Goal: Communication & Community: Connect with others

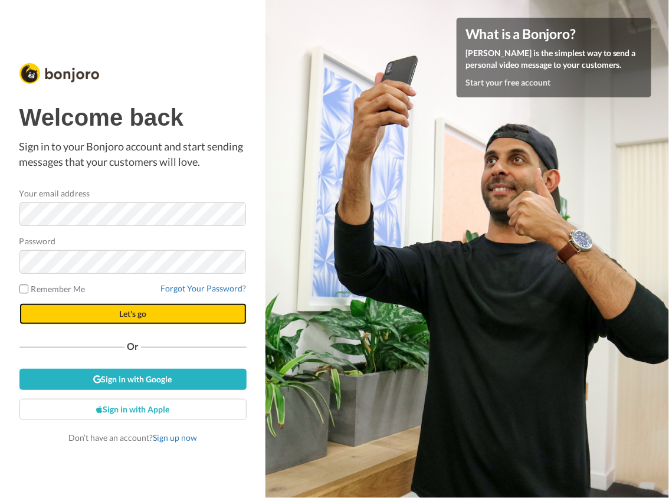
click at [162, 313] on button "Let's go" at bounding box center [132, 313] width 227 height 21
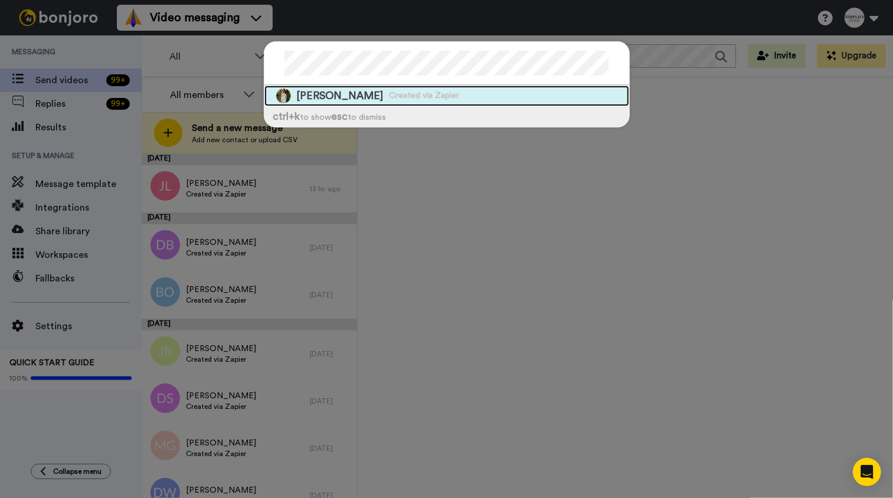
click at [390, 100] on span "Created via Zapier" at bounding box center [425, 96] width 70 height 12
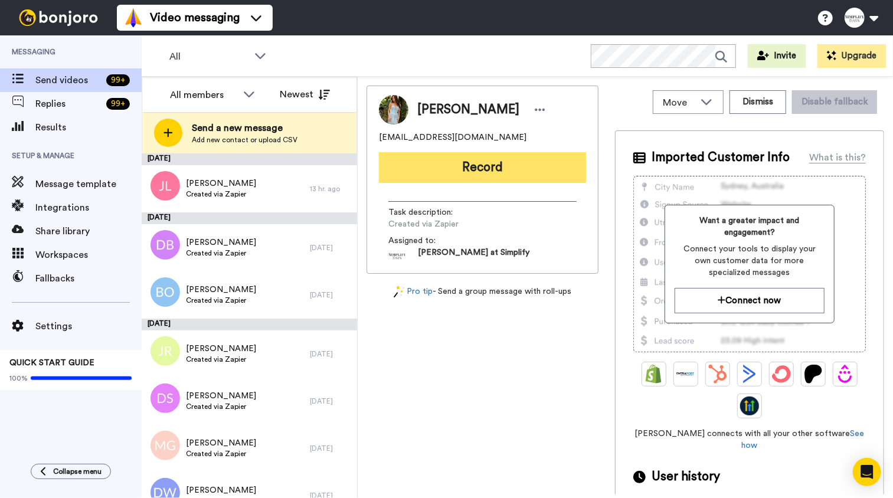
click at [493, 178] on button "Record" at bounding box center [482, 167] width 207 height 31
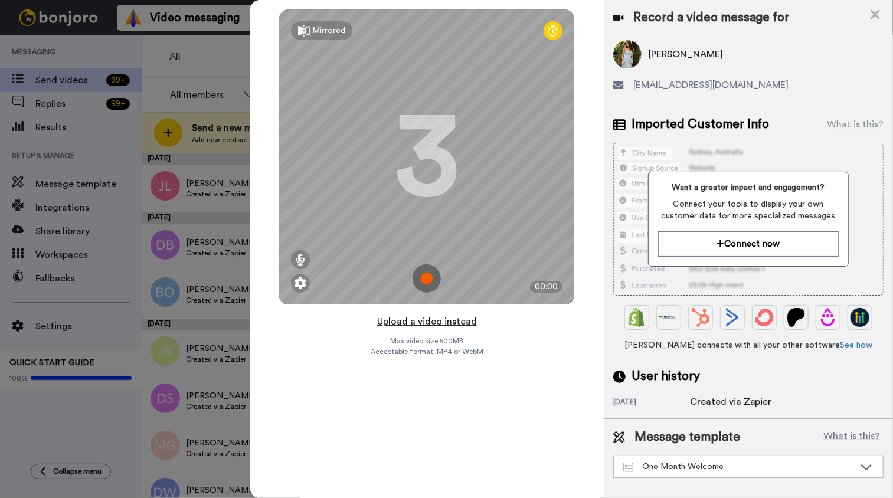
click at [452, 323] on button "Upload a video instead" at bounding box center [427, 321] width 107 height 15
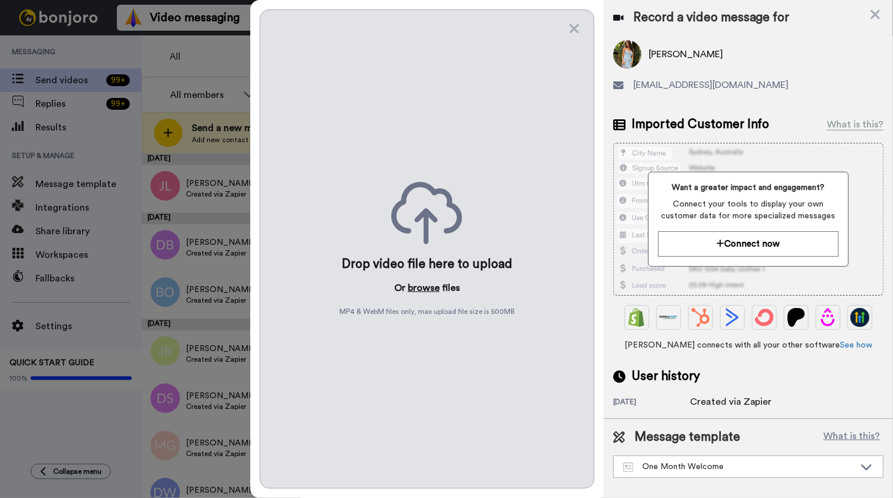
click at [431, 292] on button "browse" at bounding box center [424, 288] width 32 height 14
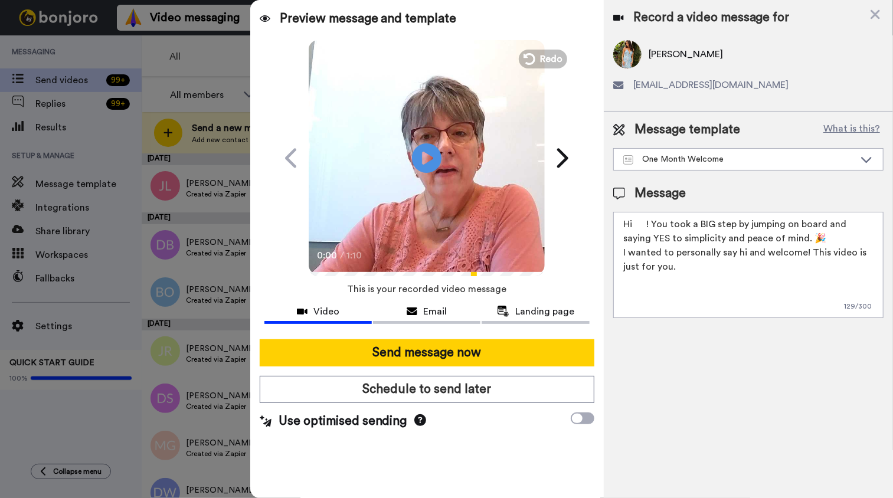
drag, startPoint x: 632, startPoint y: 226, endPoint x: 638, endPoint y: 231, distance: 7.9
click at [632, 226] on textarea "Hi ! You took a BIG step by jumping on board and saying YES to simplicity and p…" at bounding box center [748, 265] width 270 height 106
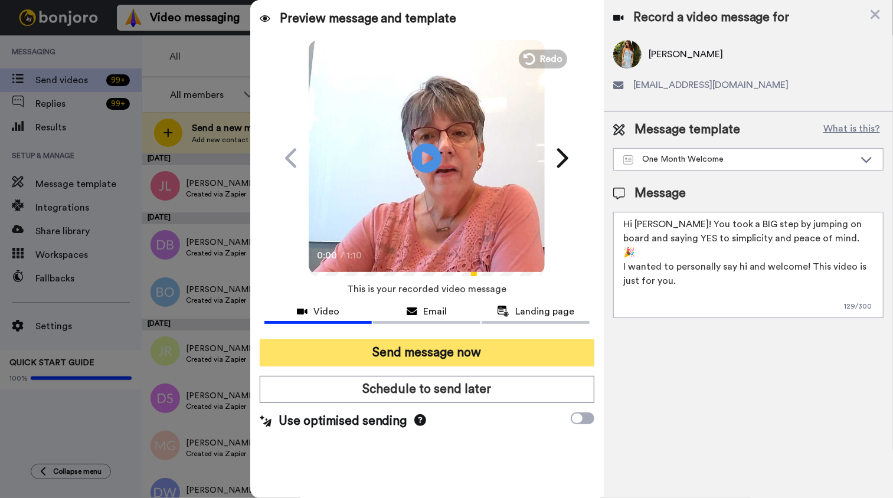
type textarea "Hi Aleta! You took a BIG step by jumping on board and saying YES to simplicity …"
click at [451, 352] on button "Send message now" at bounding box center [427, 352] width 335 height 27
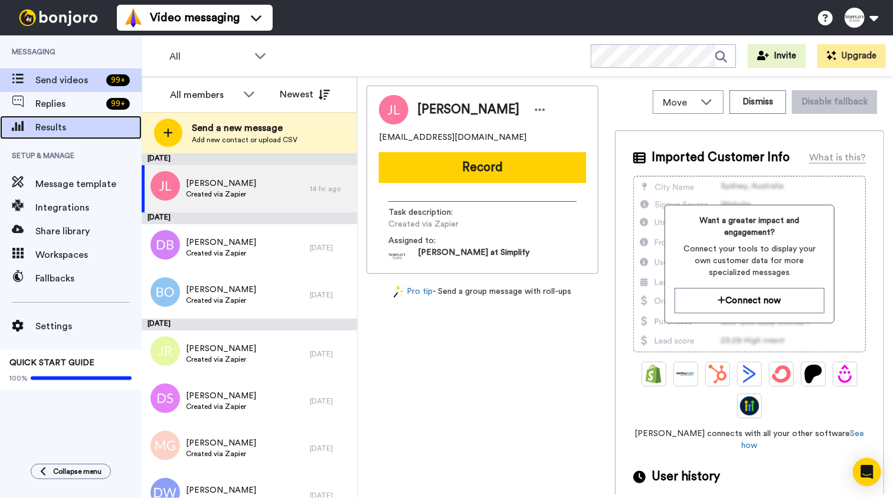
click at [40, 135] on div "Results" at bounding box center [71, 128] width 142 height 24
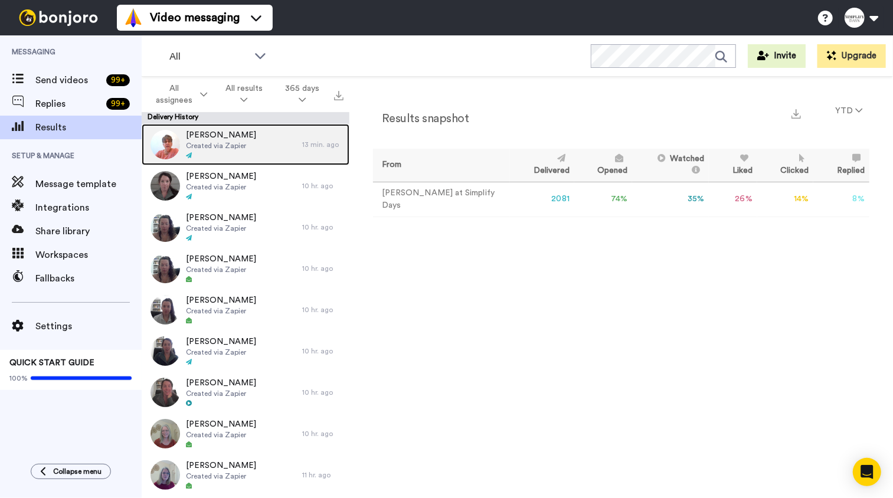
click at [240, 137] on span "Aleta Marino" at bounding box center [221, 135] width 70 height 12
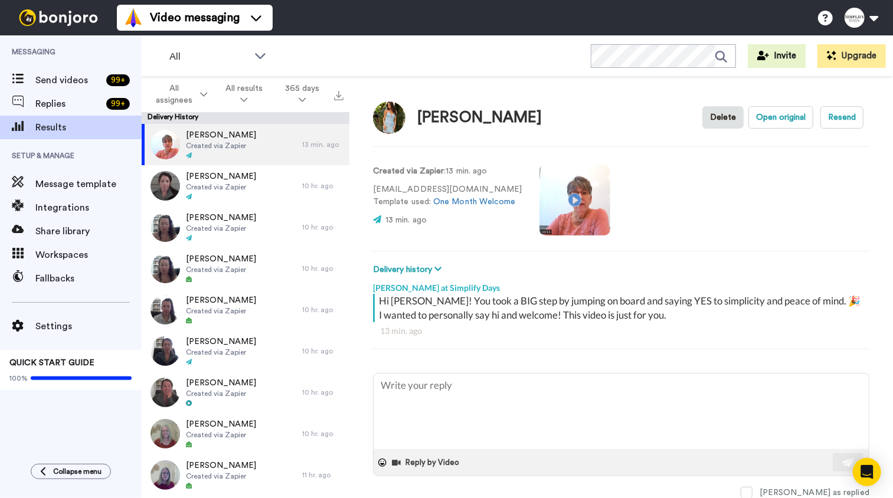
click at [570, 199] on video at bounding box center [575, 200] width 71 height 71
click at [574, 205] on video at bounding box center [575, 200] width 71 height 71
click at [60, 87] on span "Send videos" at bounding box center [68, 80] width 66 height 14
type textarea "x"
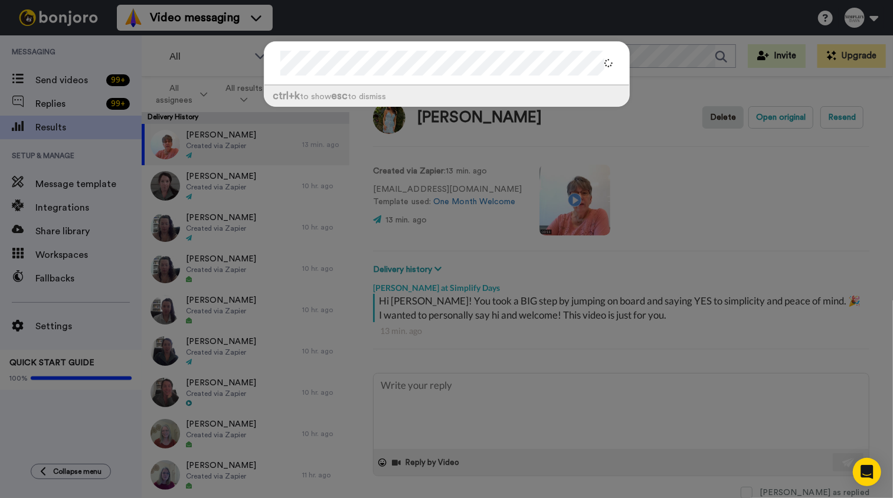
click at [59, 84] on div "ctrl +k to show esc to dismiss" at bounding box center [446, 249] width 893 height 498
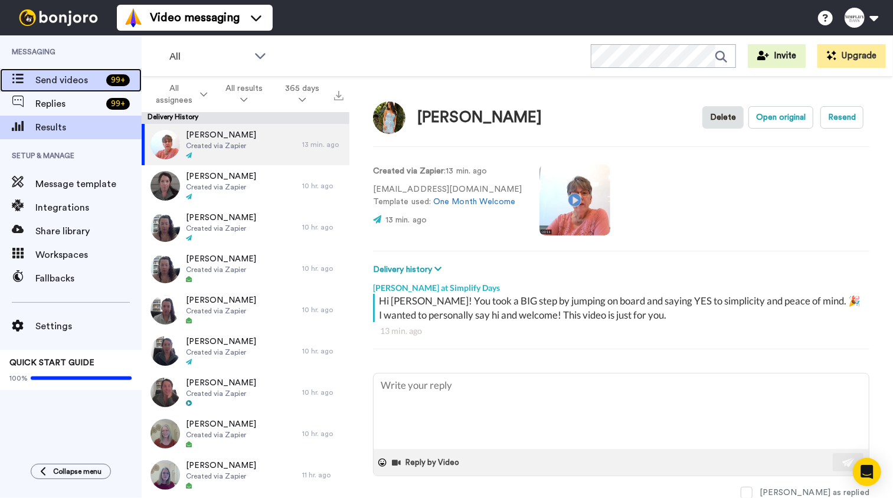
click at [60, 82] on span "Send videos" at bounding box center [68, 80] width 66 height 14
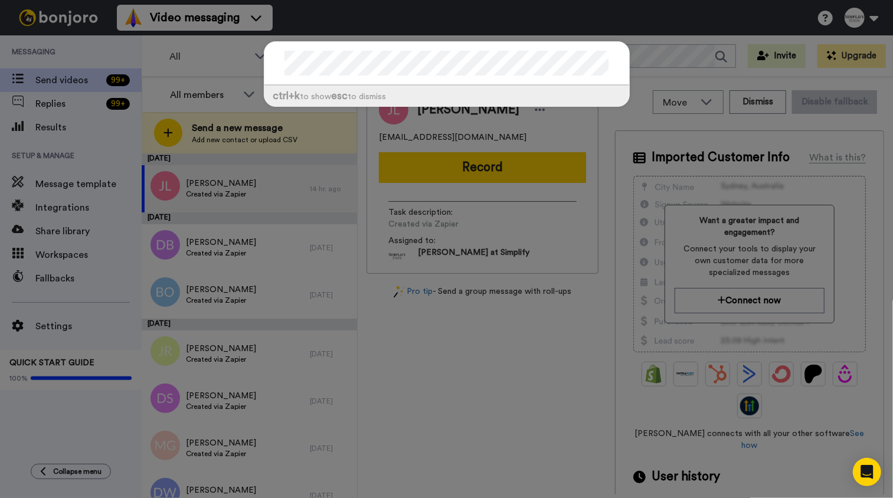
click at [266, 63] on div at bounding box center [446, 64] width 365 height 44
click at [277, 70] on div at bounding box center [446, 64] width 365 height 44
click at [44, 87] on div "ctrl +k to show esc to dismiss" at bounding box center [446, 249] width 893 height 498
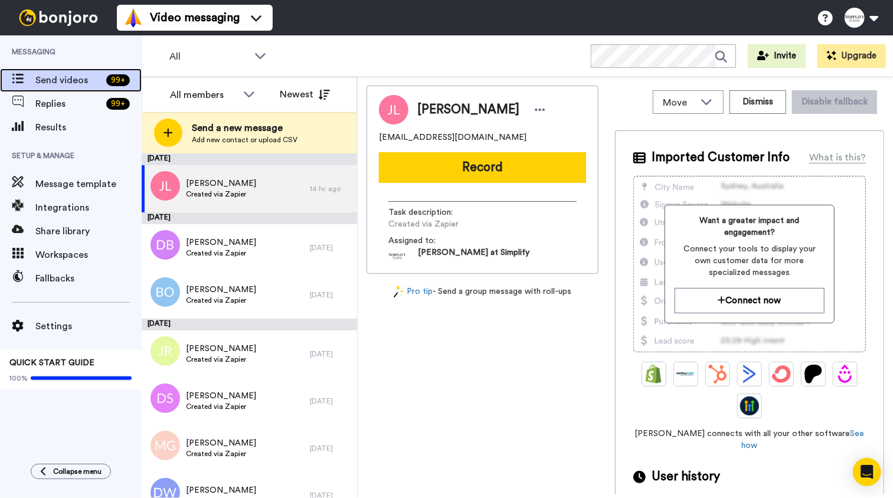
click at [68, 83] on span "Send videos" at bounding box center [68, 80] width 66 height 14
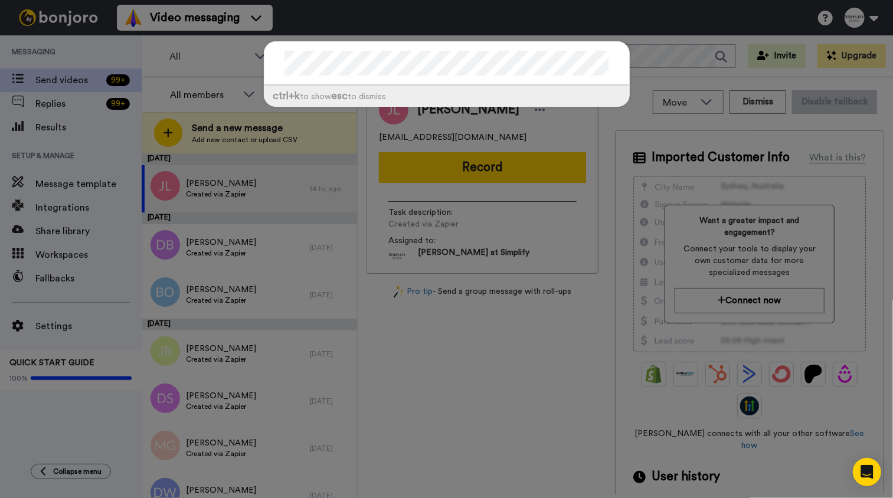
click at [279, 58] on div at bounding box center [446, 64] width 365 height 44
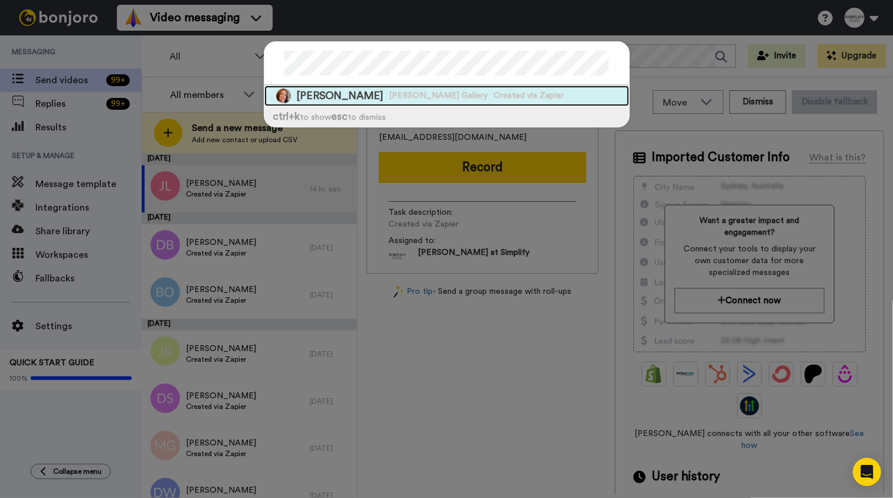
click at [342, 94] on span "APRIL Riley" at bounding box center [340, 96] width 87 height 15
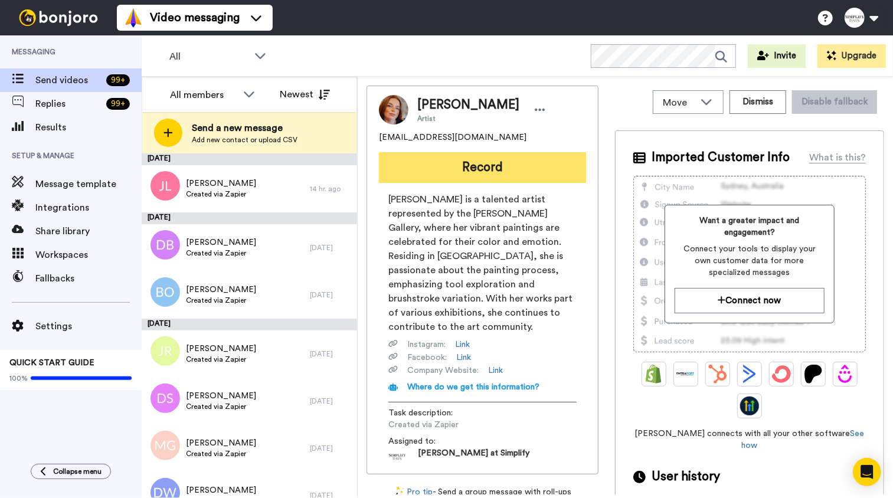
click at [467, 164] on button "Record" at bounding box center [482, 167] width 207 height 31
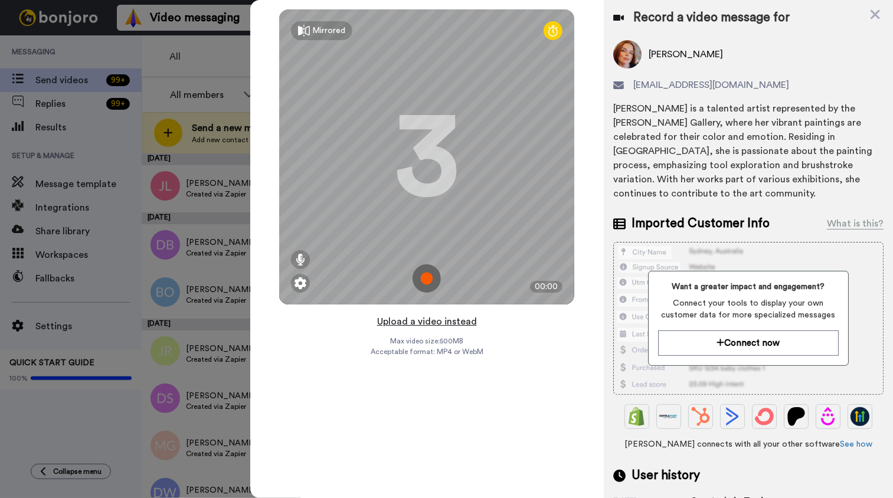
click at [448, 322] on button "Upload a video instead" at bounding box center [427, 321] width 107 height 15
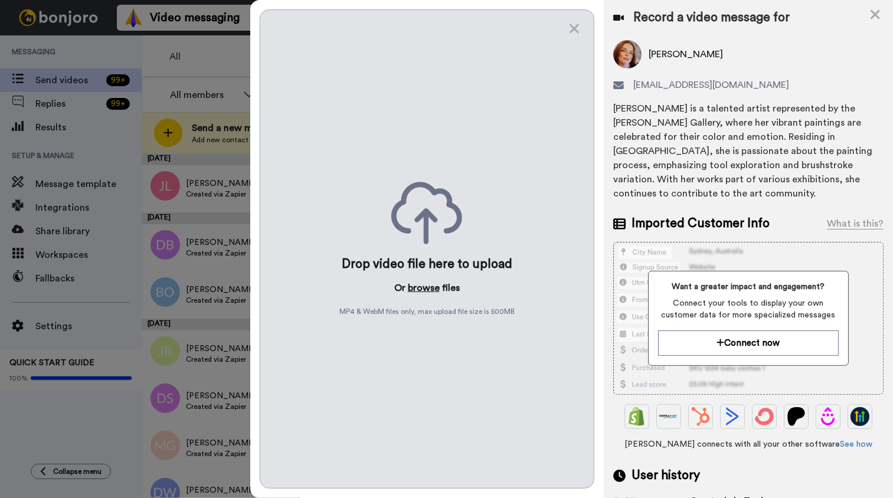
click at [429, 290] on button "browse" at bounding box center [424, 288] width 32 height 14
click at [872, 14] on icon at bounding box center [876, 14] width 12 height 15
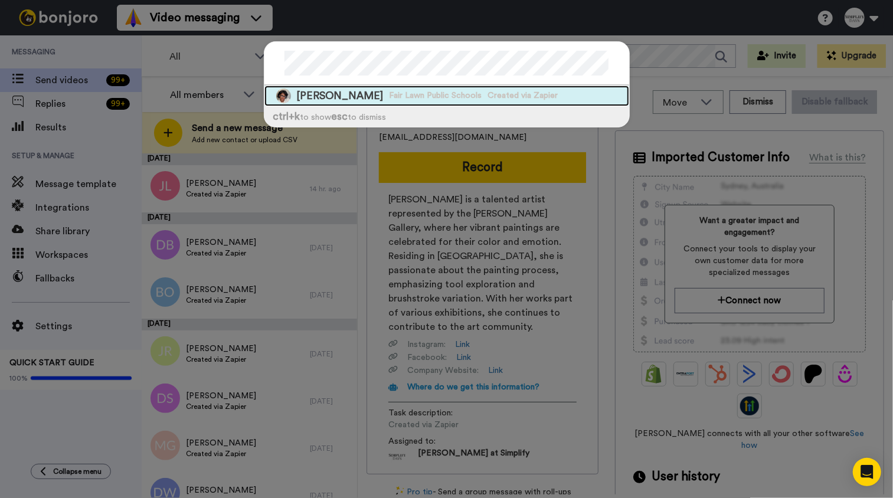
click at [496, 94] on span "Created via Zapier" at bounding box center [523, 96] width 70 height 12
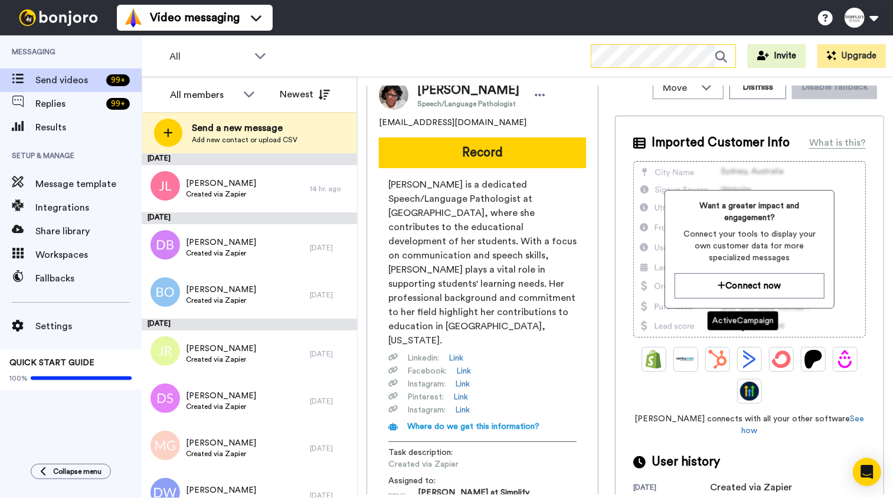
scroll to position [28, 0]
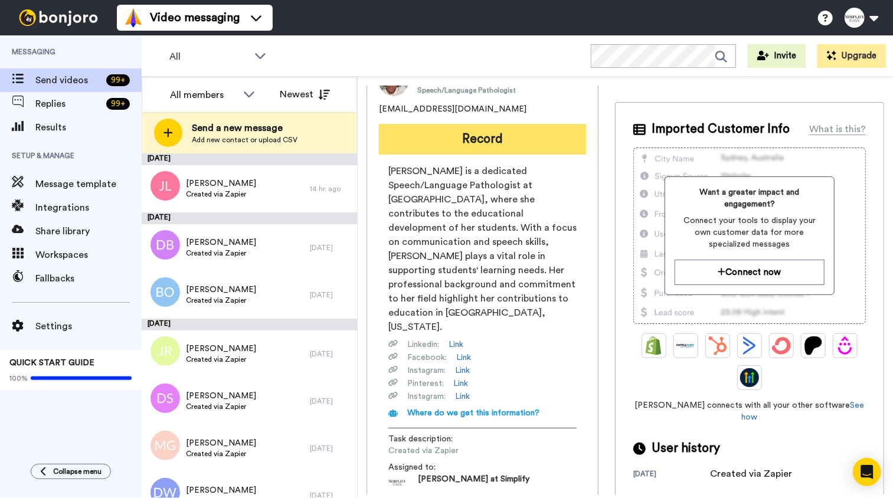
click at [491, 138] on button "Record" at bounding box center [482, 139] width 207 height 31
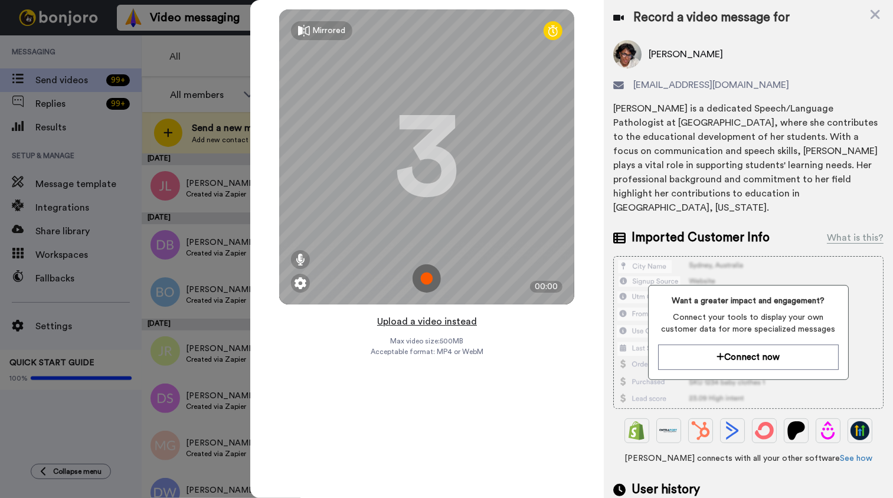
click at [453, 324] on button "Upload a video instead" at bounding box center [427, 321] width 107 height 15
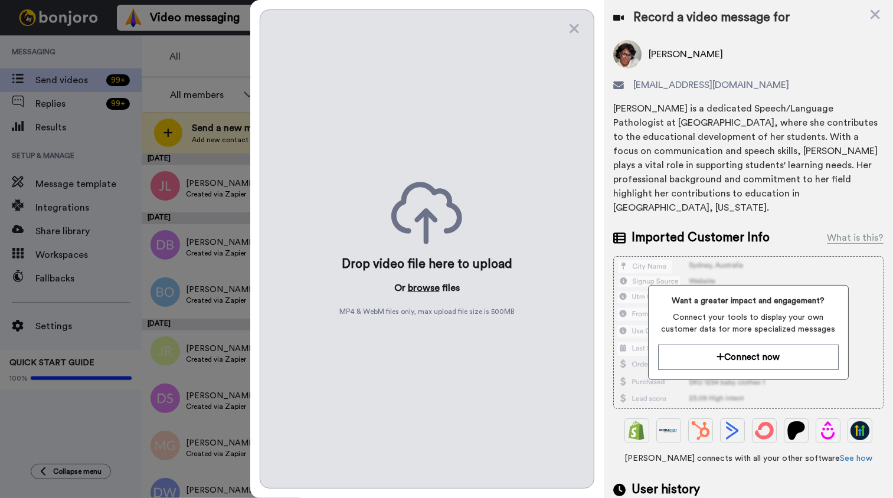
click at [429, 285] on button "browse" at bounding box center [424, 288] width 32 height 14
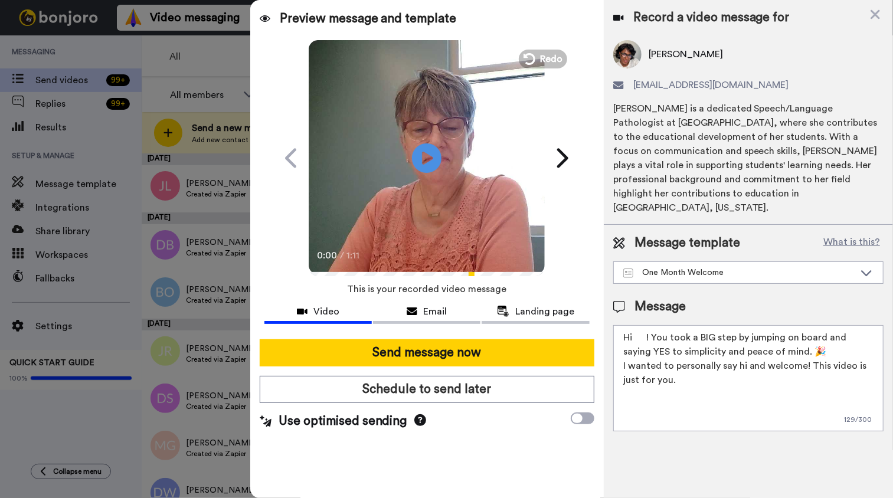
drag, startPoint x: 633, startPoint y: 321, endPoint x: 668, endPoint y: 345, distance: 42.8
click at [633, 325] on textarea "Hi ! You took a BIG step by jumping on board and saying YES to simplicity and p…" at bounding box center [748, 378] width 270 height 106
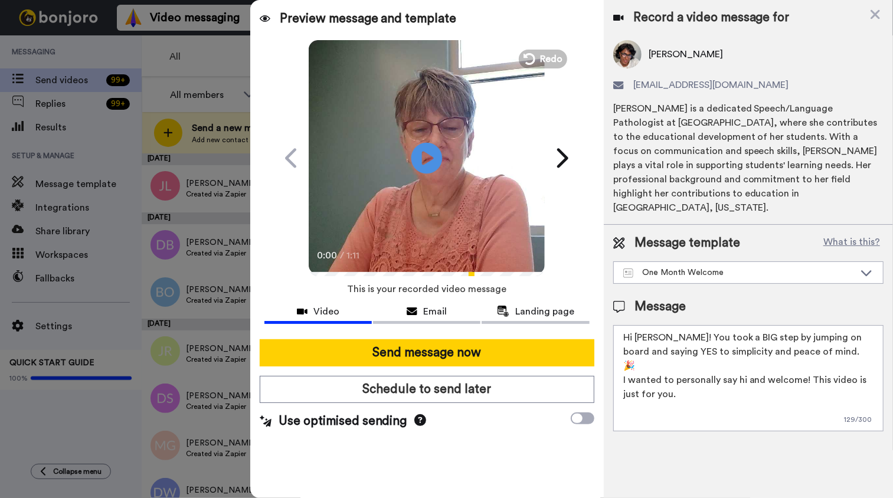
type textarea "Hi Aviva! You took a BIG step by jumping on board and saying YES to simplicity …"
click at [432, 158] on icon "Play/Pause" at bounding box center [426, 158] width 31 height 56
click at [433, 164] on icon at bounding box center [426, 157] width 31 height 31
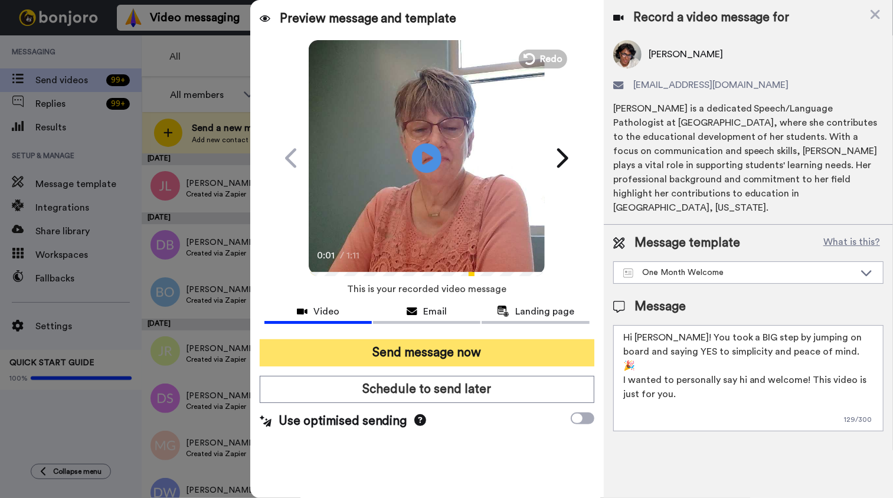
click at [428, 349] on button "Send message now" at bounding box center [427, 352] width 335 height 27
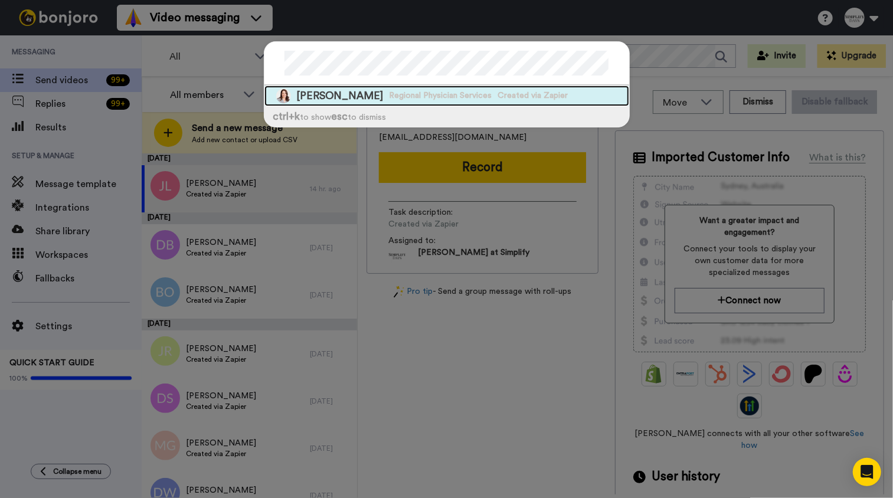
click at [335, 89] on span "[PERSON_NAME]" at bounding box center [340, 96] width 87 height 15
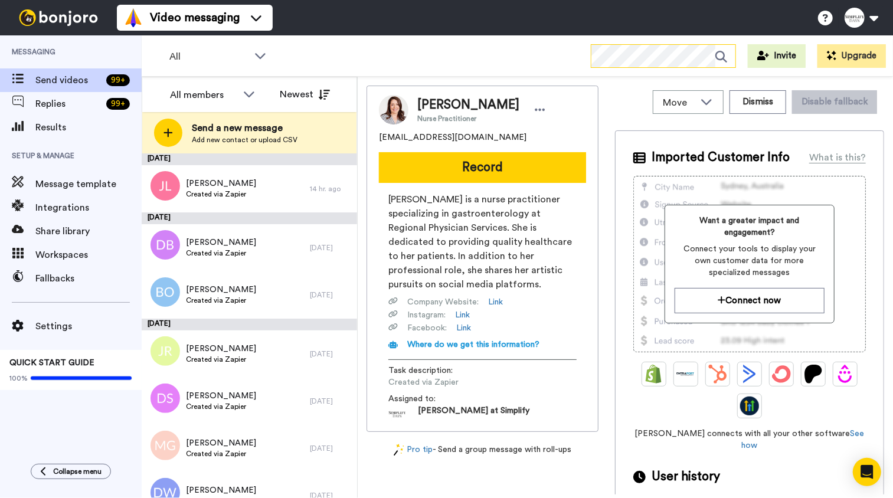
scroll to position [18, 0]
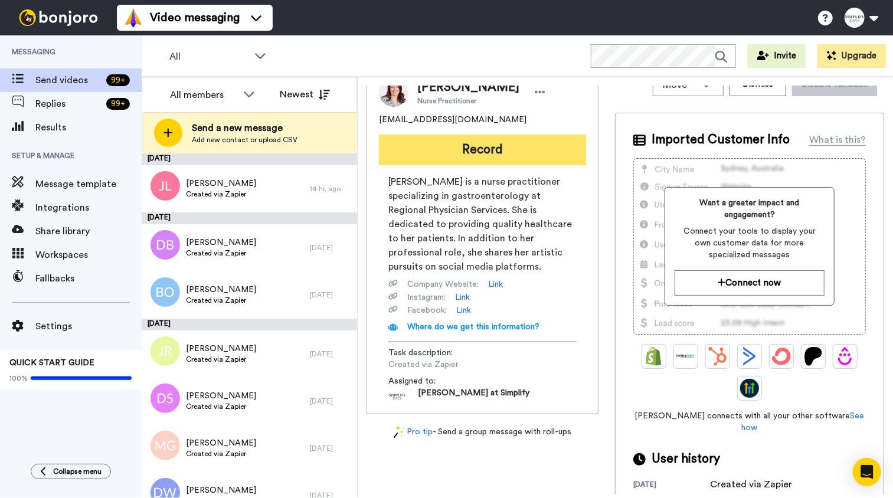
click at [482, 147] on button "Record" at bounding box center [482, 150] width 207 height 31
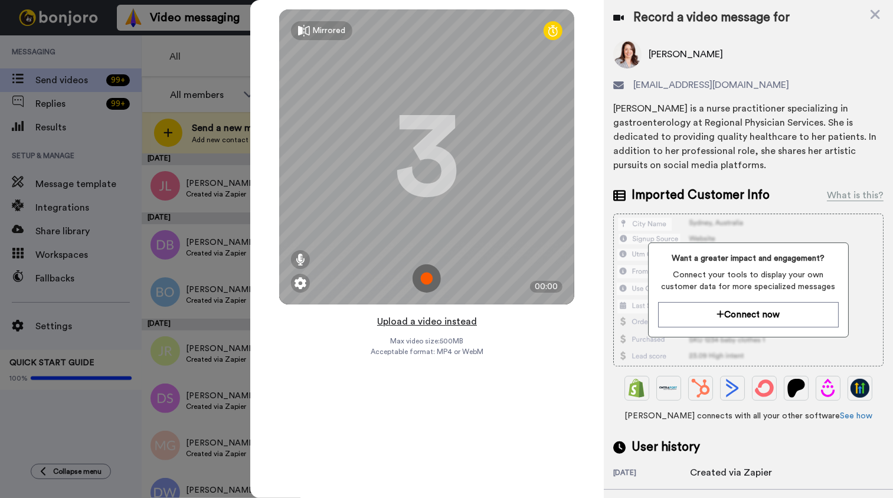
click at [429, 322] on button "Upload a video instead" at bounding box center [427, 321] width 107 height 15
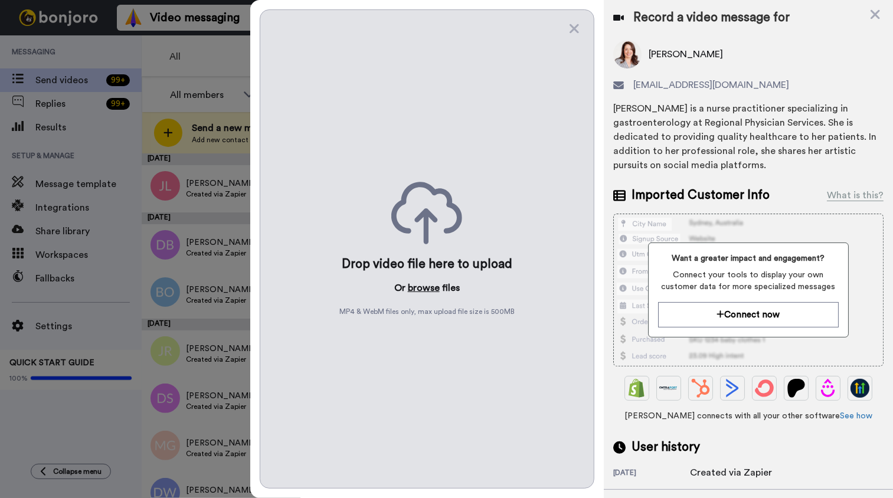
click at [424, 288] on button "browse" at bounding box center [424, 288] width 32 height 14
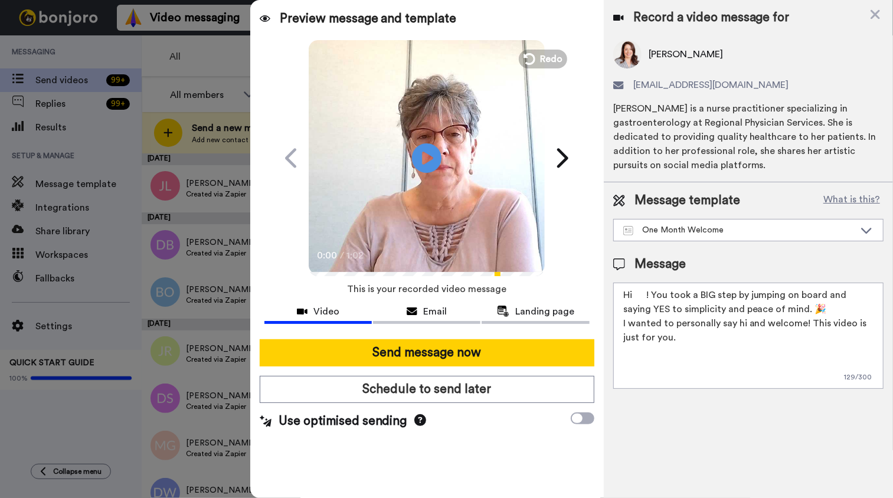
drag, startPoint x: 636, startPoint y: 292, endPoint x: 651, endPoint y: 302, distance: 18.3
click at [636, 292] on textarea "Hi ! You took a BIG step by jumping on board and saying YES to simplicity and p…" at bounding box center [748, 336] width 270 height 106
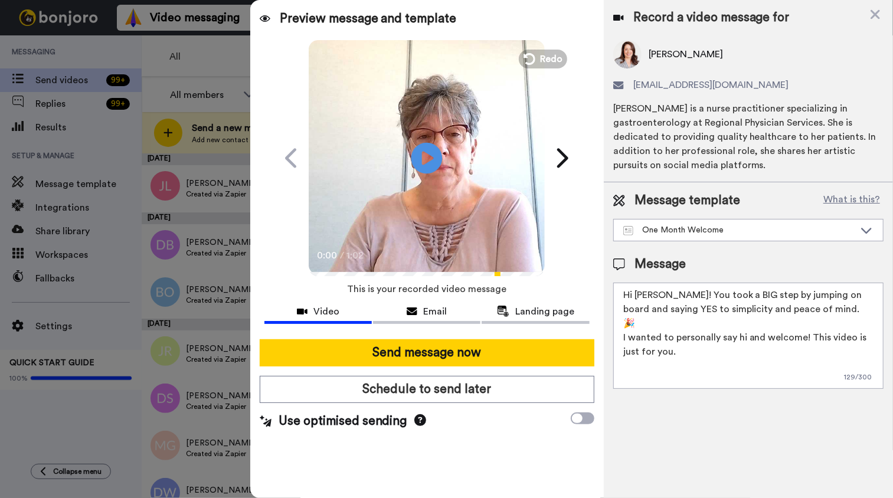
type textarea "Hi [PERSON_NAME]! You took a BIG step by jumping on board and saying YES to sim…"
click at [424, 164] on icon "Play/Pause" at bounding box center [426, 158] width 31 height 56
click at [436, 176] on icon "Play/Pause" at bounding box center [426, 158] width 31 height 56
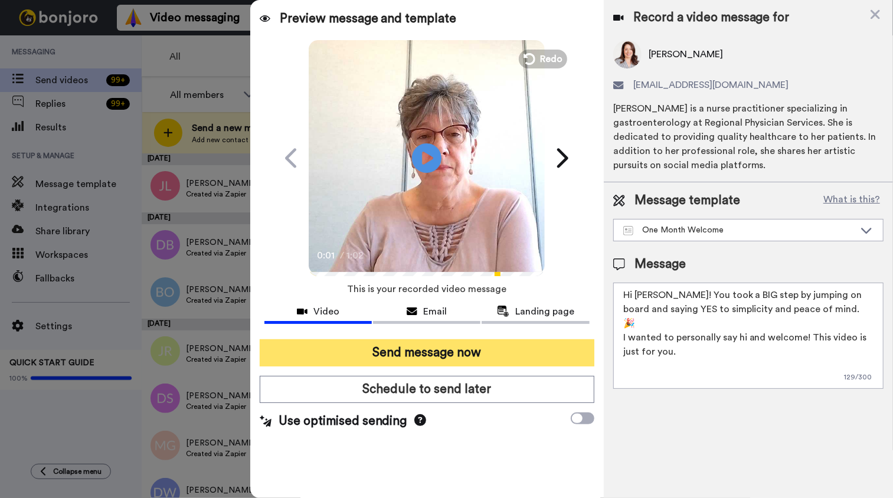
click at [429, 349] on button "Send message now" at bounding box center [427, 352] width 335 height 27
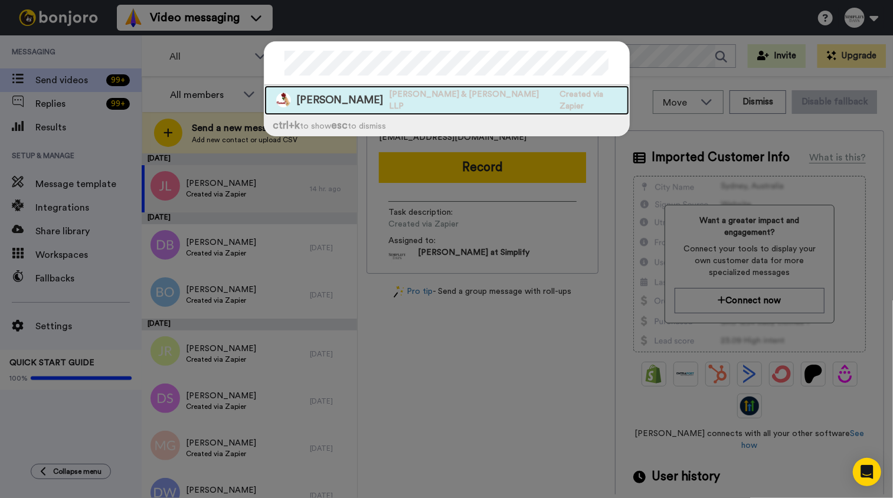
click at [560, 96] on span "Created via Zapier" at bounding box center [594, 101] width 69 height 24
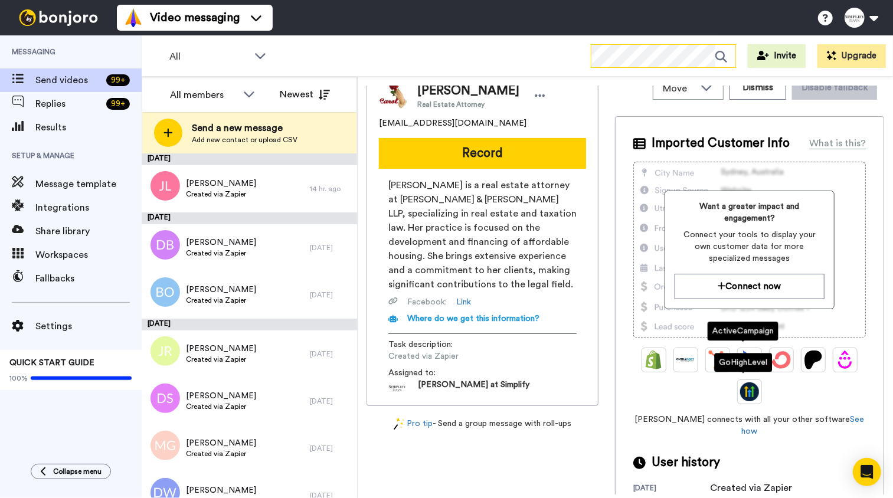
scroll to position [18, 0]
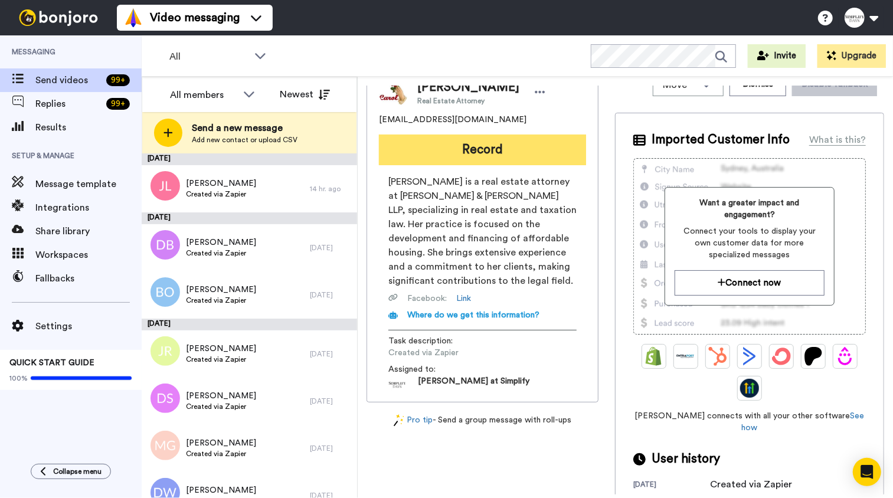
click at [498, 147] on button "Record" at bounding box center [482, 150] width 207 height 31
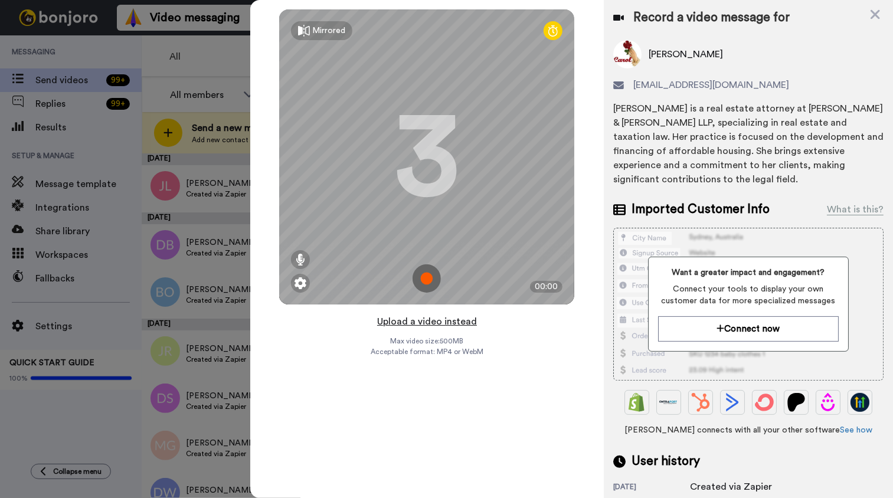
click at [440, 325] on button "Upload a video instead" at bounding box center [427, 321] width 107 height 15
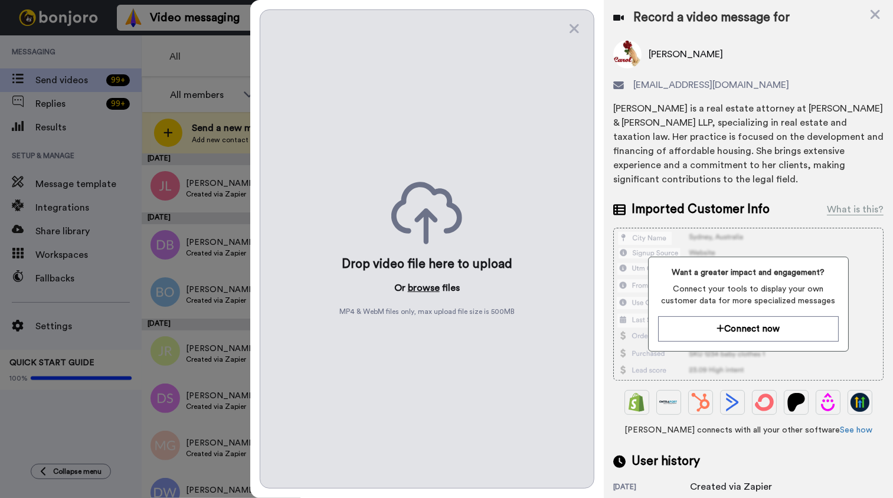
click at [429, 289] on button "browse" at bounding box center [424, 288] width 32 height 14
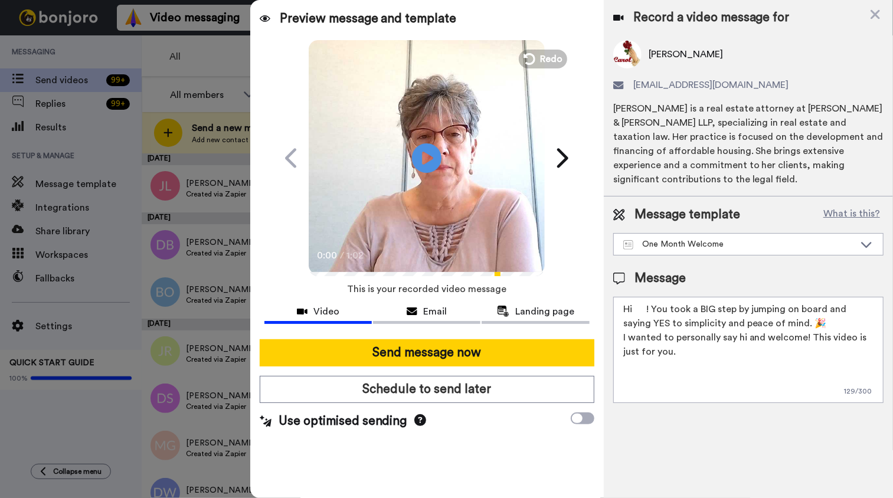
click at [635, 307] on textarea "Hi ! You took a BIG step by jumping on board and saying YES to simplicity and p…" at bounding box center [748, 350] width 270 height 106
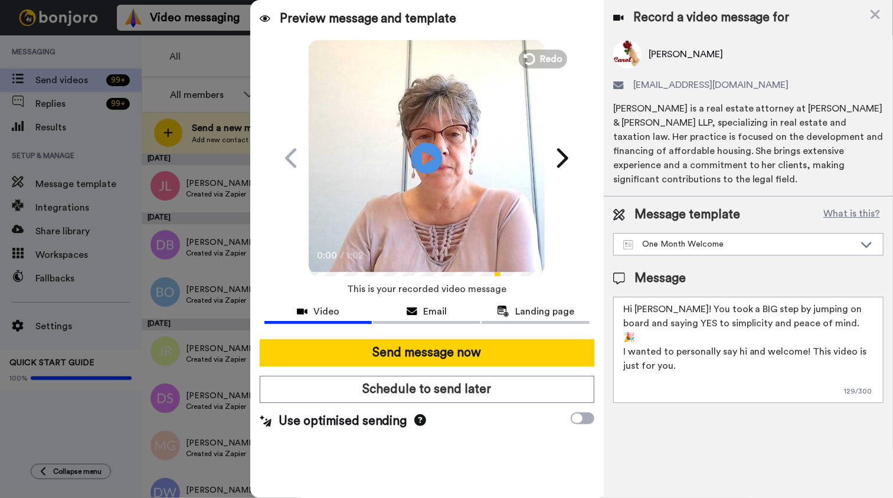
type textarea "Hi [PERSON_NAME]! You took a BIG step by jumping on board and saying YES to sim…"
click at [435, 152] on icon at bounding box center [426, 157] width 31 height 31
click at [428, 179] on icon "Play/Pause" at bounding box center [426, 158] width 31 height 56
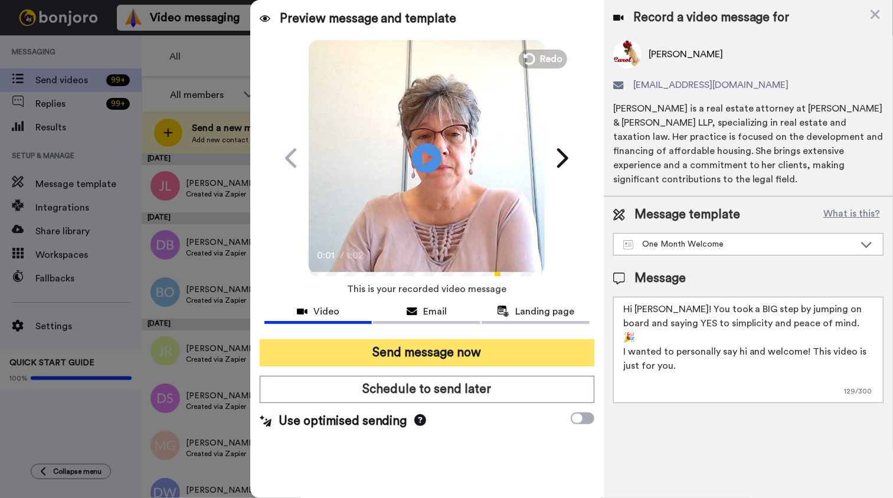
click at [432, 354] on button "Send message now" at bounding box center [427, 352] width 335 height 27
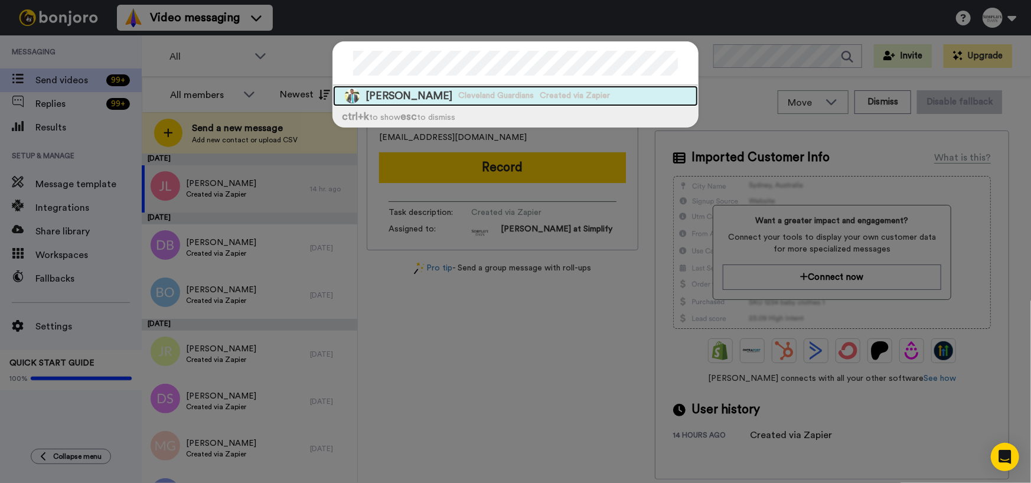
click at [540, 99] on span "Created via Zapier" at bounding box center [575, 96] width 70 height 12
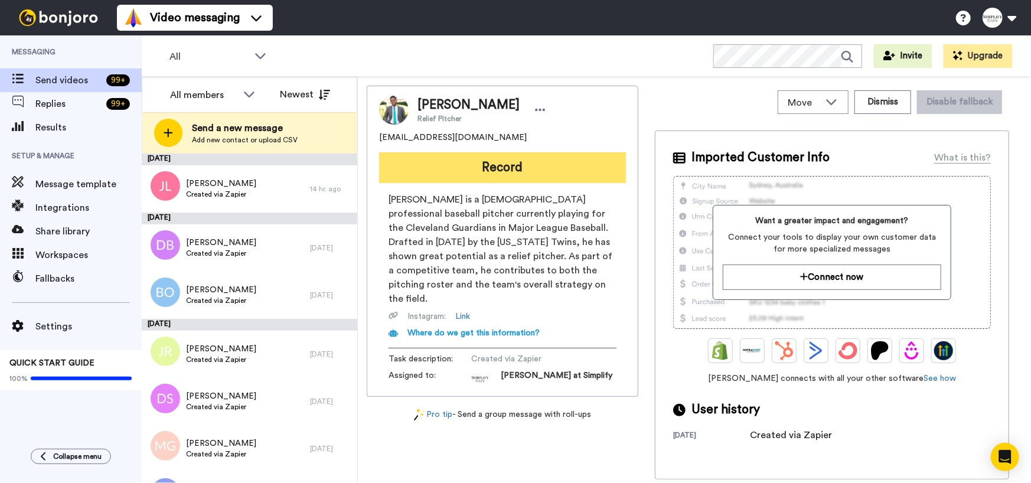
click at [517, 166] on button "Record" at bounding box center [502, 167] width 247 height 31
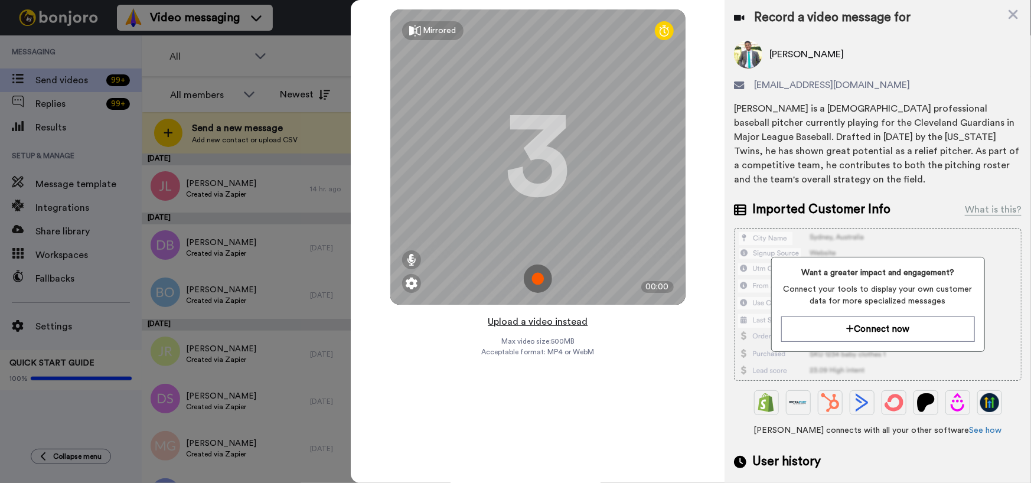
click at [543, 321] on button "Upload a video instead" at bounding box center [537, 321] width 107 height 15
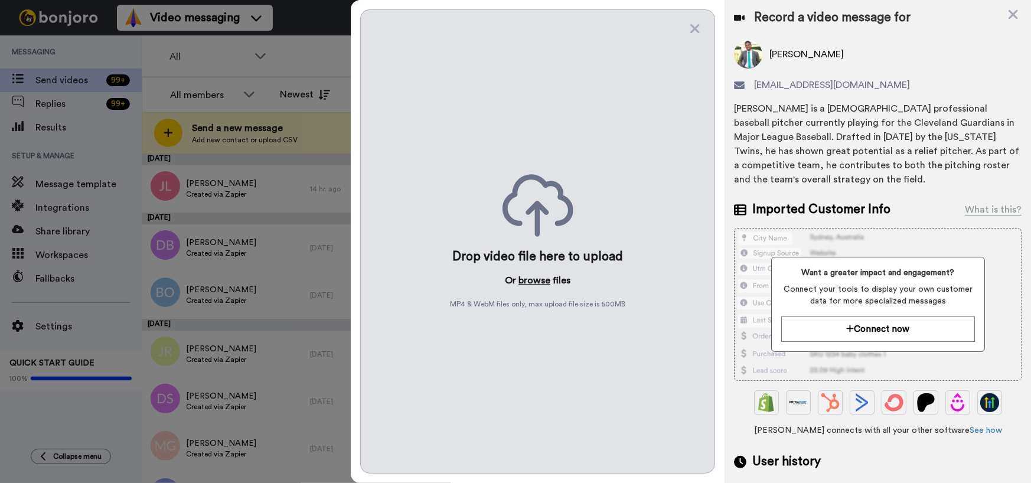
click at [541, 280] on button "browse" at bounding box center [534, 280] width 32 height 14
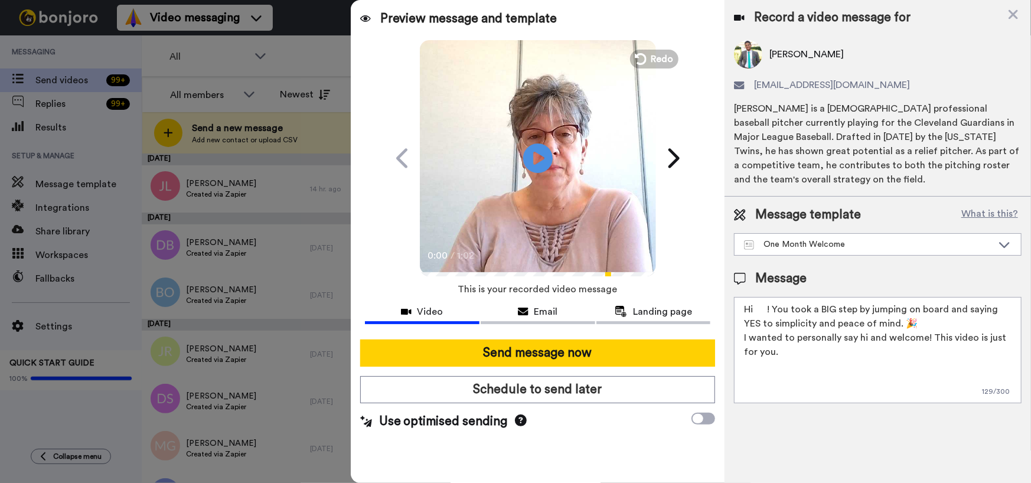
click at [756, 309] on textarea "Hi ! You took a BIG step by jumping on board and saying YES to simplicity and p…" at bounding box center [878, 350] width 288 height 106
type textarea "Hi [PERSON_NAME]! You took a BIG step by jumping on board and saying YES to sim…"
click at [536, 159] on icon "Play/Pause" at bounding box center [537, 158] width 31 height 56
click at [547, 190] on video at bounding box center [538, 156] width 236 height 236
click at [419, 268] on div "Play/Pause 0:01 / 1:02" at bounding box center [537, 158] width 295 height 236
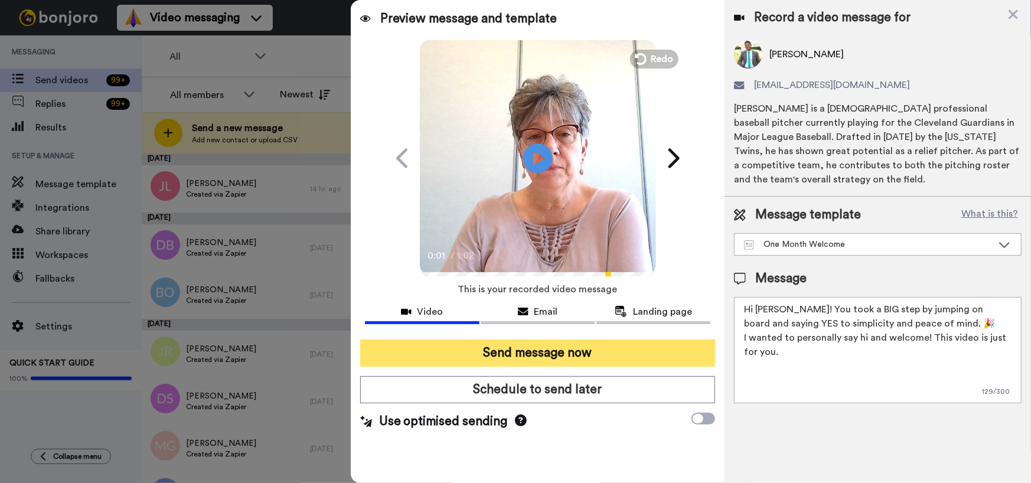
click at [496, 339] on button "Send message now" at bounding box center [537, 352] width 355 height 27
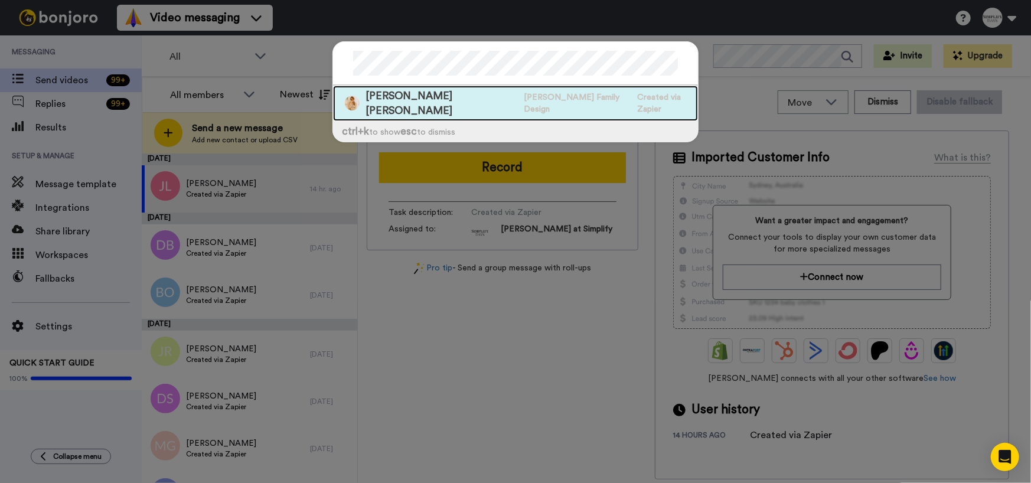
click at [524, 94] on span "[PERSON_NAME] Family Design" at bounding box center [577, 104] width 107 height 24
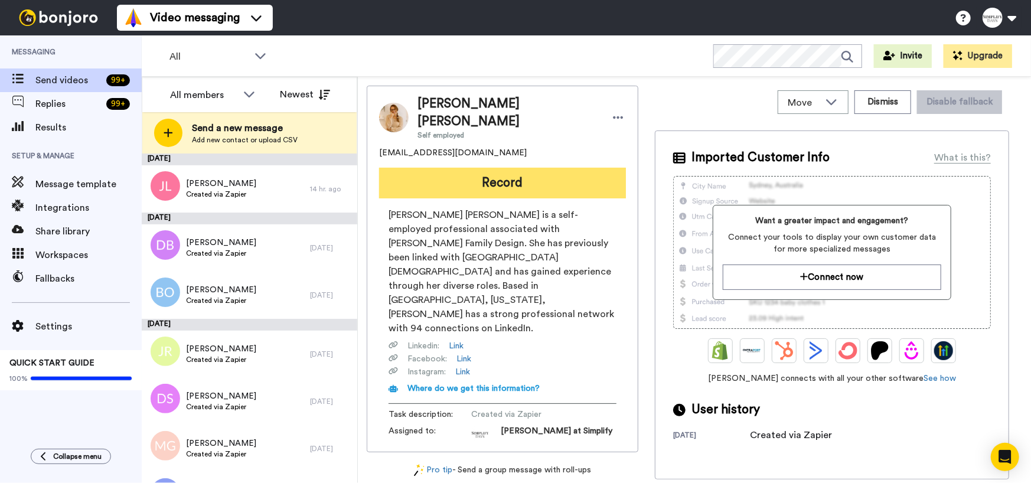
click at [501, 171] on button "Record" at bounding box center [502, 183] width 247 height 31
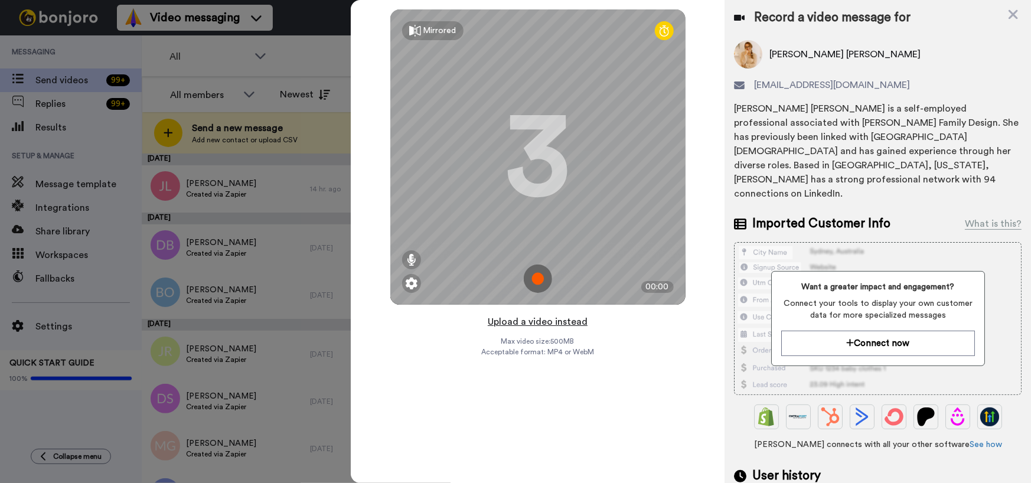
click at [548, 324] on button "Upload a video instead" at bounding box center [537, 321] width 107 height 15
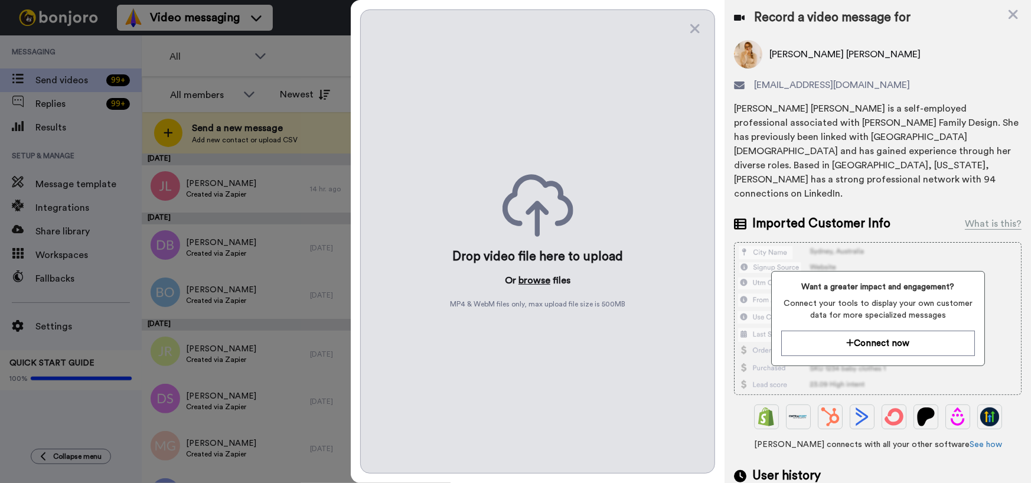
click at [538, 281] on button "browse" at bounding box center [534, 280] width 32 height 14
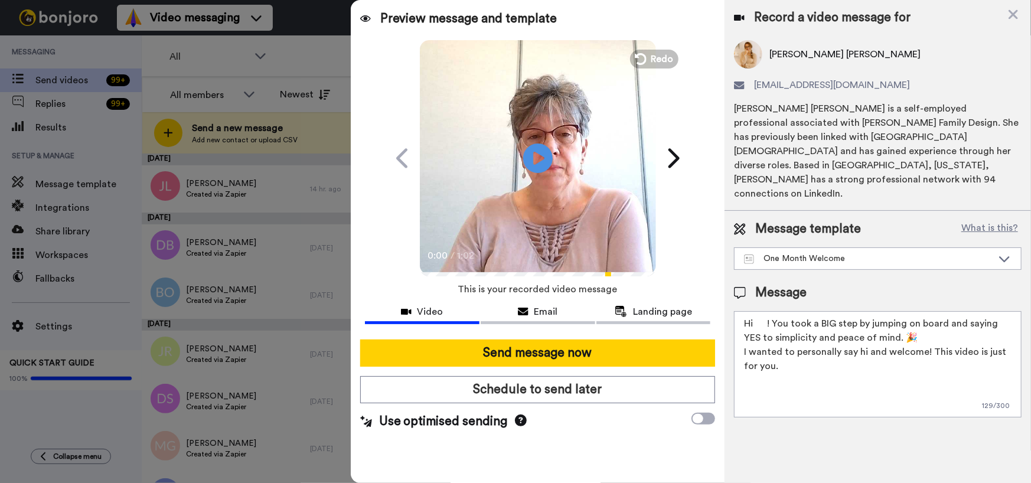
drag, startPoint x: 755, startPoint y: 293, endPoint x: 767, endPoint y: 300, distance: 14.6
click at [756, 311] on textarea "Hi ! You took a BIG step by jumping on board and saying YES to simplicity and p…" at bounding box center [878, 364] width 288 height 106
type textarea "Hi [PERSON_NAME]! You took a BIG step by jumping on board and saying YES to sim…"
click at [530, 159] on icon at bounding box center [537, 157] width 31 height 31
click at [531, 161] on icon at bounding box center [537, 157] width 31 height 31
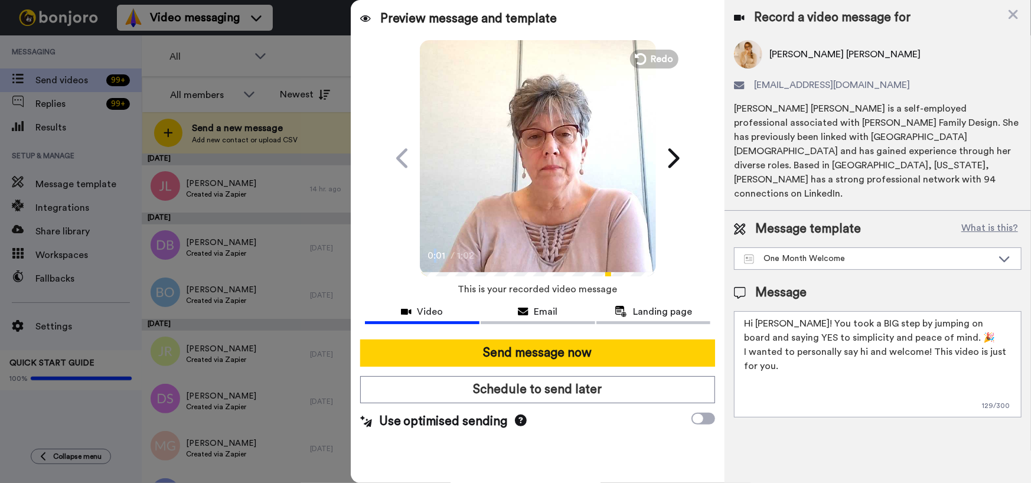
click at [531, 161] on icon at bounding box center [537, 157] width 31 height 31
click at [548, 241] on video at bounding box center [538, 156] width 236 height 236
click at [547, 240] on video at bounding box center [538, 156] width 236 height 236
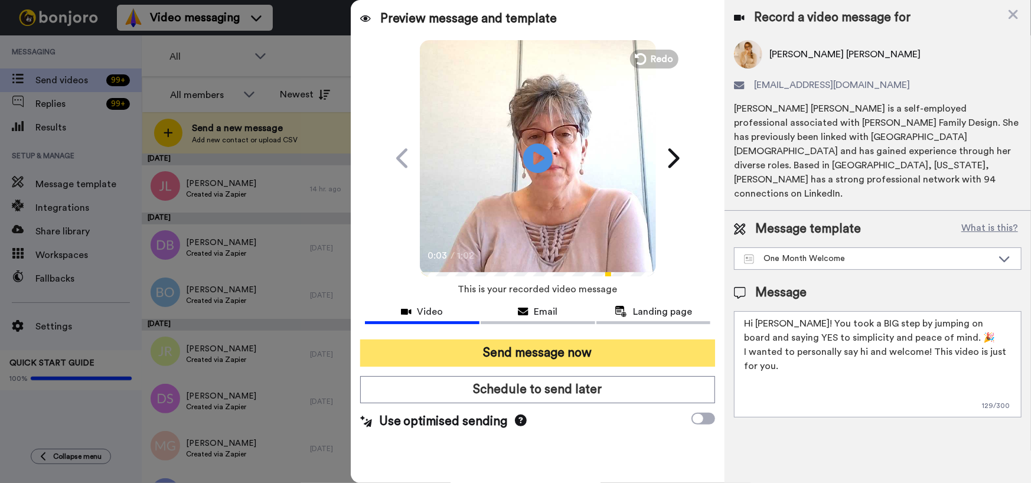
click at [472, 347] on button "Send message now" at bounding box center [537, 352] width 355 height 27
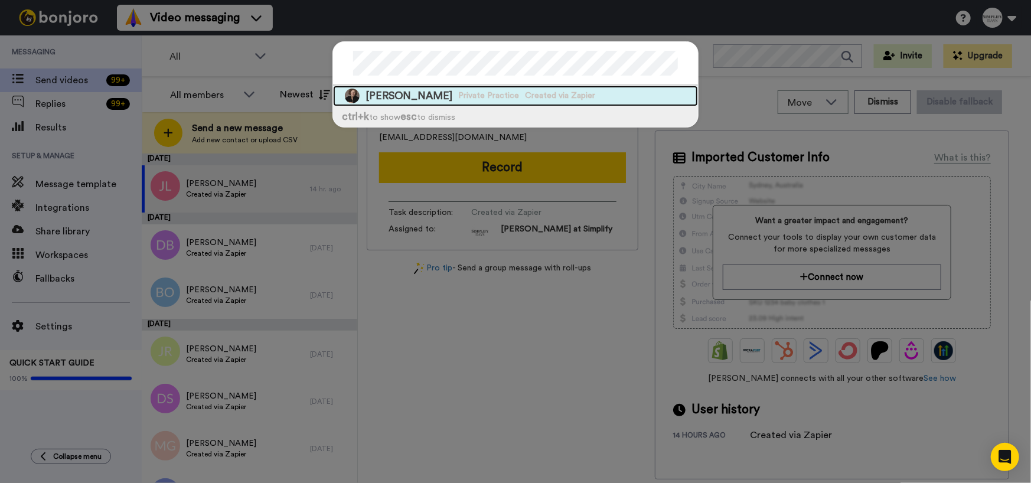
click at [458, 90] on span "Private Practice" at bounding box center [488, 96] width 61 height 12
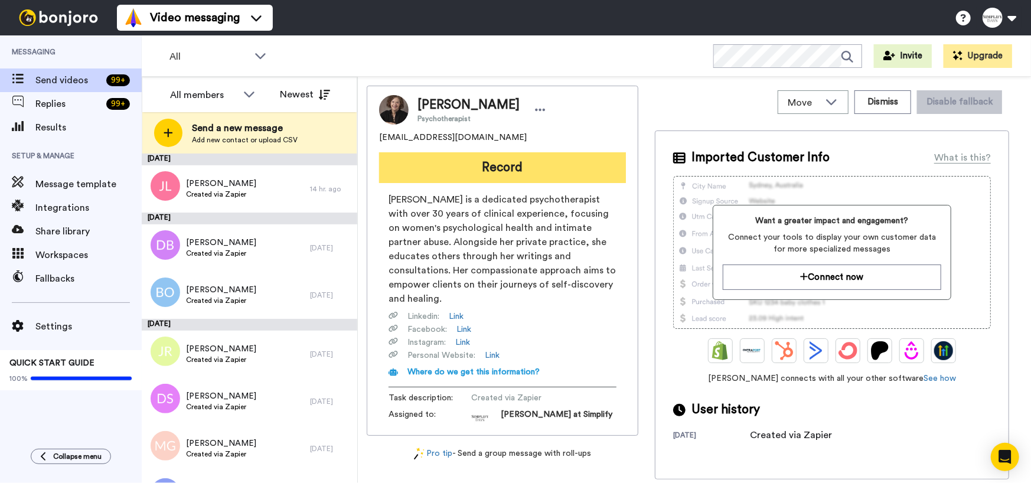
click at [492, 166] on button "Record" at bounding box center [502, 167] width 247 height 31
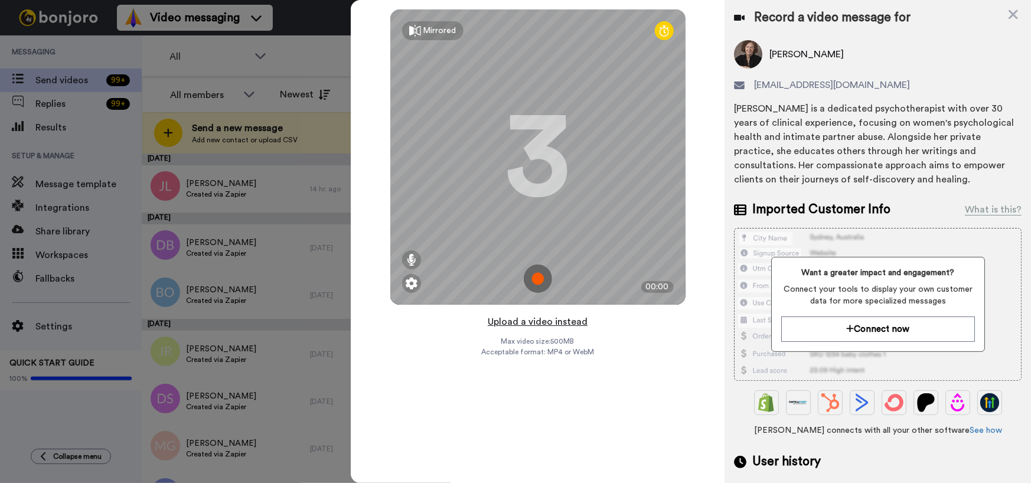
click at [555, 319] on button "Upload a video instead" at bounding box center [537, 321] width 107 height 15
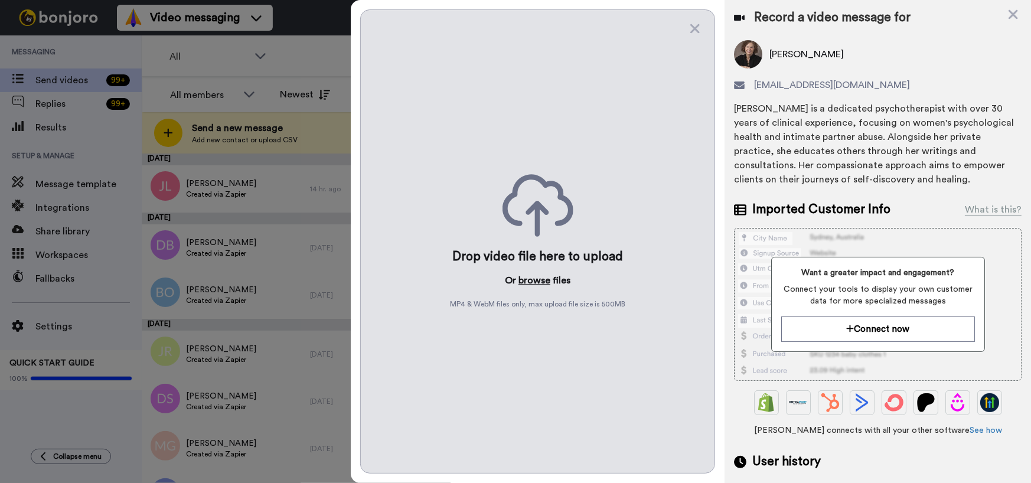
click at [530, 281] on button "browse" at bounding box center [534, 280] width 32 height 14
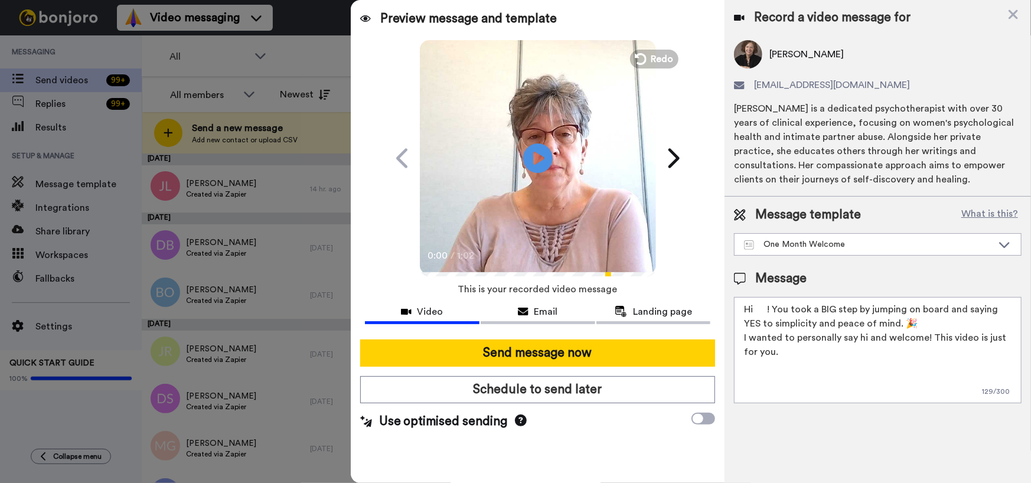
click at [756, 306] on textarea "Hi ! You took a BIG step by jumping on board and saying YES to simplicity and p…" at bounding box center [878, 350] width 288 height 106
type textarea "Hi Carol! You took a BIG step by jumping on board and saying YES to simplicity …"
click at [527, 164] on icon at bounding box center [537, 157] width 31 height 31
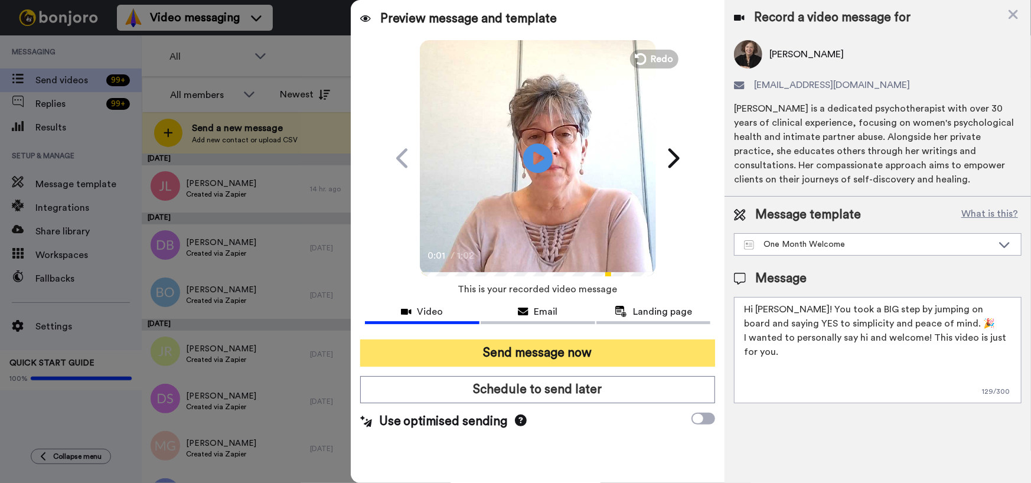
click at [551, 354] on button "Send message now" at bounding box center [537, 352] width 355 height 27
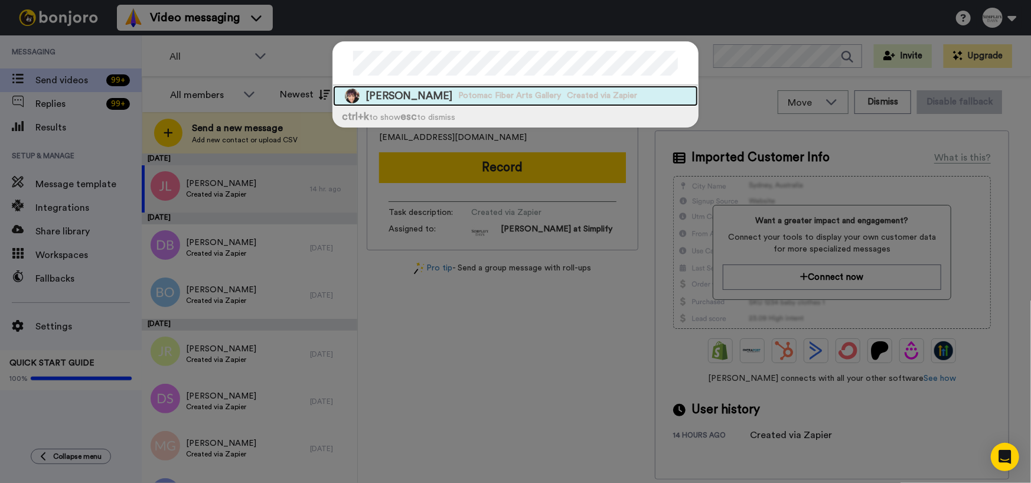
click at [478, 94] on span "Potomac Fiber Arts Gallery" at bounding box center [509, 96] width 103 height 12
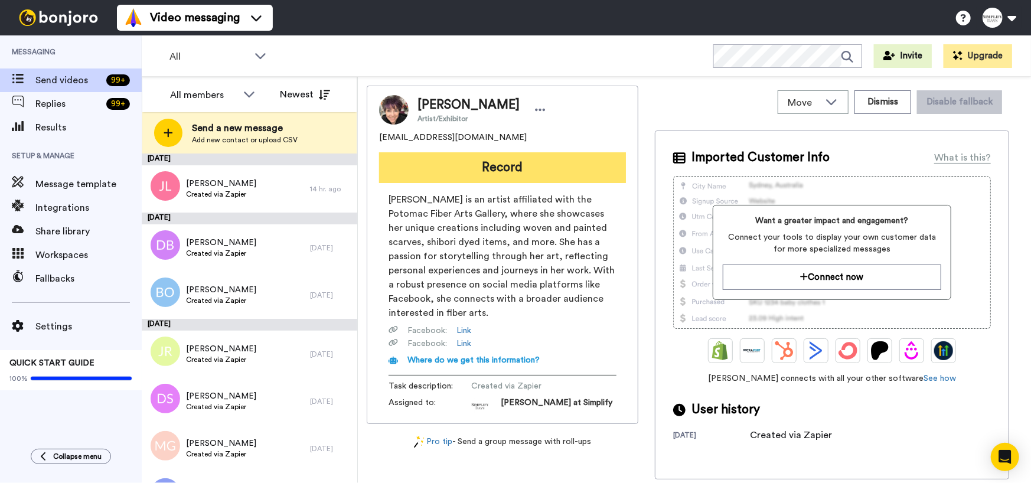
click at [508, 171] on button "Record" at bounding box center [502, 167] width 247 height 31
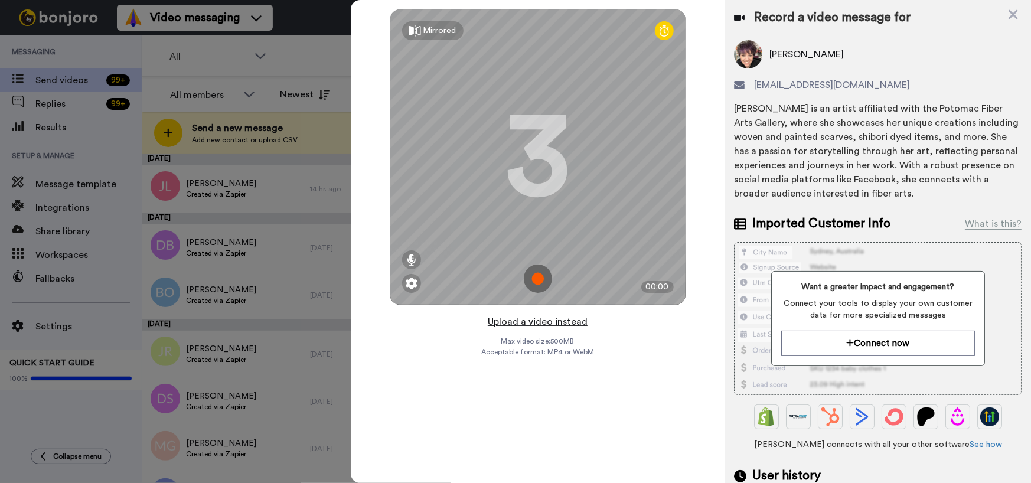
click at [542, 325] on button "Upload a video instead" at bounding box center [537, 321] width 107 height 15
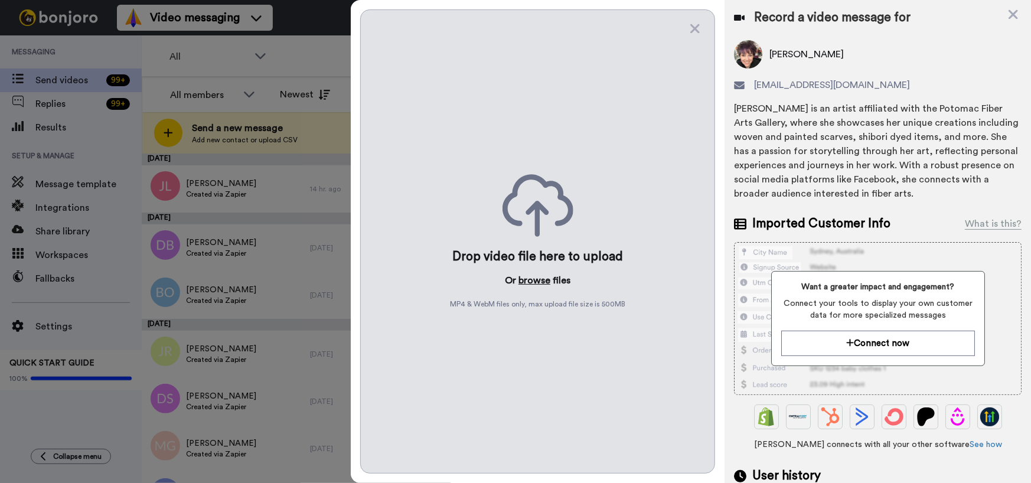
click at [531, 277] on button "browse" at bounding box center [534, 280] width 32 height 14
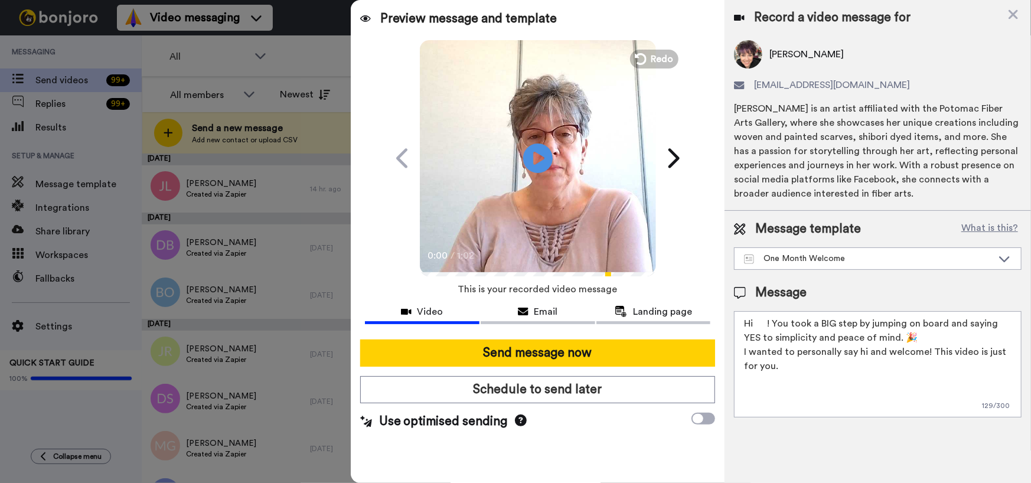
click at [754, 324] on textarea "Hi ! You took a BIG step by jumping on board and saying YES to simplicity and p…" at bounding box center [878, 364] width 288 height 106
type textarea "Hi Carol! You took a BIG step by jumping on board and saying YES to simplicity …"
click at [535, 162] on icon "Play/Pause" at bounding box center [537, 158] width 31 height 56
click at [535, 176] on icon "Play/Pause" at bounding box center [537, 158] width 31 height 56
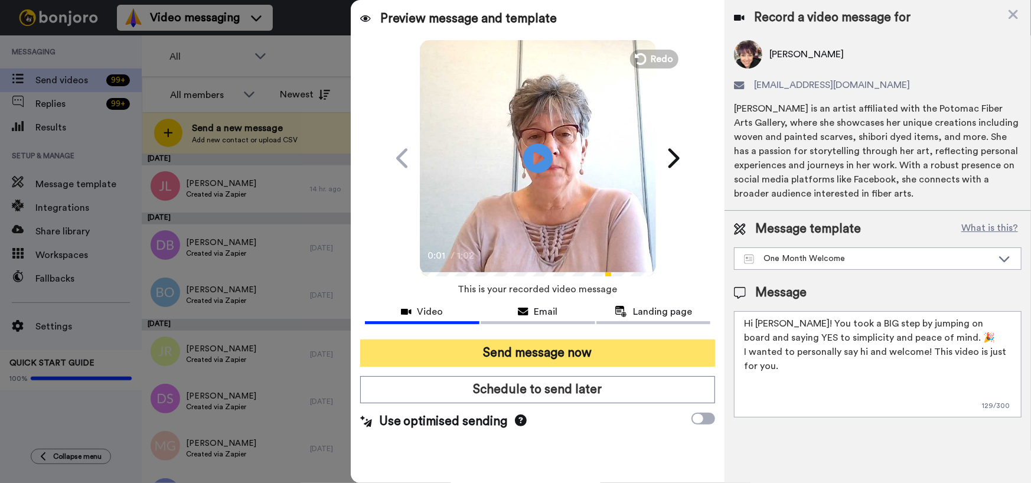
click at [538, 345] on button "Send message now" at bounding box center [537, 352] width 355 height 27
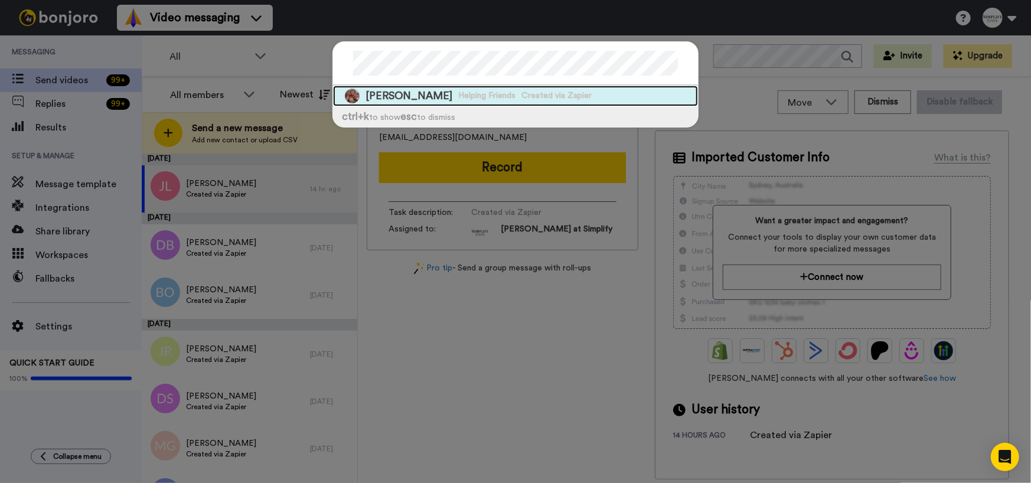
click at [484, 96] on span "Helping Friends" at bounding box center [486, 96] width 57 height 12
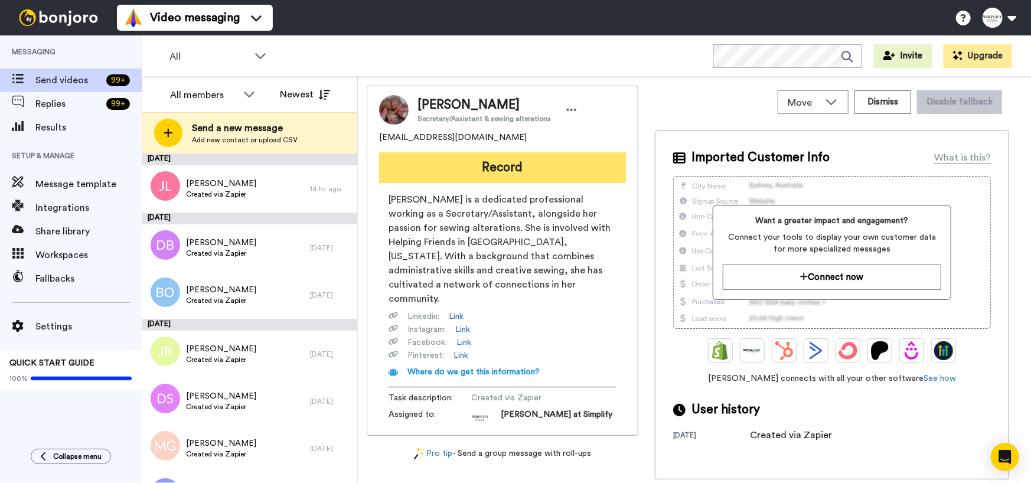
click at [502, 176] on button "Record" at bounding box center [502, 167] width 247 height 31
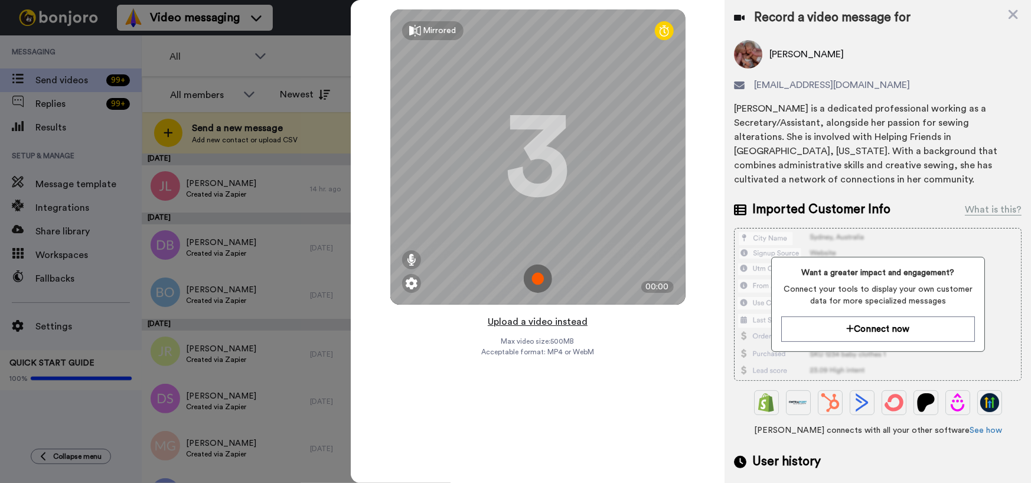
click at [545, 322] on button "Upload a video instead" at bounding box center [537, 321] width 107 height 15
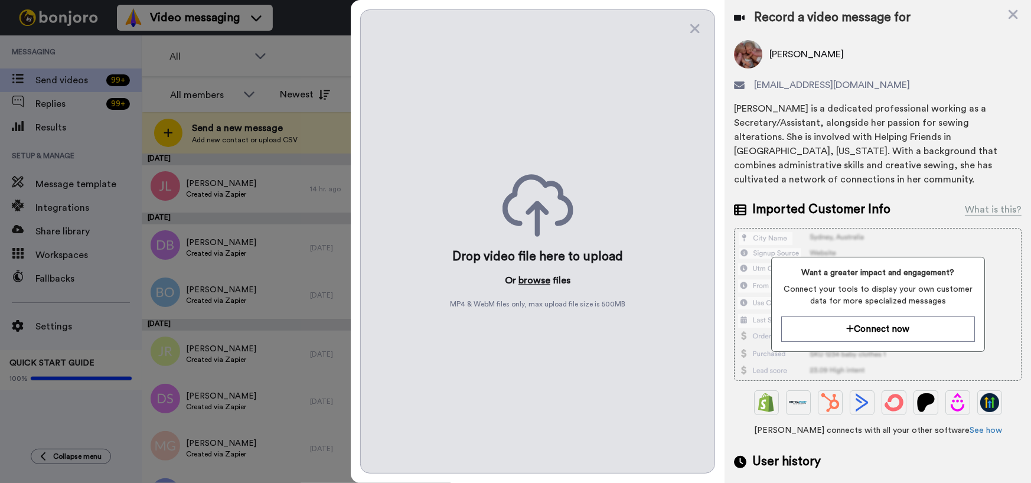
click at [530, 279] on button "browse" at bounding box center [534, 280] width 32 height 14
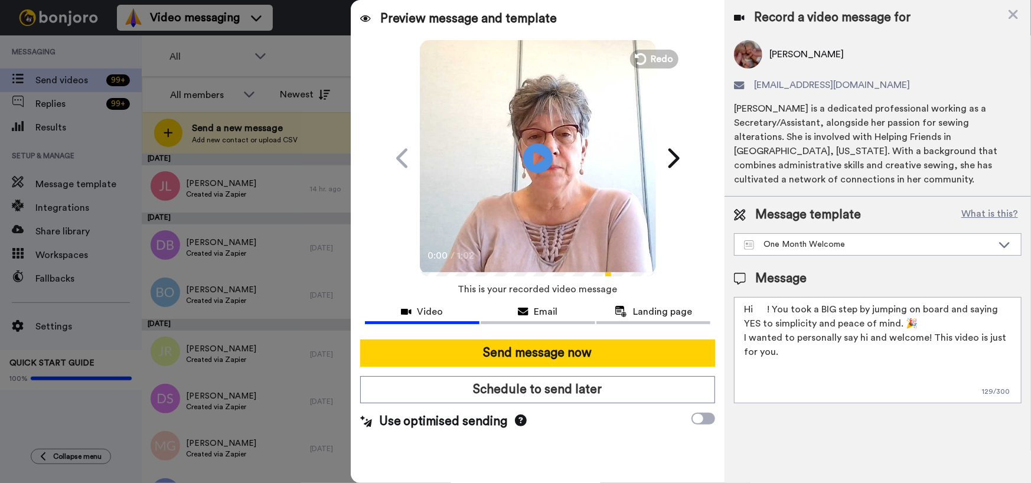
click at [754, 308] on textarea "Hi ! You took a BIG step by jumping on board and saying YES to simplicity and p…" at bounding box center [878, 350] width 288 height 106
type textarea "Hi Carole! You took a BIG step by jumping on board and saying YES to simplicity…"
click at [549, 151] on icon at bounding box center [537, 157] width 31 height 31
click at [569, 240] on video at bounding box center [538, 156] width 236 height 236
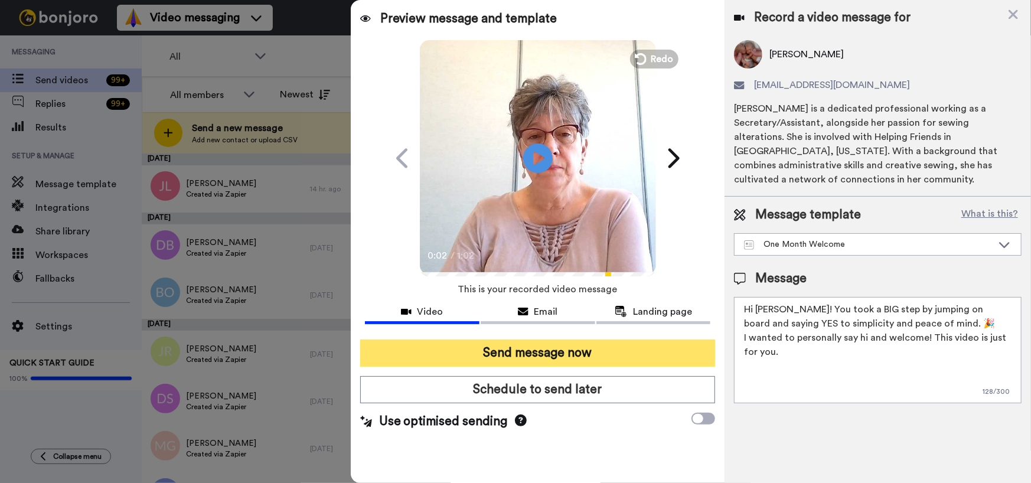
click at [502, 350] on button "Send message now" at bounding box center [537, 352] width 355 height 27
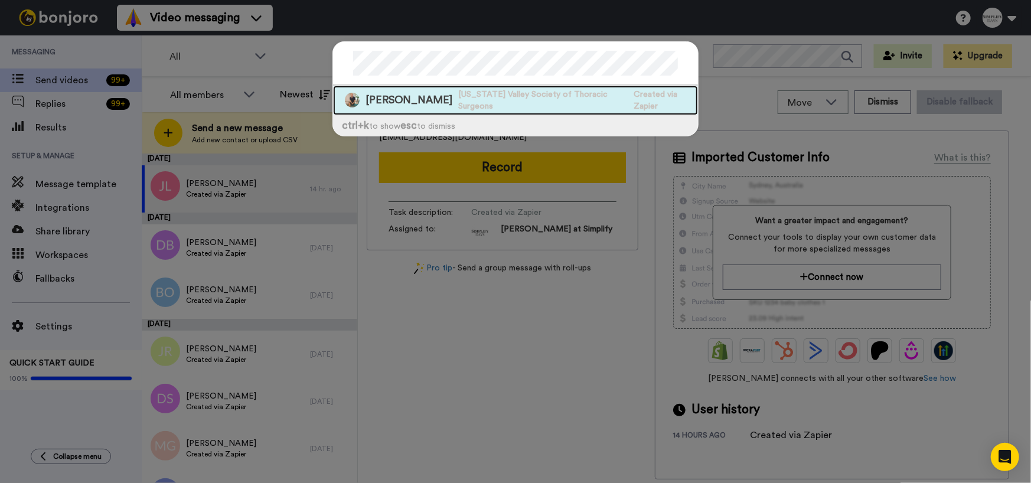
click at [433, 101] on span "[PERSON_NAME]" at bounding box center [408, 100] width 87 height 15
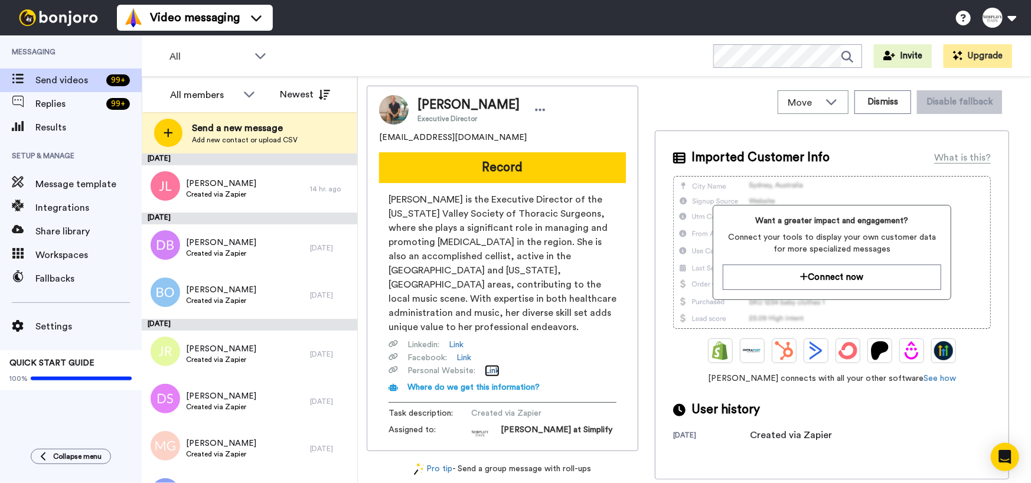
click at [496, 365] on link "Link" at bounding box center [492, 371] width 15 height 12
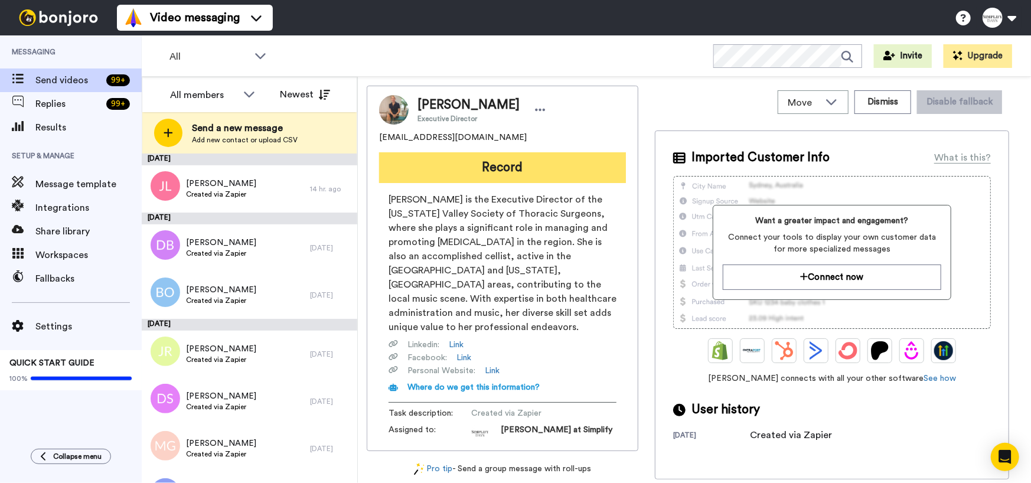
click at [496, 168] on button "Record" at bounding box center [502, 167] width 247 height 31
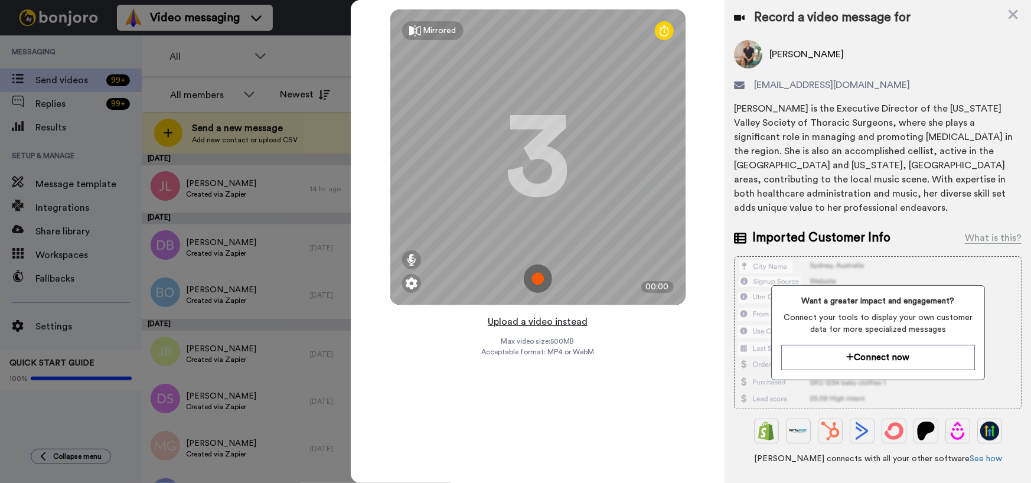
click at [531, 320] on button "Upload a video instead" at bounding box center [537, 321] width 107 height 15
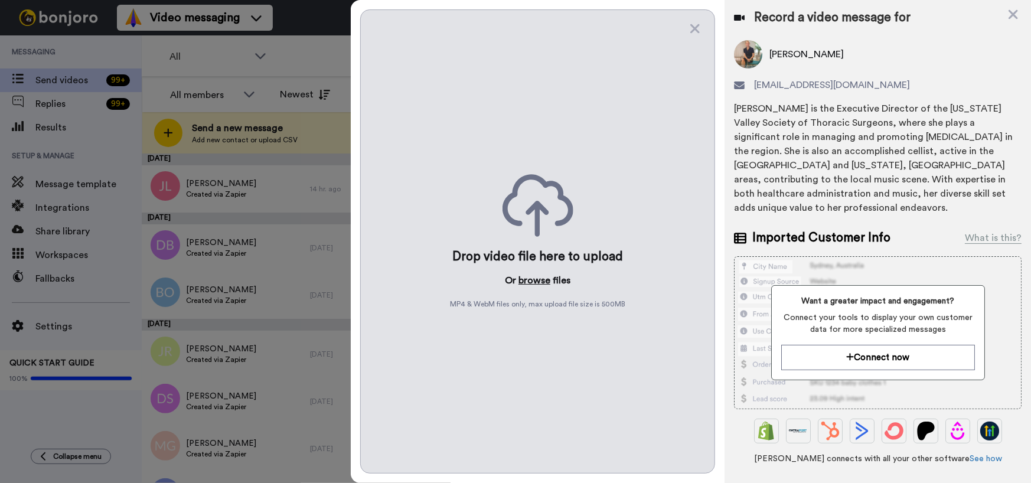
click at [537, 281] on button "browse" at bounding box center [534, 280] width 32 height 14
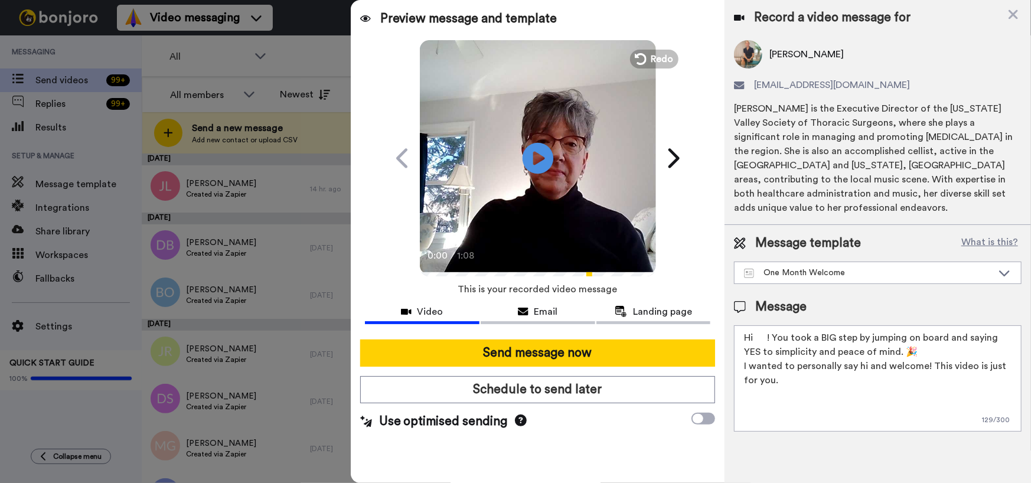
click at [540, 155] on icon "Play/Pause" at bounding box center [537, 158] width 31 height 56
click at [508, 225] on video at bounding box center [538, 156] width 236 height 236
click at [754, 325] on textarea "Hi ! You took a BIG step by jumping on board and saying YES to simplicity and p…" at bounding box center [878, 378] width 288 height 106
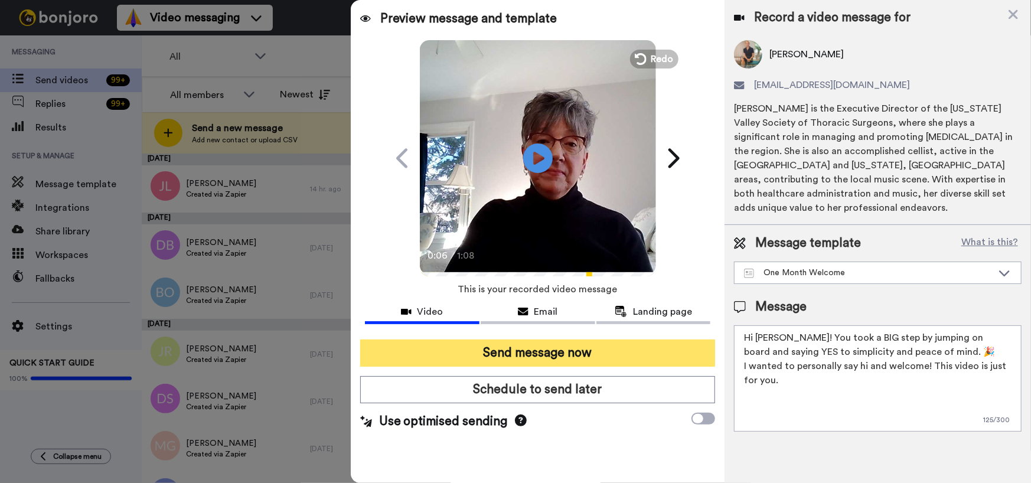
type textarea "Hi Catherine! You took a BIG step by jumping on board and saying YES to simplic…"
click at [574, 349] on button "Send message now" at bounding box center [537, 352] width 355 height 27
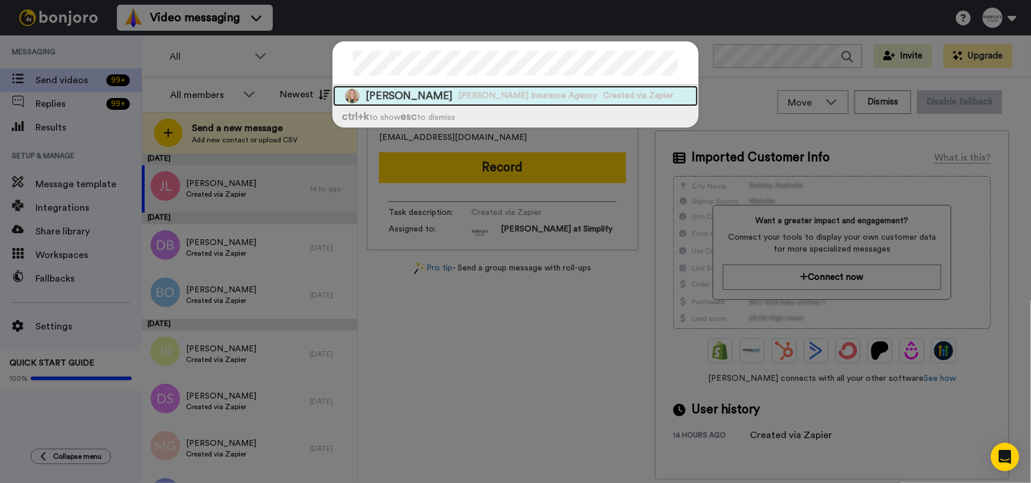
click at [509, 92] on span "[PERSON_NAME] Insurance Agency" at bounding box center [527, 96] width 139 height 12
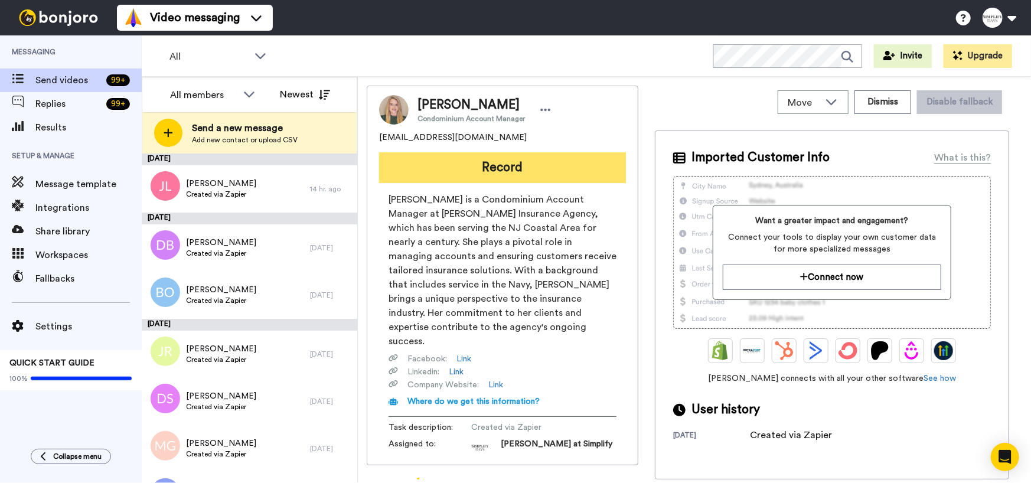
click at [510, 170] on button "Record" at bounding box center [502, 167] width 247 height 31
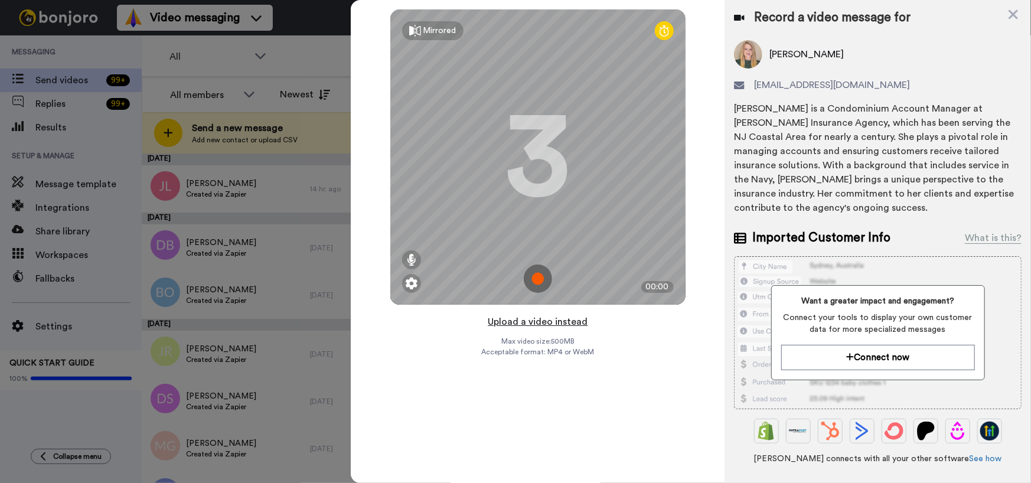
click at [559, 321] on button "Upload a video instead" at bounding box center [537, 321] width 107 height 15
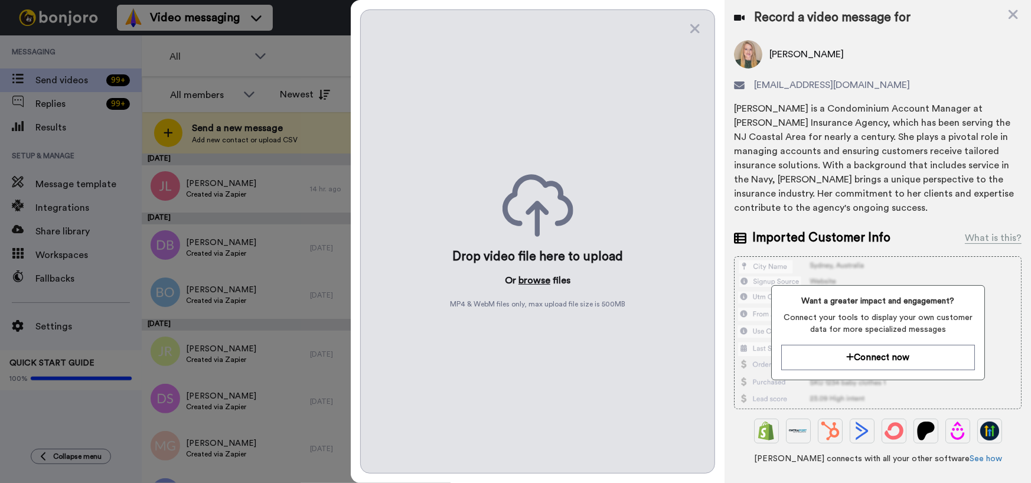
click at [542, 280] on button "browse" at bounding box center [534, 280] width 32 height 14
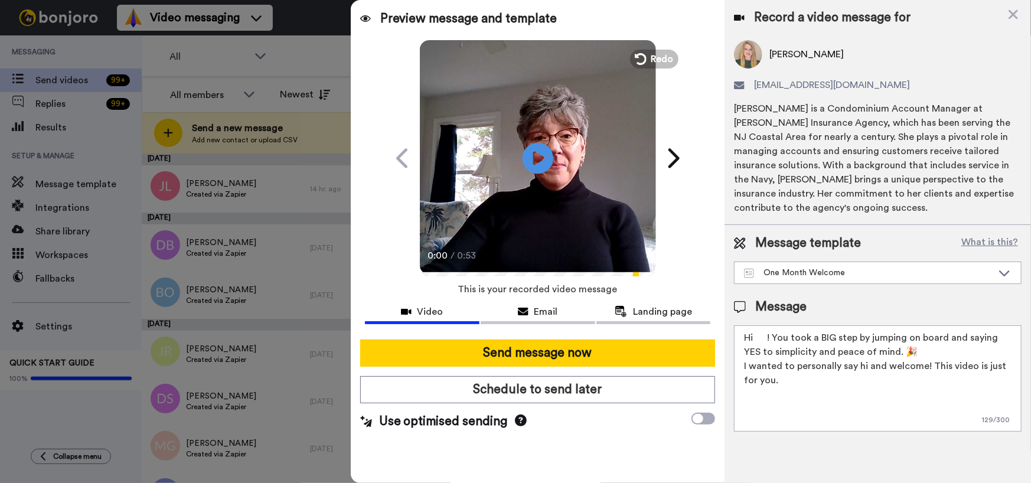
click at [526, 145] on icon "Play/Pause" at bounding box center [537, 158] width 31 height 56
click at [567, 237] on video at bounding box center [538, 156] width 236 height 236
click at [756, 337] on textarea "Hi ! You took a BIG step by jumping on board and saying YES to simplicity and p…" at bounding box center [878, 378] width 288 height 106
type textarea "Hi [PERSON_NAME]! You took a BIG step by jumping on board and saying YES to sim…"
click at [659, 61] on span "Redo" at bounding box center [663, 58] width 25 height 15
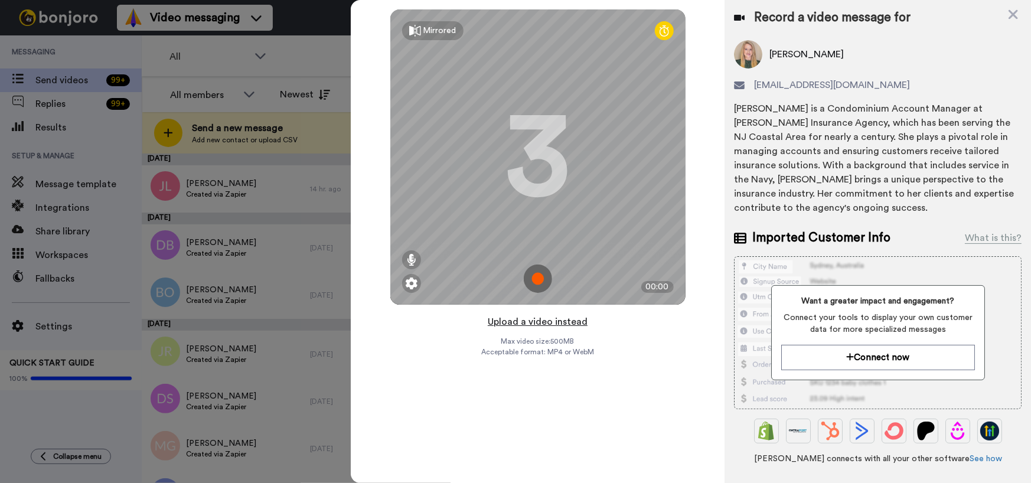
click at [553, 321] on button "Upload a video instead" at bounding box center [537, 321] width 107 height 15
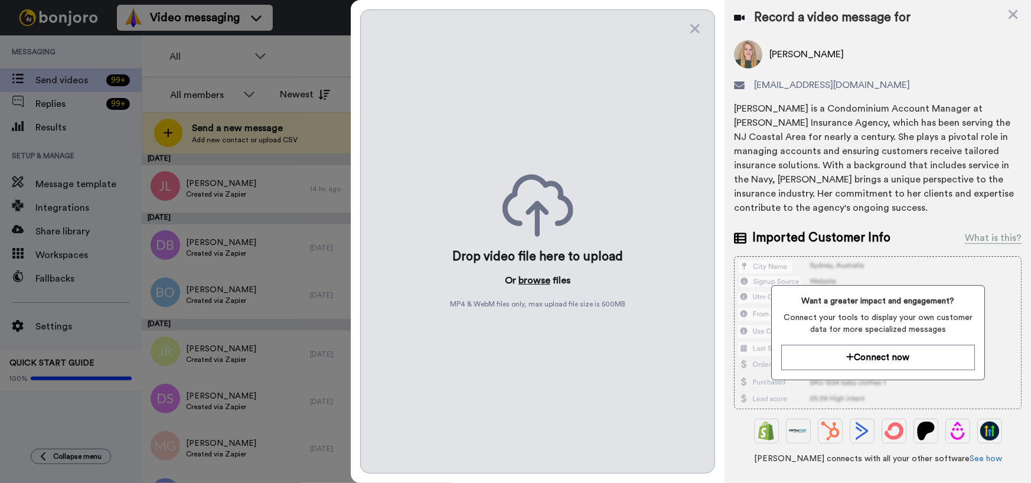
click at [543, 278] on button "browse" at bounding box center [534, 280] width 32 height 14
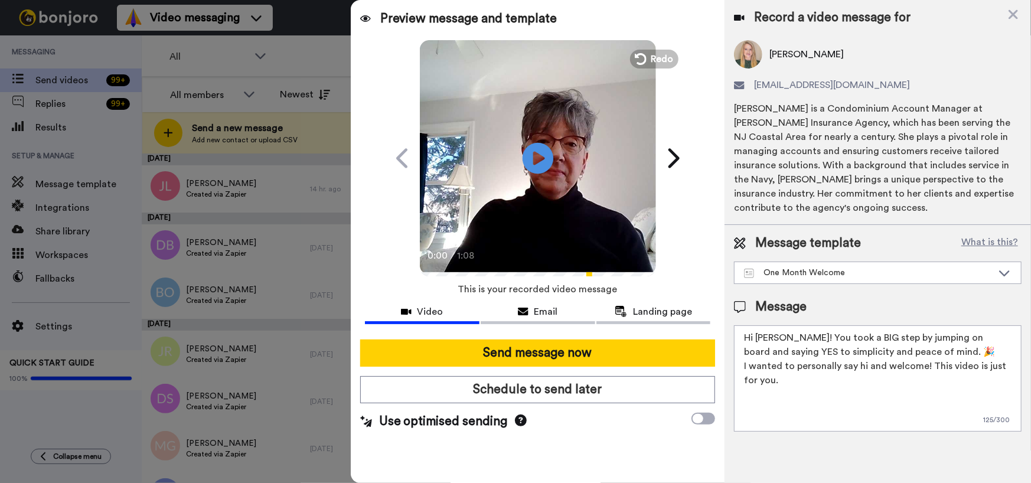
click at [535, 153] on icon "Play/Pause" at bounding box center [537, 158] width 31 height 56
click at [534, 176] on icon "Play/Pause" at bounding box center [537, 158] width 31 height 56
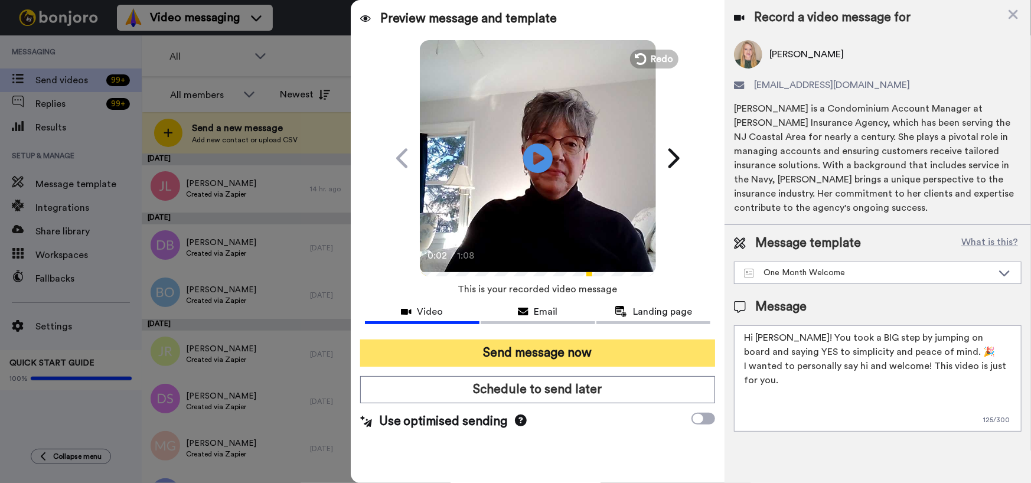
click at [568, 354] on button "Send message now" at bounding box center [537, 352] width 355 height 27
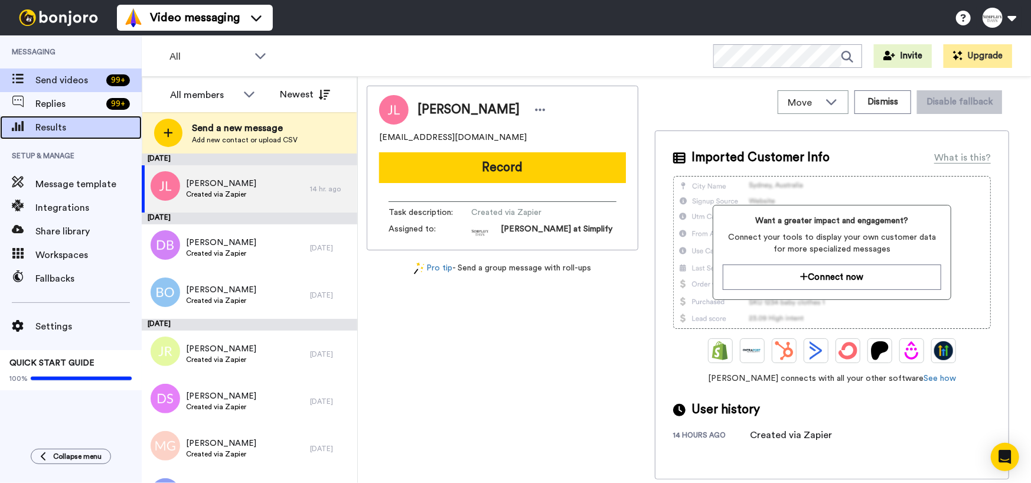
click at [53, 130] on span "Results" at bounding box center [88, 127] width 106 height 14
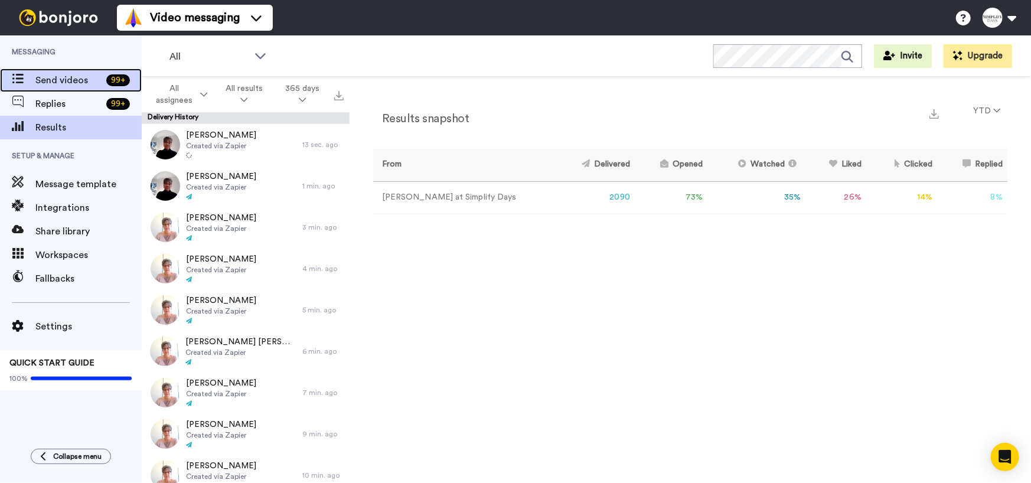
drag, startPoint x: 70, startPoint y: 78, endPoint x: 79, endPoint y: 83, distance: 10.6
click at [70, 78] on span "Send videos" at bounding box center [68, 80] width 66 height 14
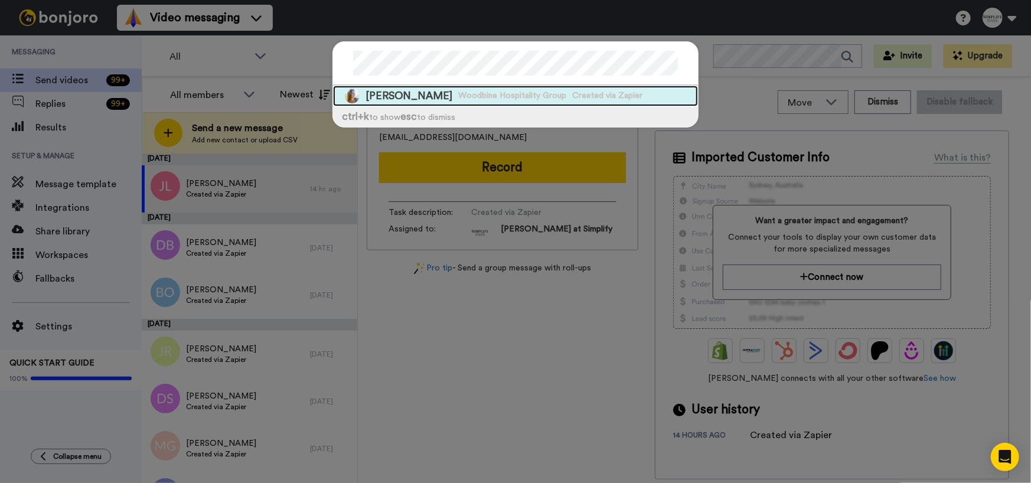
click at [408, 96] on span "[PERSON_NAME]" at bounding box center [408, 96] width 87 height 15
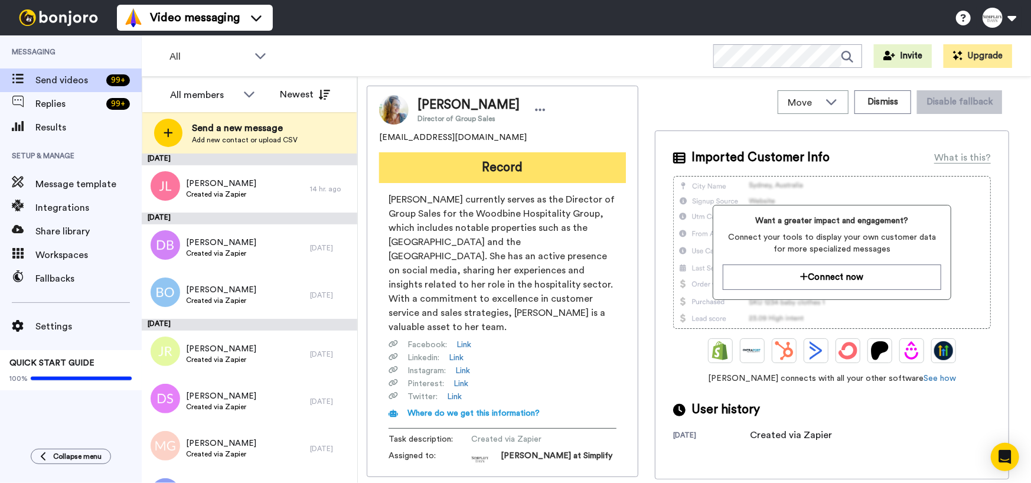
click at [545, 172] on button "Record" at bounding box center [502, 167] width 247 height 31
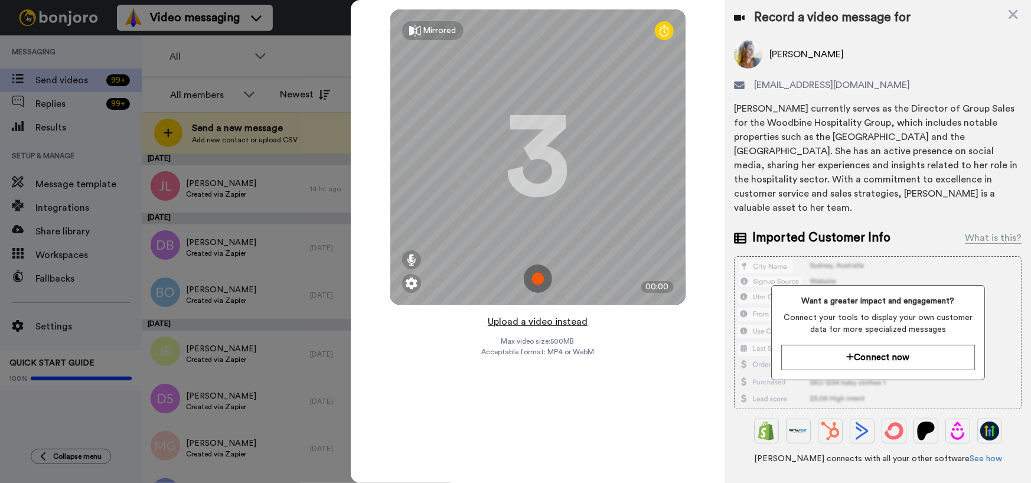
click at [540, 325] on button "Upload a video instead" at bounding box center [537, 321] width 107 height 15
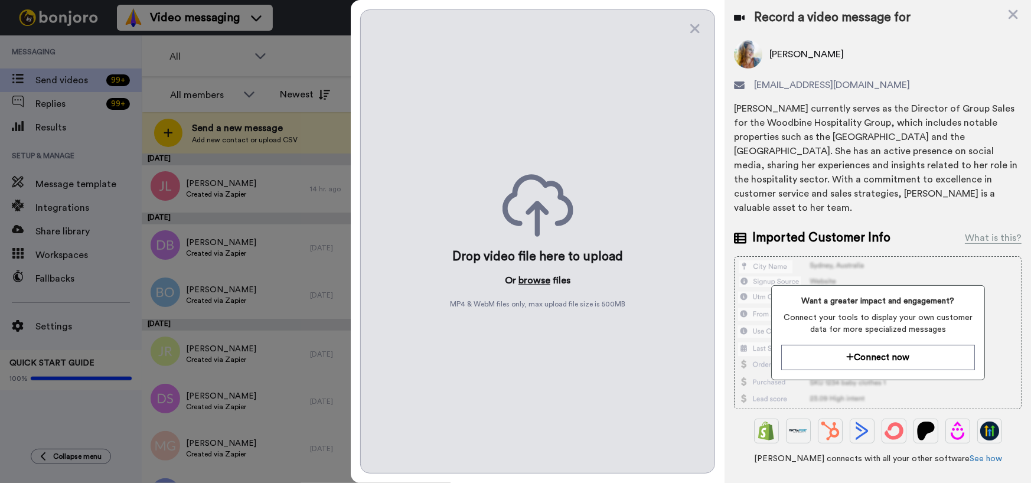
click at [538, 280] on button "browse" at bounding box center [534, 280] width 32 height 14
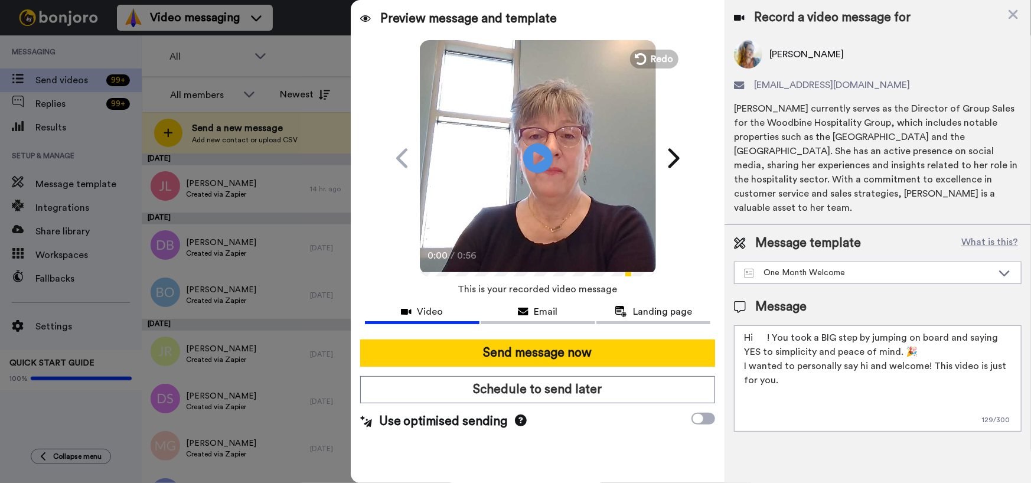
click at [753, 325] on textarea "Hi ! You took a BIG step by jumping on board and saying YES to simplicity and p…" at bounding box center [878, 378] width 288 height 106
type textarea "Hi [PERSON_NAME]! You took a BIG step by jumping on board and saying YES to sim…"
click at [540, 159] on icon "Play/Pause" at bounding box center [537, 158] width 31 height 56
click at [537, 180] on icon "Play/Pause" at bounding box center [537, 158] width 31 height 56
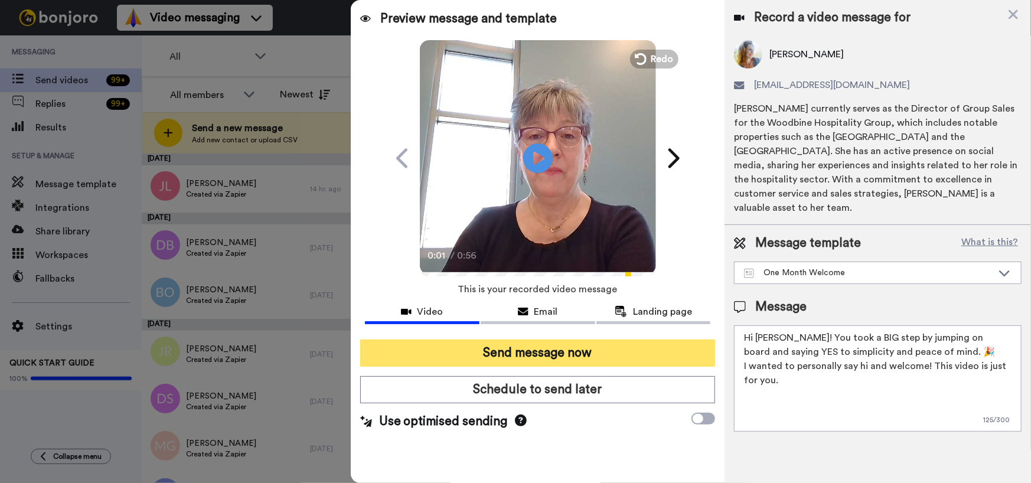
click at [504, 354] on button "Send message now" at bounding box center [537, 352] width 355 height 27
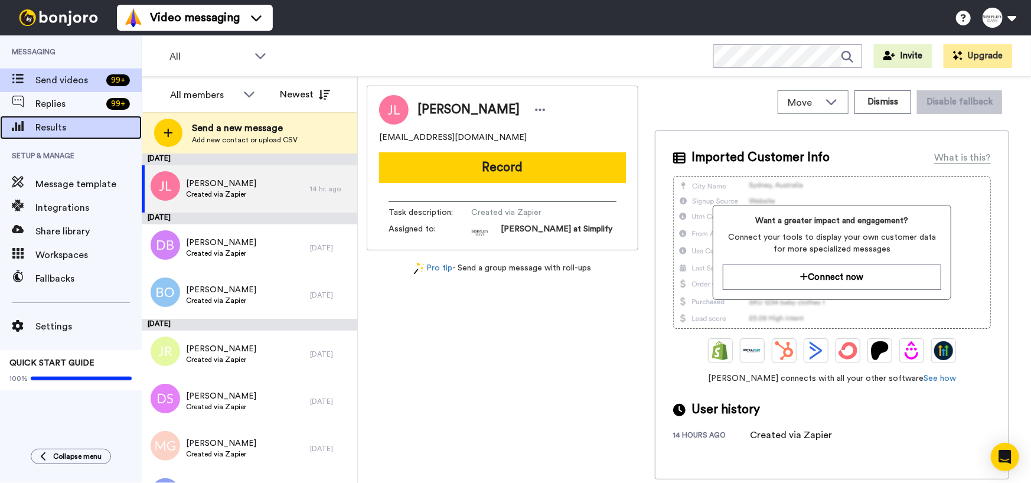
click at [74, 130] on span "Results" at bounding box center [88, 127] width 106 height 14
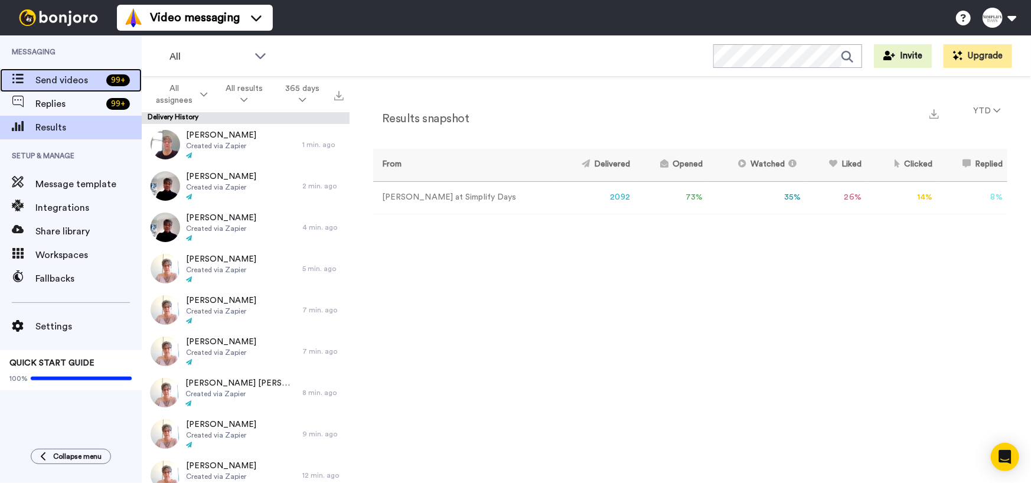
click at [57, 79] on span "Send videos" at bounding box center [68, 80] width 66 height 14
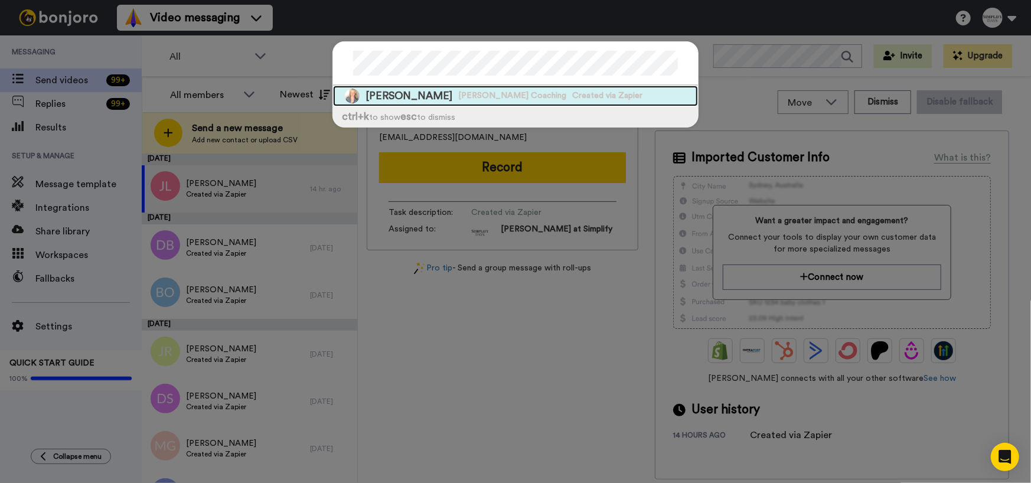
click at [458, 100] on span "[PERSON_NAME] Coaching" at bounding box center [512, 96] width 108 height 12
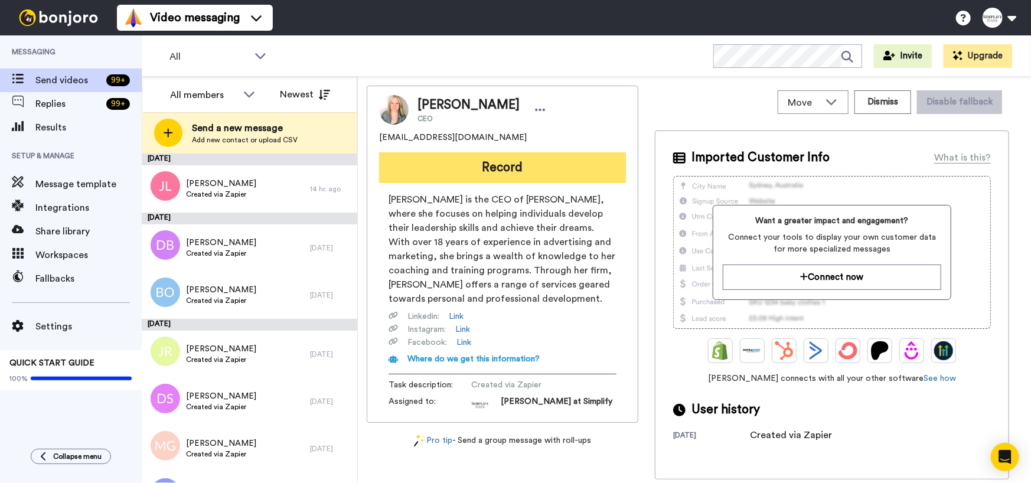
click at [505, 166] on button "Record" at bounding box center [502, 167] width 247 height 31
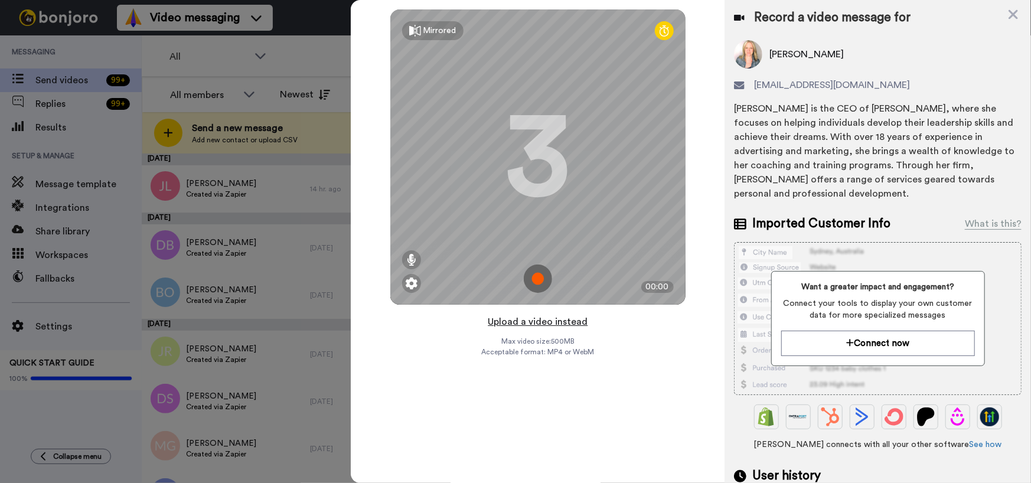
click at [540, 322] on button "Upload a video instead" at bounding box center [537, 321] width 107 height 15
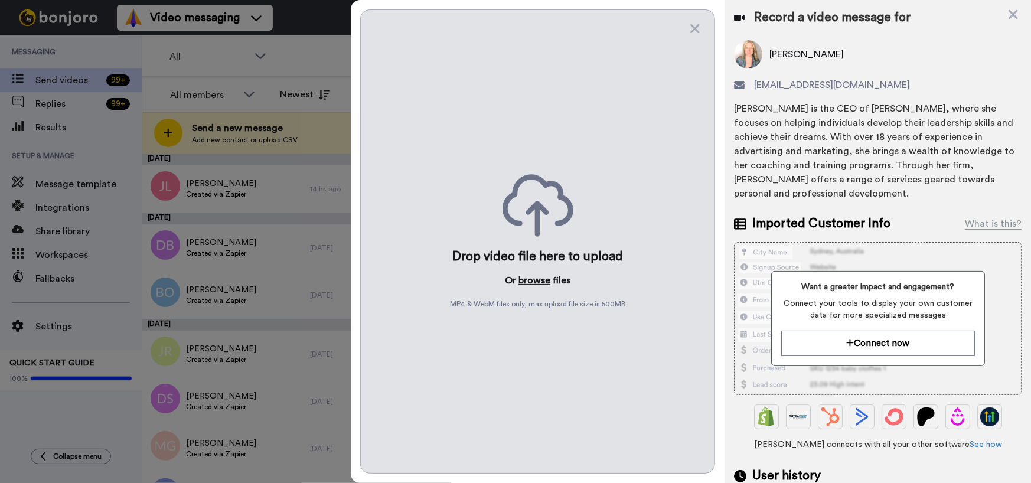
click at [531, 280] on button "browse" at bounding box center [534, 280] width 32 height 14
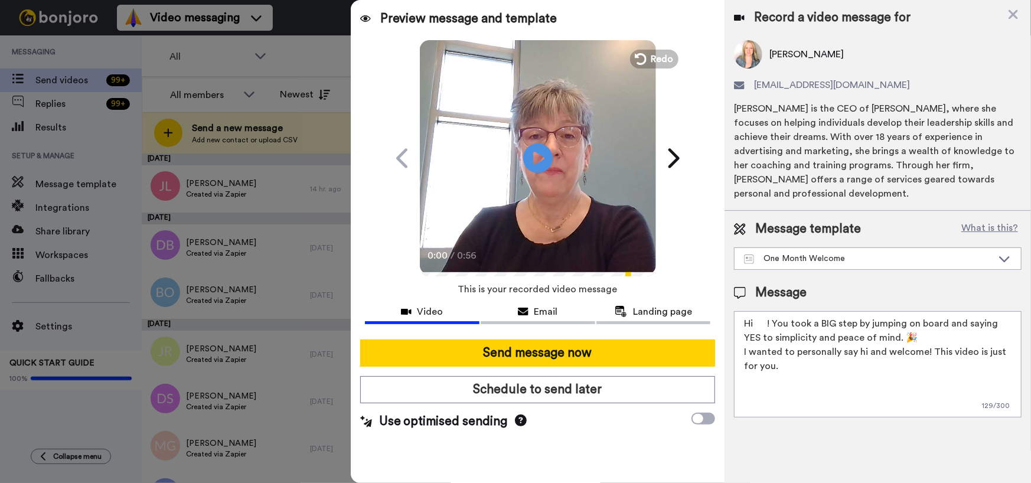
click at [753, 321] on textarea "Hi ! You took a BIG step by jumping on board and saying YES to simplicity and p…" at bounding box center [878, 364] width 288 height 106
type textarea "Hi [PERSON_NAME]! You took a BIG step by jumping on board and saying YES to sim…"
click at [531, 158] on icon at bounding box center [537, 157] width 31 height 31
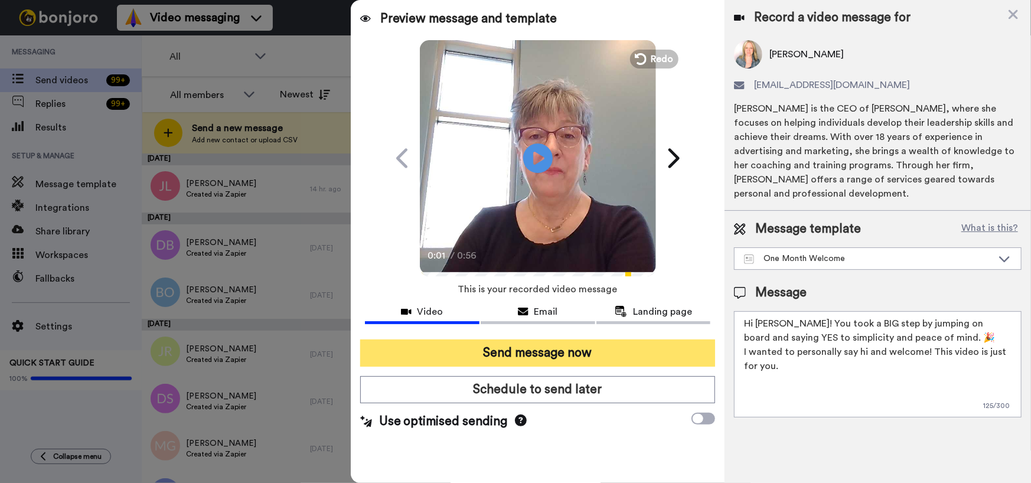
click at [525, 354] on button "Send message now" at bounding box center [537, 352] width 355 height 27
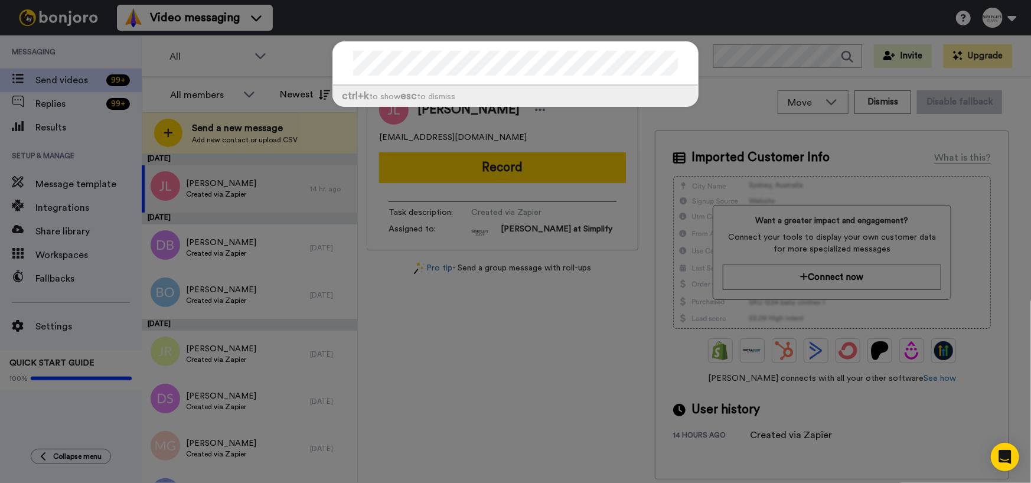
click at [729, 55] on div "ctrl +k to show esc to dismiss" at bounding box center [515, 241] width 1031 height 483
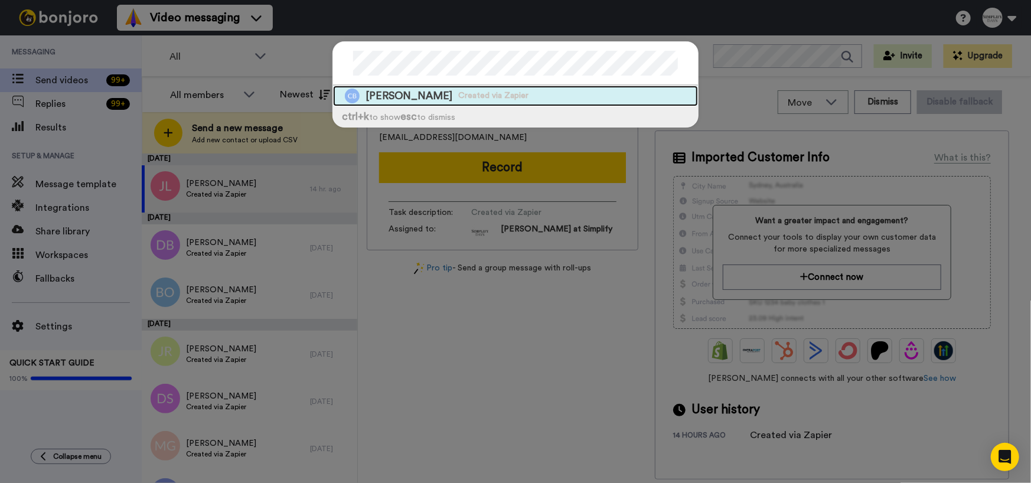
click at [419, 92] on span "Christine Button" at bounding box center [408, 96] width 87 height 15
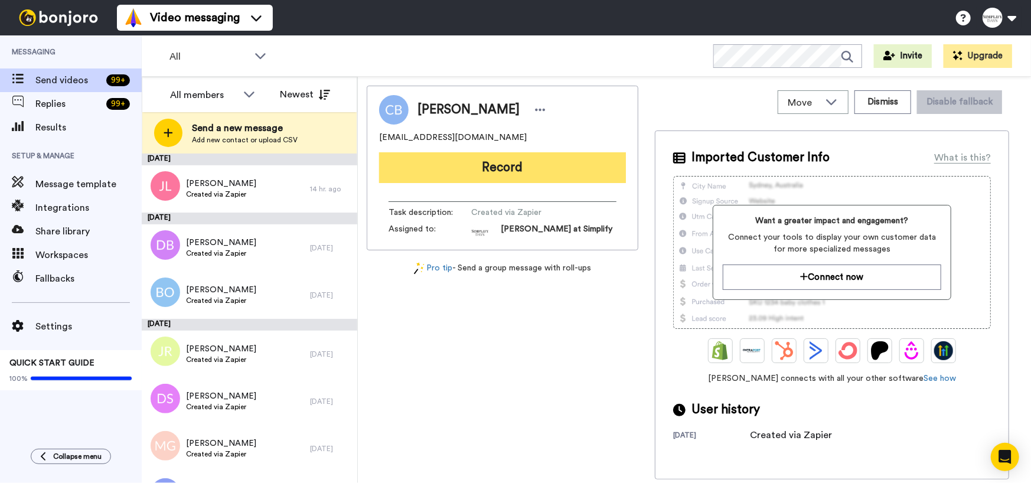
click at [527, 162] on button "Record" at bounding box center [502, 167] width 247 height 31
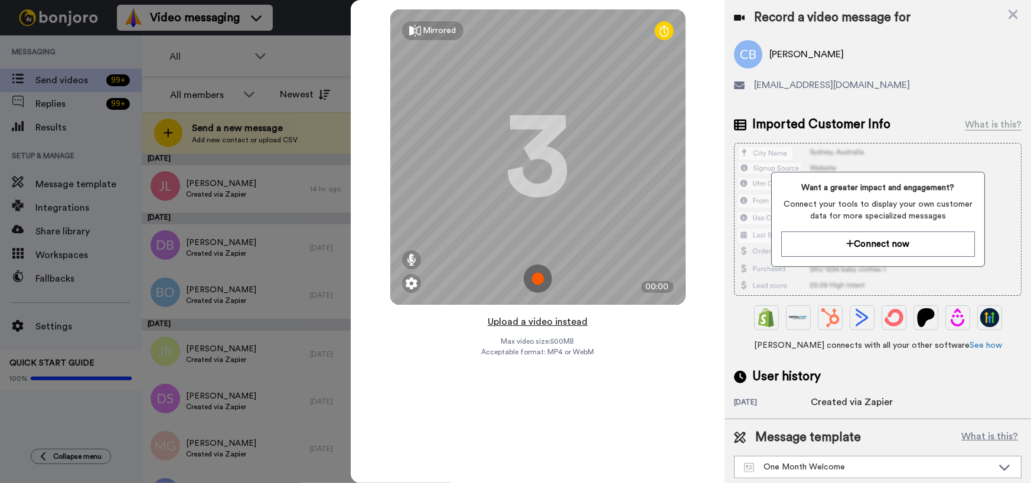
click at [554, 321] on button "Upload a video instead" at bounding box center [537, 321] width 107 height 15
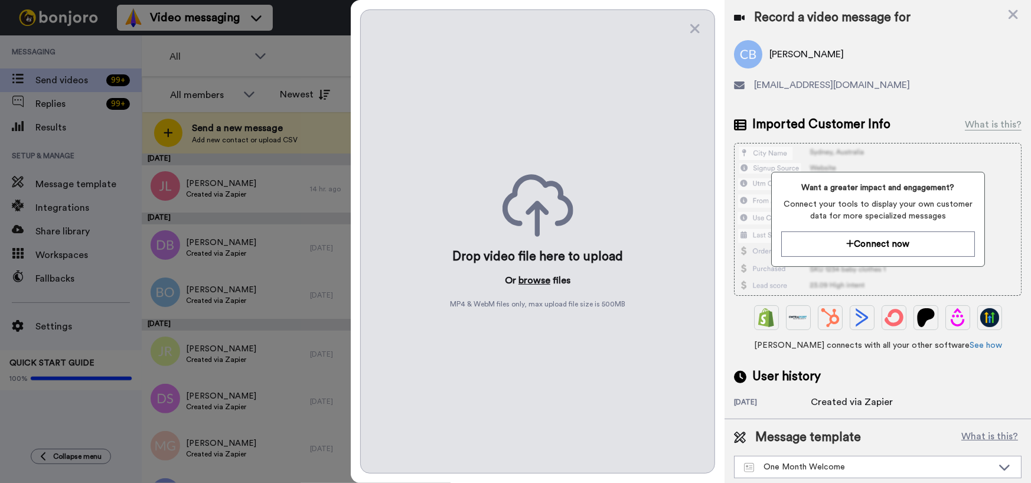
click at [526, 280] on button "browse" at bounding box center [534, 280] width 32 height 14
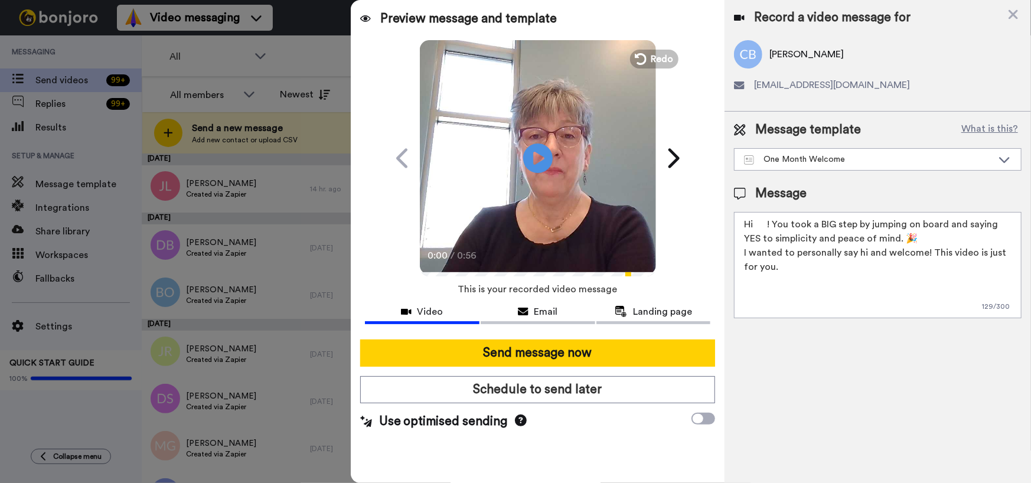
click at [756, 221] on textarea "Hi ! You took a BIG step by jumping on board and saying YES to simplicity and p…" at bounding box center [878, 265] width 288 height 106
type textarea "Hi Christine! You took a BIG step by jumping on board and saying YES to simplic…"
click at [543, 164] on icon at bounding box center [537, 157] width 31 height 31
click at [543, 166] on icon at bounding box center [537, 157] width 31 height 31
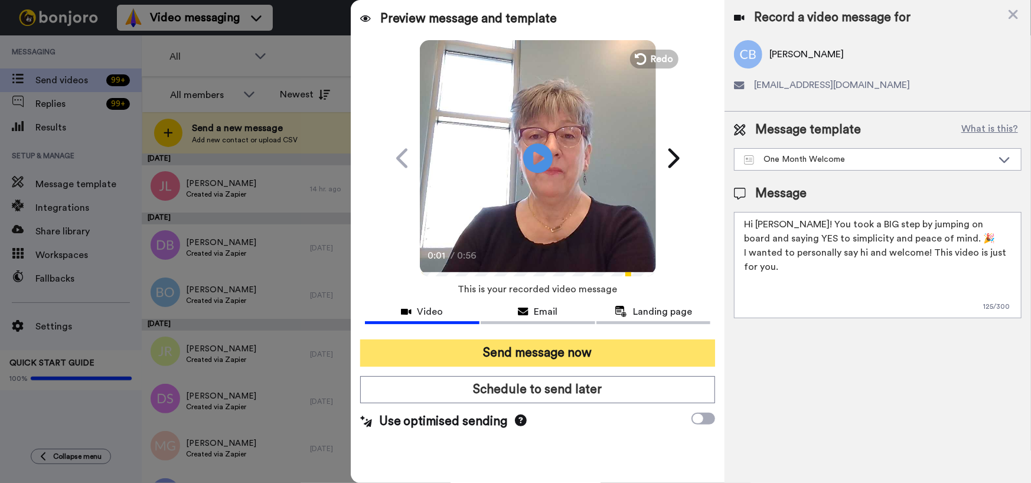
click at [579, 358] on button "Send message now" at bounding box center [537, 352] width 355 height 27
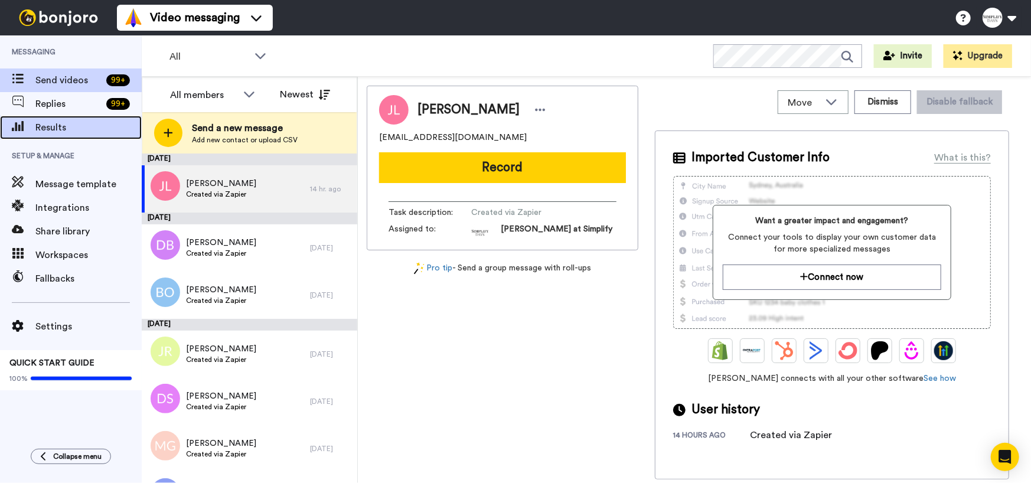
click at [43, 129] on span "Results" at bounding box center [88, 127] width 106 height 14
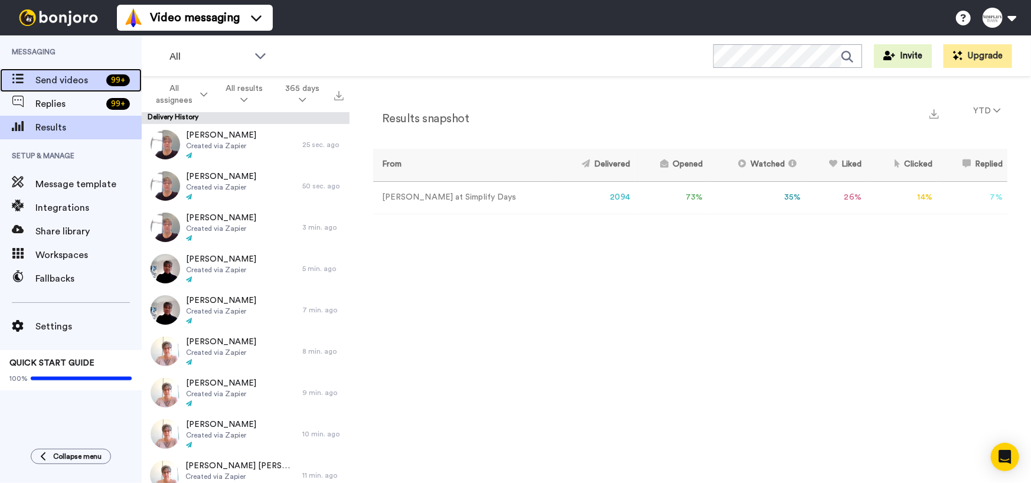
click at [68, 78] on span "Send videos" at bounding box center [68, 80] width 66 height 14
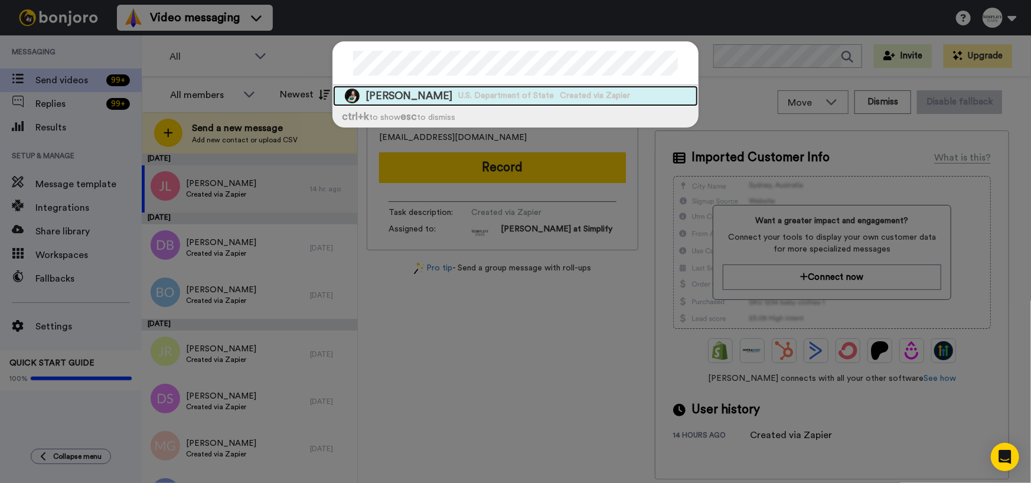
click at [429, 96] on span "[PERSON_NAME]" at bounding box center [408, 96] width 87 height 15
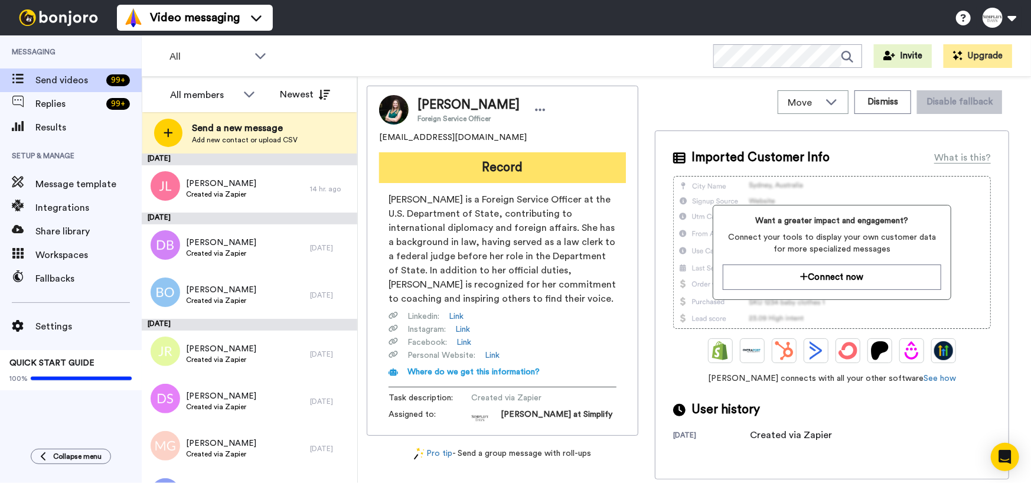
click at [460, 168] on button "Record" at bounding box center [502, 167] width 247 height 31
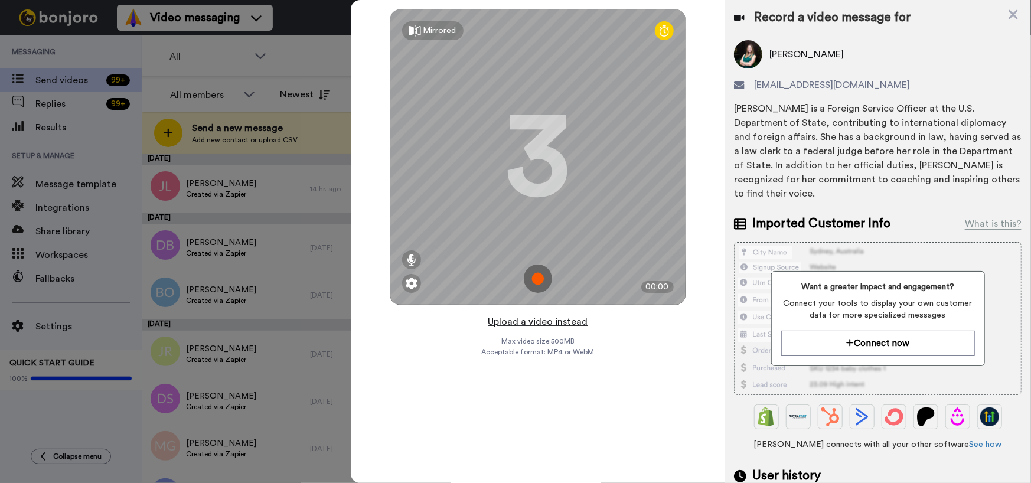
click at [512, 316] on button "Upload a video instead" at bounding box center [537, 321] width 107 height 15
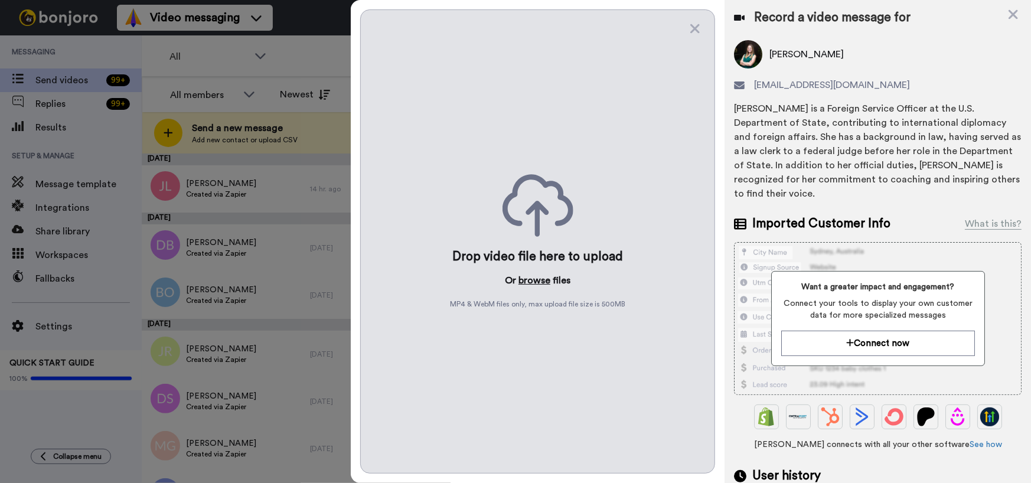
click at [533, 277] on button "browse" at bounding box center [534, 280] width 32 height 14
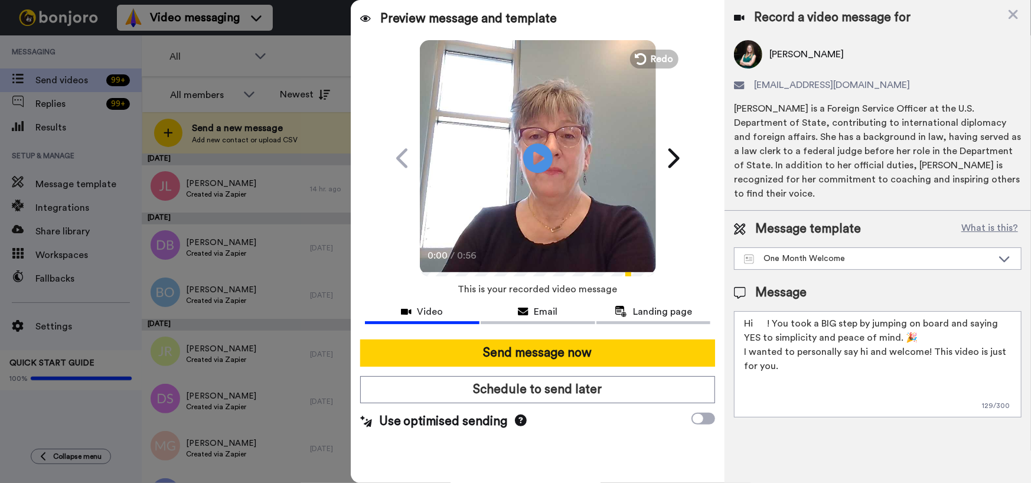
click at [752, 311] on textarea "Hi ! You took a BIG step by jumping on board and saying YES to simplicity and p…" at bounding box center [878, 364] width 288 height 106
type textarea "Hi Christine! You took a BIG step by jumping on board and saying YES to simplic…"
click at [541, 159] on icon "Play/Pause" at bounding box center [537, 158] width 31 height 56
click at [541, 165] on icon at bounding box center [537, 157] width 31 height 31
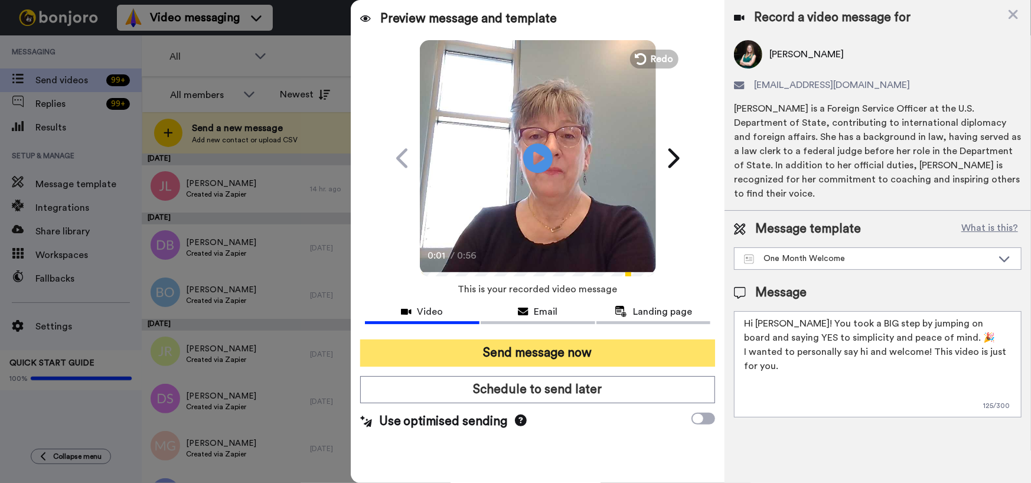
click at [556, 355] on button "Send message now" at bounding box center [537, 352] width 355 height 27
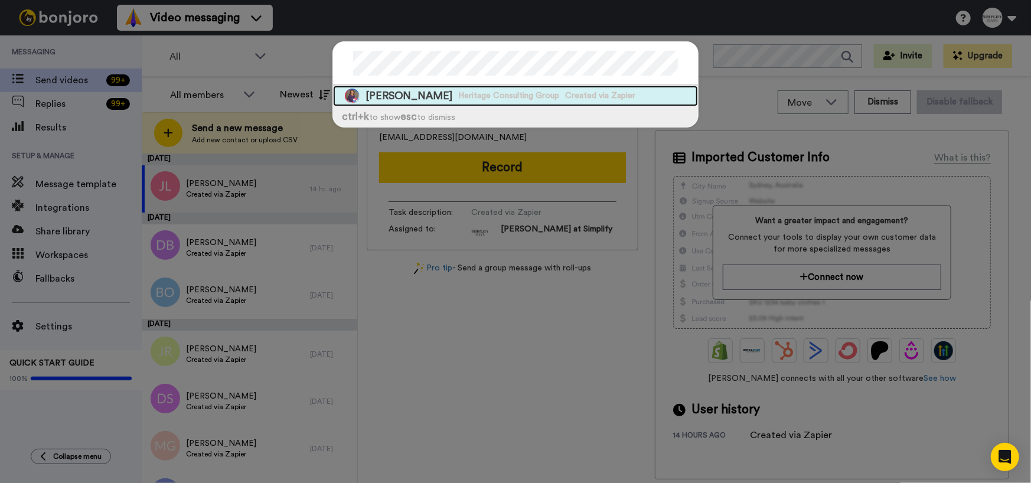
click at [462, 90] on span "Heritage Consulting Group" at bounding box center [508, 96] width 101 height 12
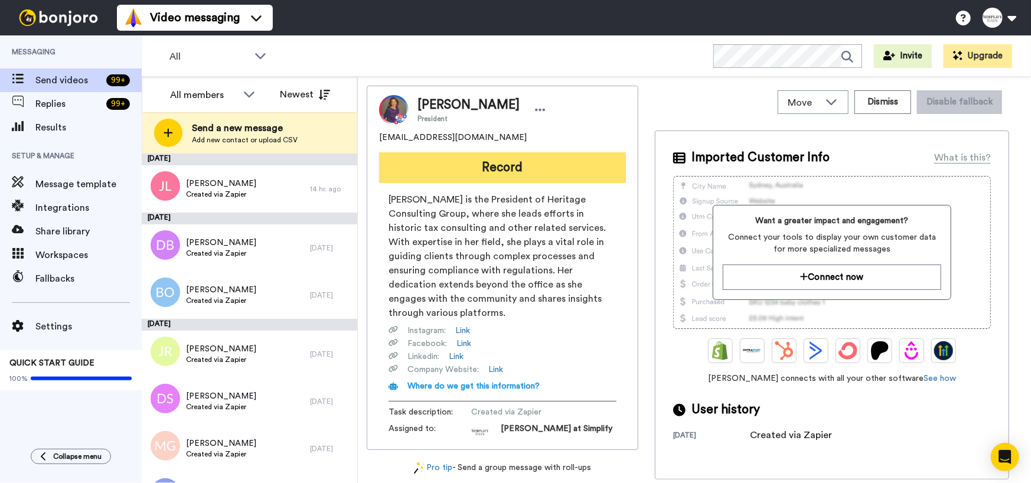
click at [538, 164] on button "Record" at bounding box center [502, 167] width 247 height 31
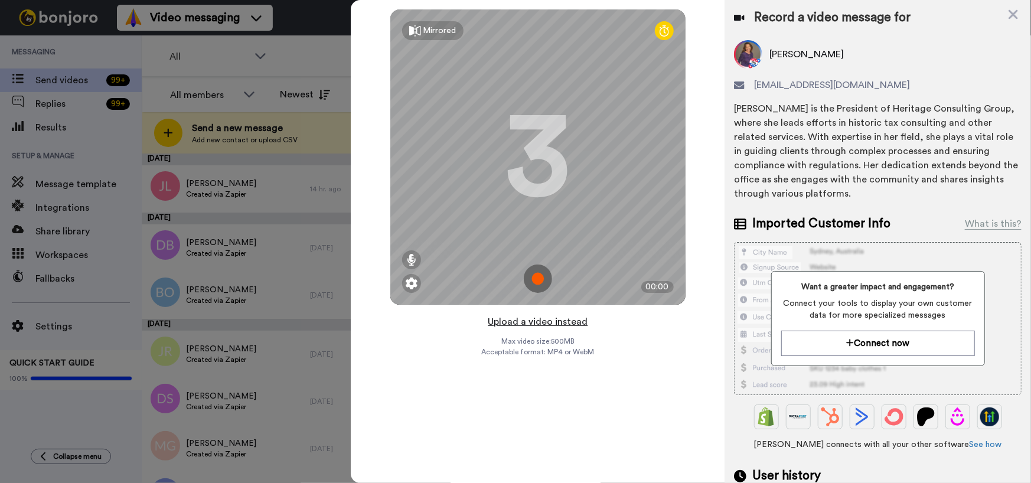
click at [549, 323] on button "Upload a video instead" at bounding box center [537, 321] width 107 height 15
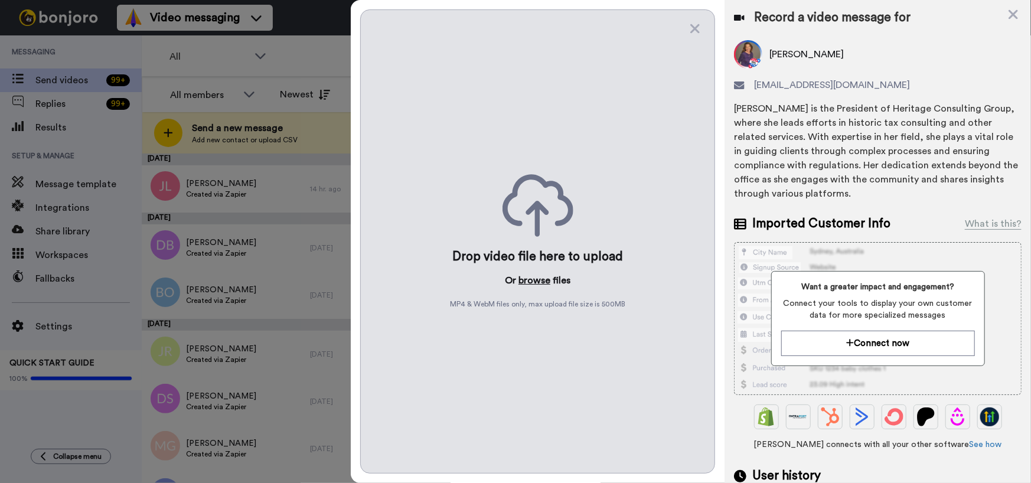
click at [535, 277] on button "browse" at bounding box center [534, 280] width 32 height 14
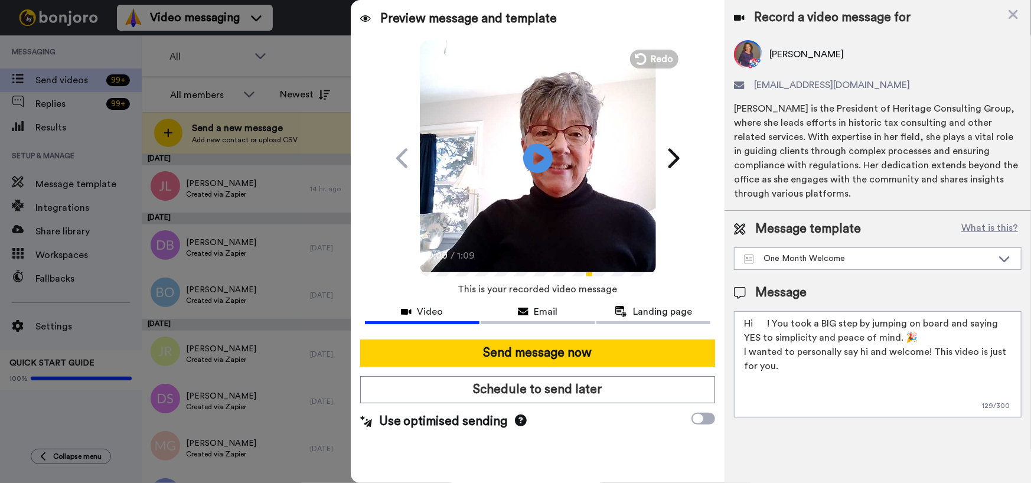
click at [756, 324] on textarea "Hi ! You took a BIG step by jumping on board and saying YES to simplicity and p…" at bounding box center [878, 364] width 288 height 106
type textarea "Hi [PERSON_NAME]! You took a BIG step by jumping on board and saying YES to sim…"
click at [540, 161] on icon at bounding box center [537, 157] width 31 height 31
click at [533, 205] on video at bounding box center [538, 156] width 236 height 236
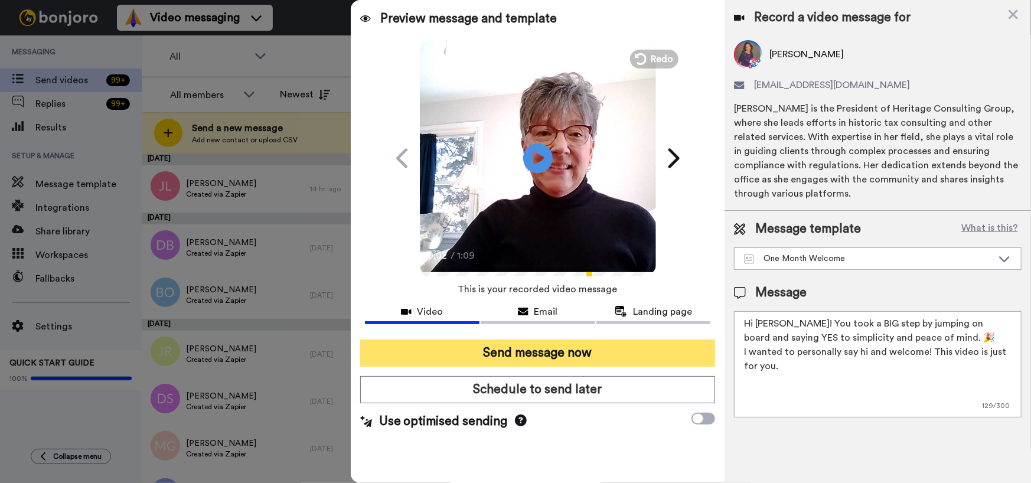
click at [533, 354] on button "Send message now" at bounding box center [537, 352] width 355 height 27
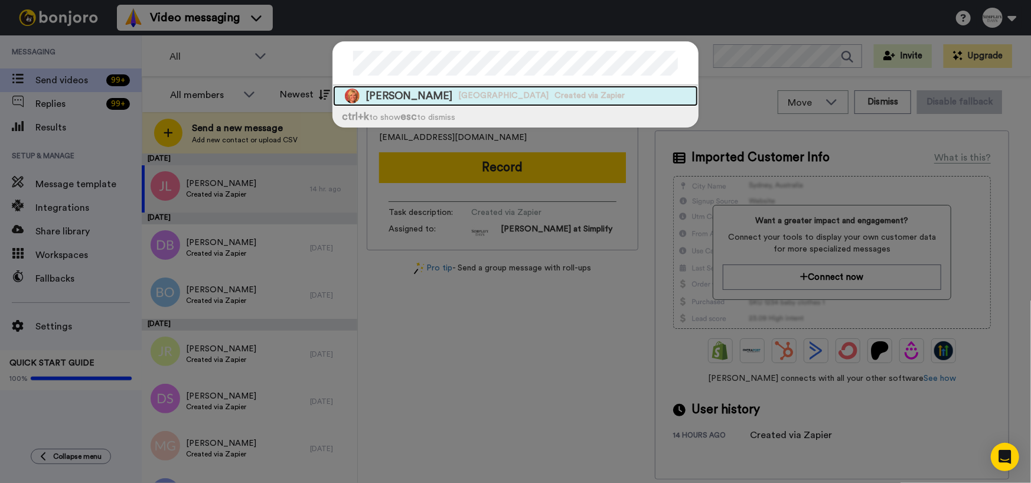
click at [408, 95] on span "[PERSON_NAME]" at bounding box center [408, 96] width 87 height 15
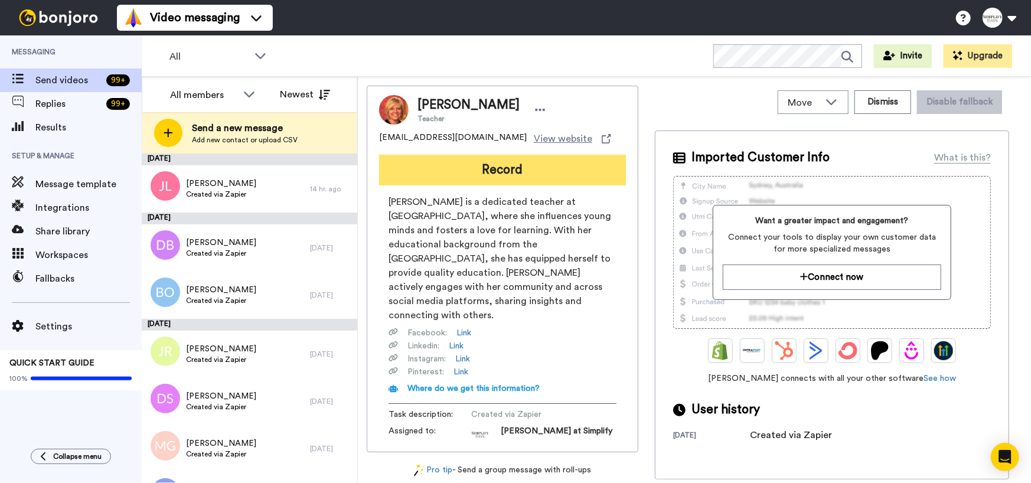
click at [480, 162] on button "Record" at bounding box center [502, 170] width 247 height 31
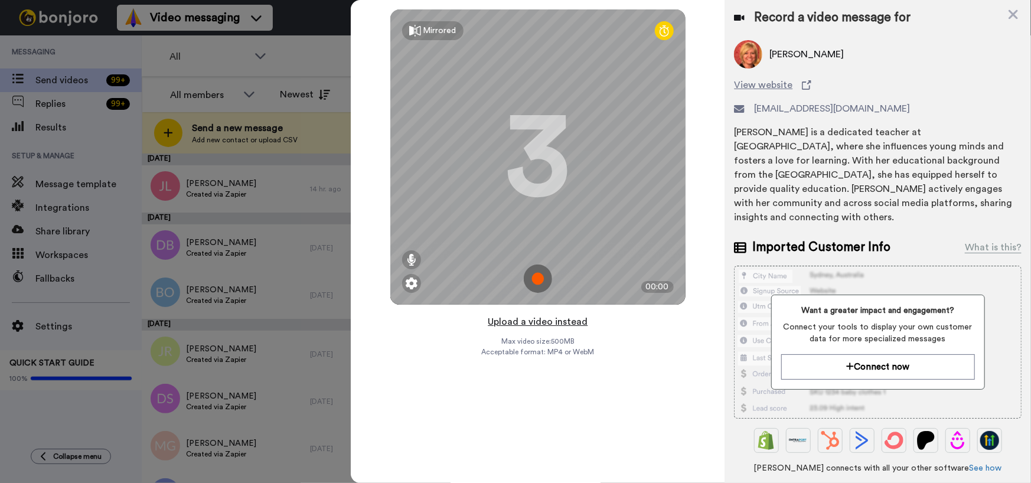
click at [548, 324] on button "Upload a video instead" at bounding box center [537, 321] width 107 height 15
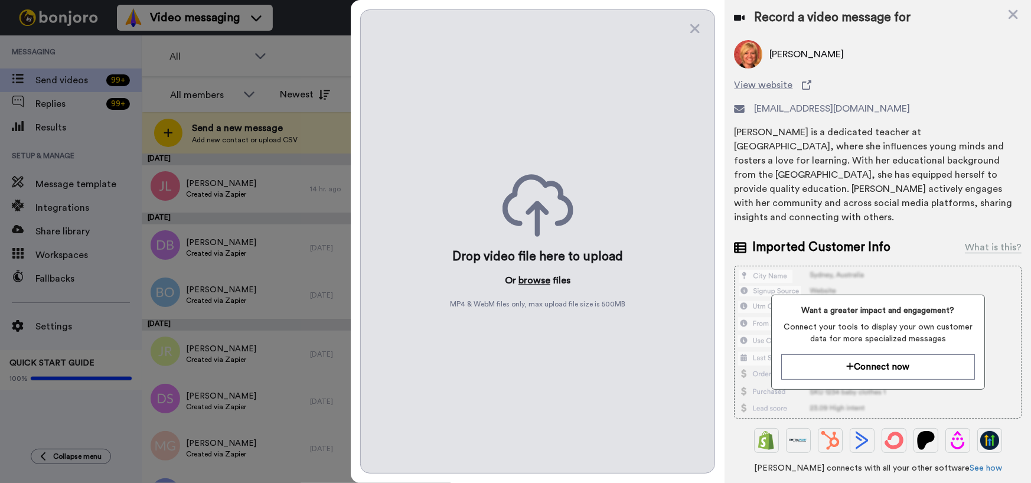
click at [526, 278] on button "browse" at bounding box center [534, 280] width 32 height 14
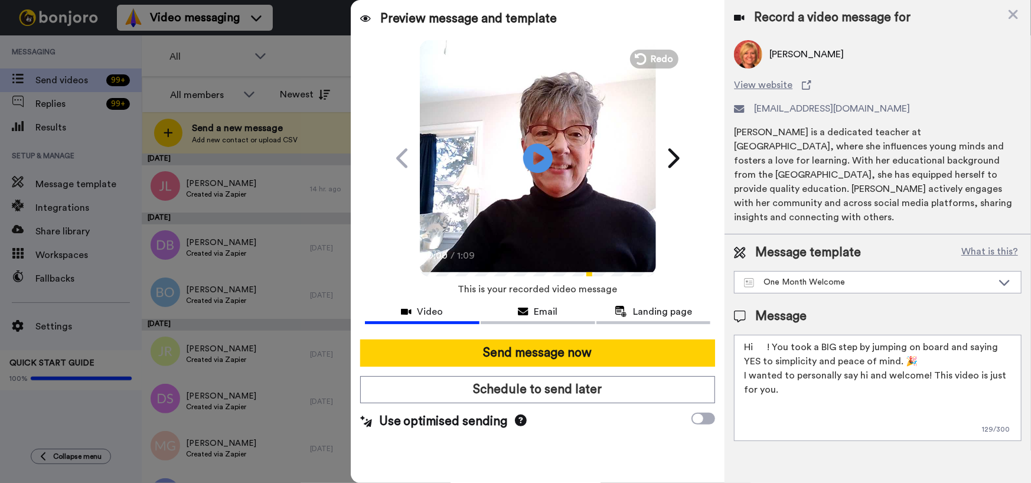
click at [756, 335] on textarea "Hi ! You took a BIG step by jumping on board and saying YES to simplicity and p…" at bounding box center [878, 388] width 288 height 106
type textarea "Hi [PERSON_NAME]! You took a BIG step by jumping on board and saying YES to sim…"
click at [537, 153] on icon "Play/Pause" at bounding box center [537, 158] width 31 height 56
click at [537, 153] on icon at bounding box center [537, 157] width 31 height 31
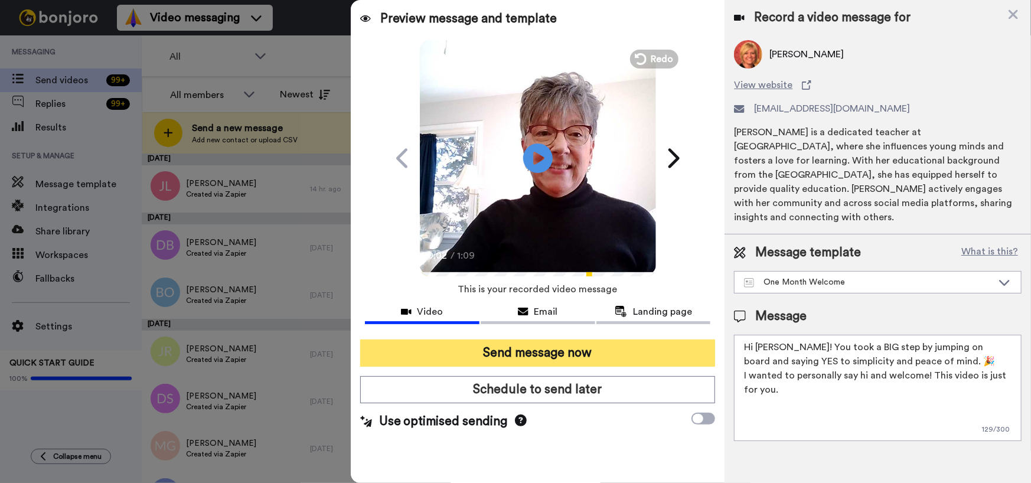
click at [596, 348] on button "Send message now" at bounding box center [537, 352] width 355 height 27
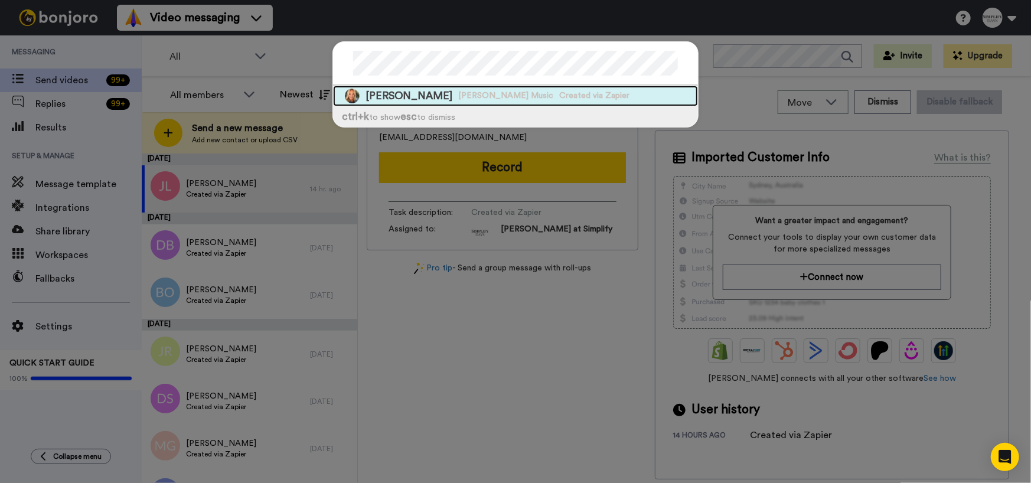
click at [478, 89] on div "[PERSON_NAME] [PERSON_NAME] Music Created via Zapier" at bounding box center [515, 96] width 365 height 21
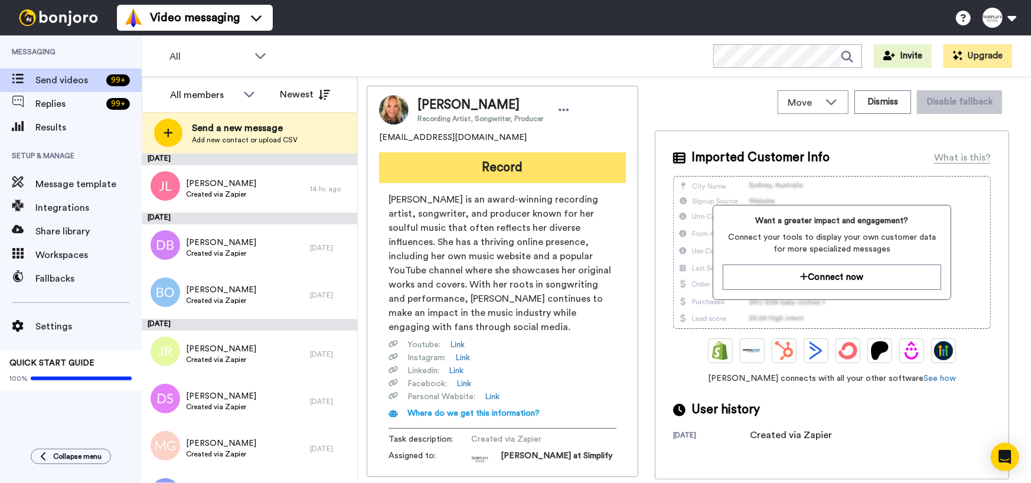
click at [530, 172] on button "Record" at bounding box center [502, 167] width 247 height 31
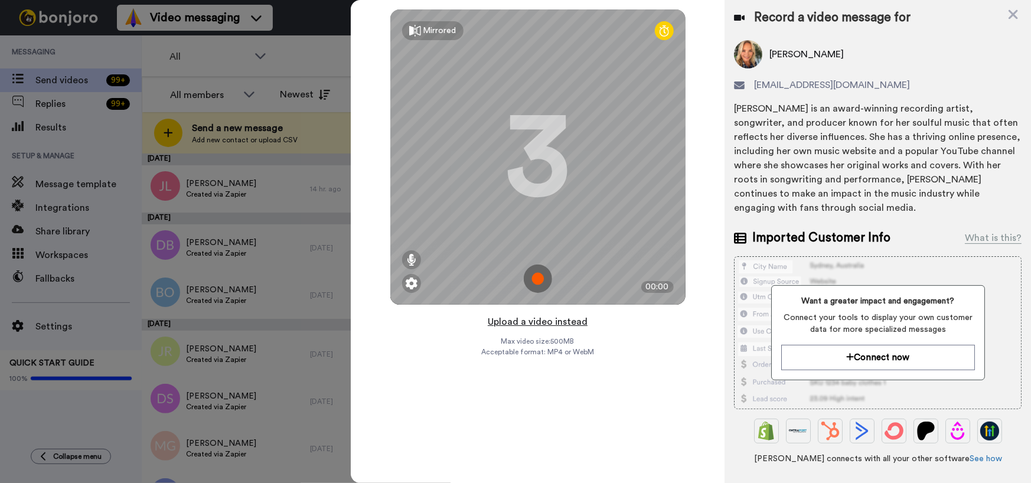
click at [551, 322] on button "Upload a video instead" at bounding box center [537, 321] width 107 height 15
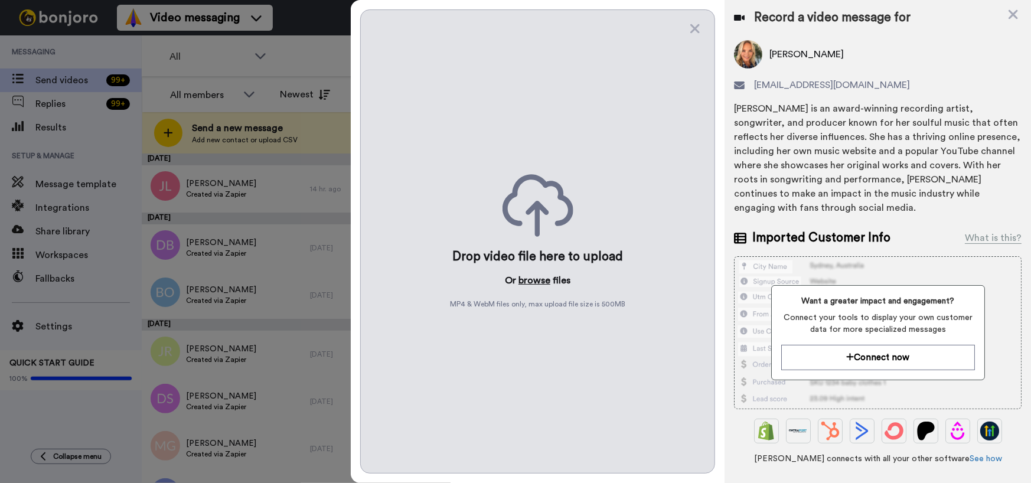
click at [540, 277] on button "browse" at bounding box center [534, 280] width 32 height 14
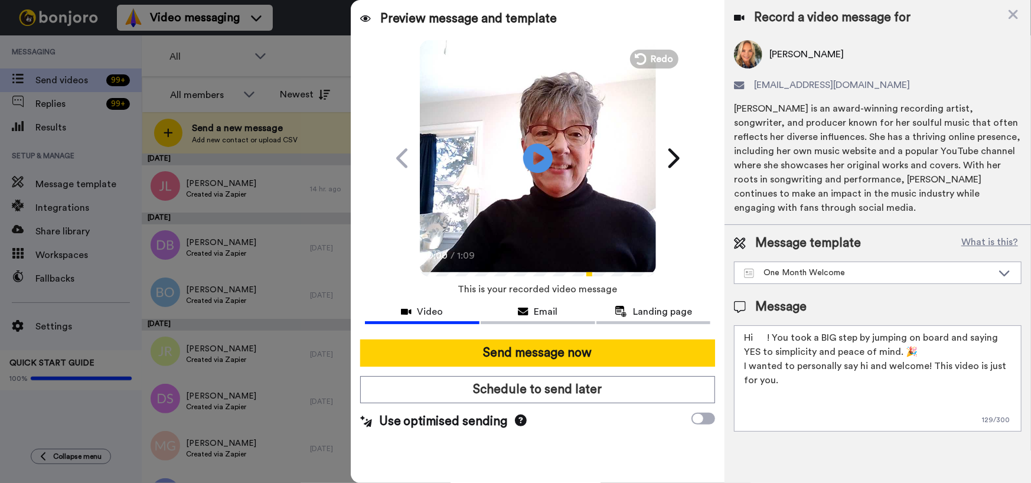
click at [755, 337] on textarea "Hi ! You took a BIG step by jumping on board and saying YES to simplicity and p…" at bounding box center [878, 378] width 288 height 106
type textarea "Hi Cindy! You took a BIG step by jumping on board and saying YES to simplicity …"
click at [540, 153] on icon at bounding box center [537, 157] width 31 height 31
click at [551, 188] on video at bounding box center [538, 156] width 236 height 236
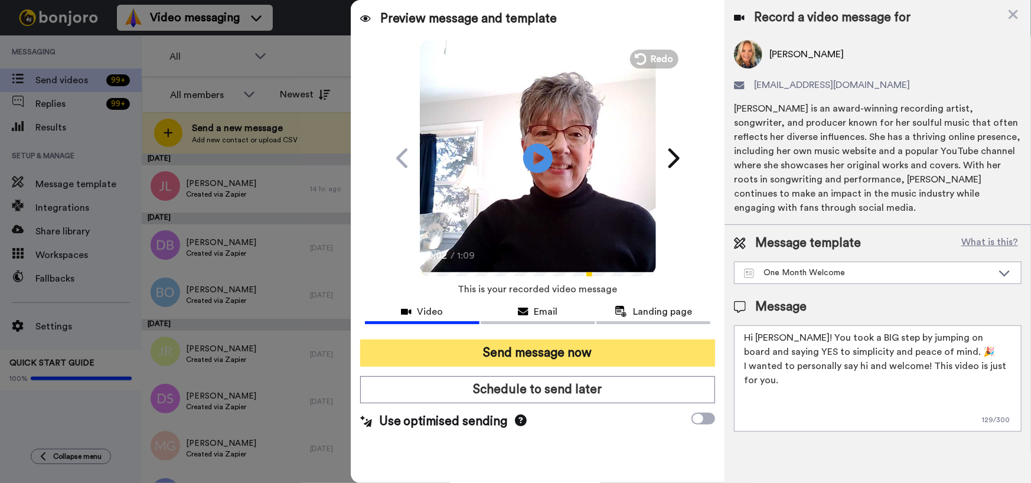
click at [537, 351] on button "Send message now" at bounding box center [537, 352] width 355 height 27
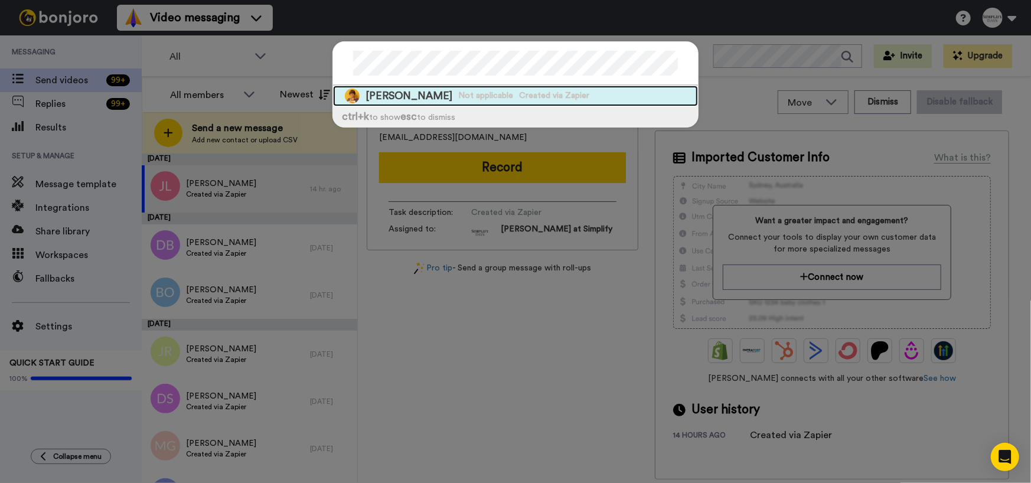
click at [404, 99] on span "Colette Sorensen" at bounding box center [408, 96] width 87 height 15
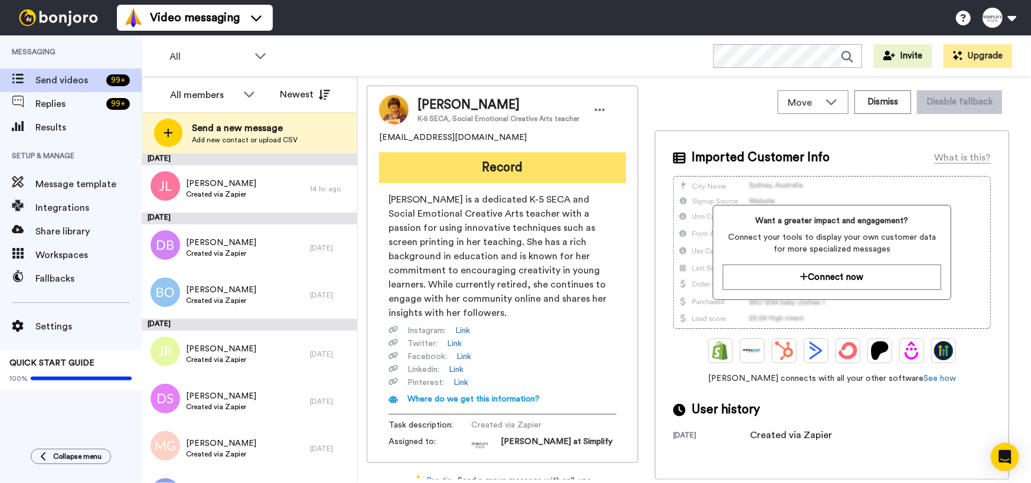
click at [522, 164] on button "Record" at bounding box center [502, 167] width 247 height 31
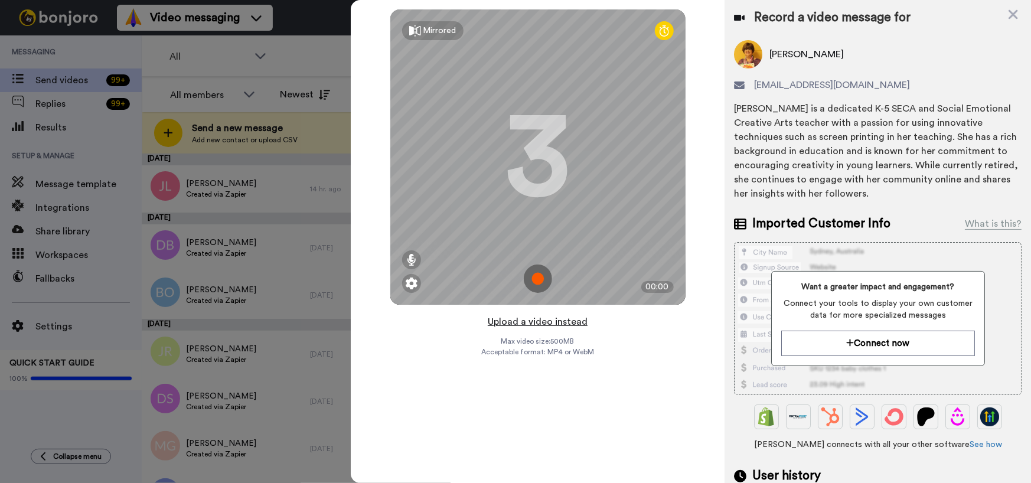
click at [553, 322] on button "Upload a video instead" at bounding box center [537, 321] width 107 height 15
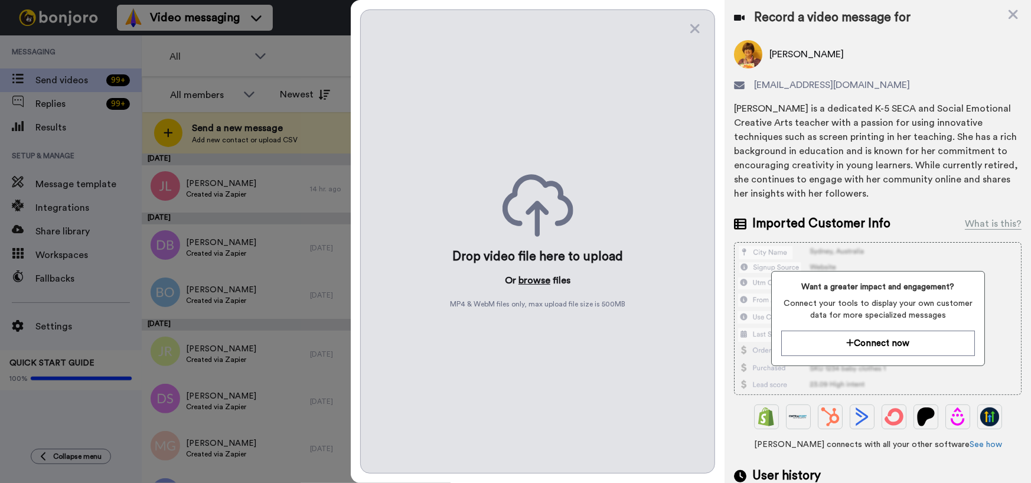
click at [538, 280] on button "browse" at bounding box center [534, 280] width 32 height 14
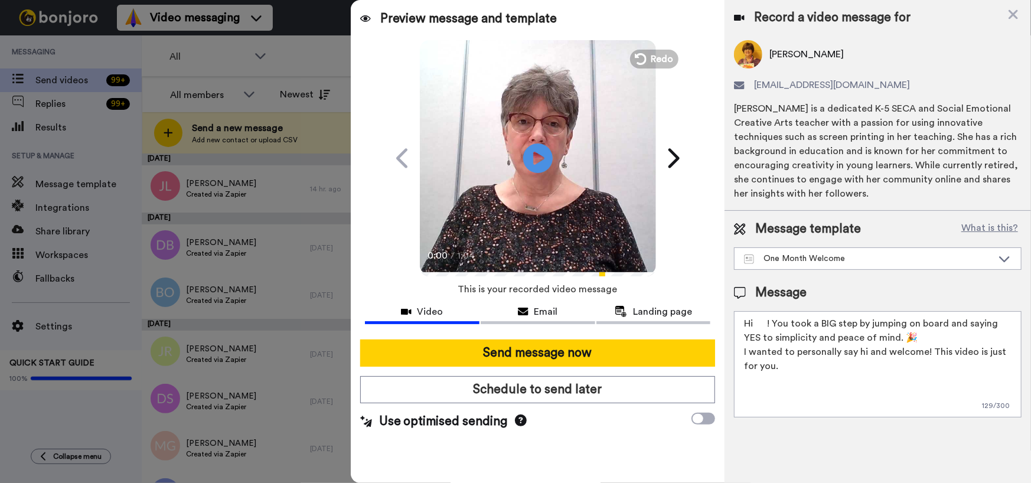
click at [754, 324] on textarea "Hi ! You took a BIG step by jumping on board and saying YES to simplicity and p…" at bounding box center [878, 364] width 288 height 106
type textarea "Hi Colette! You took a BIG step by jumping on board and saying YES to simplicit…"
click at [537, 151] on icon at bounding box center [537, 157] width 31 height 31
click at [534, 182] on icon "Play/Pause" at bounding box center [537, 158] width 31 height 56
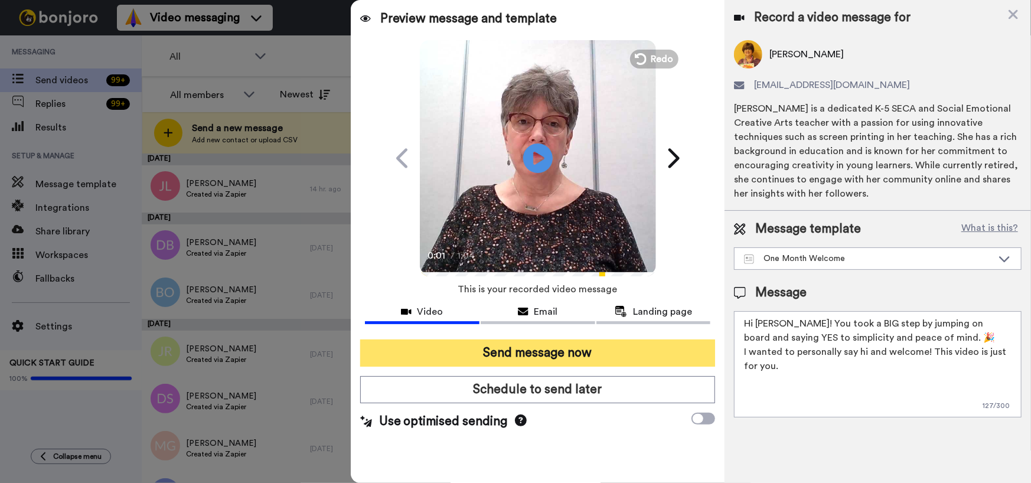
click at [550, 347] on button "Send message now" at bounding box center [537, 352] width 355 height 27
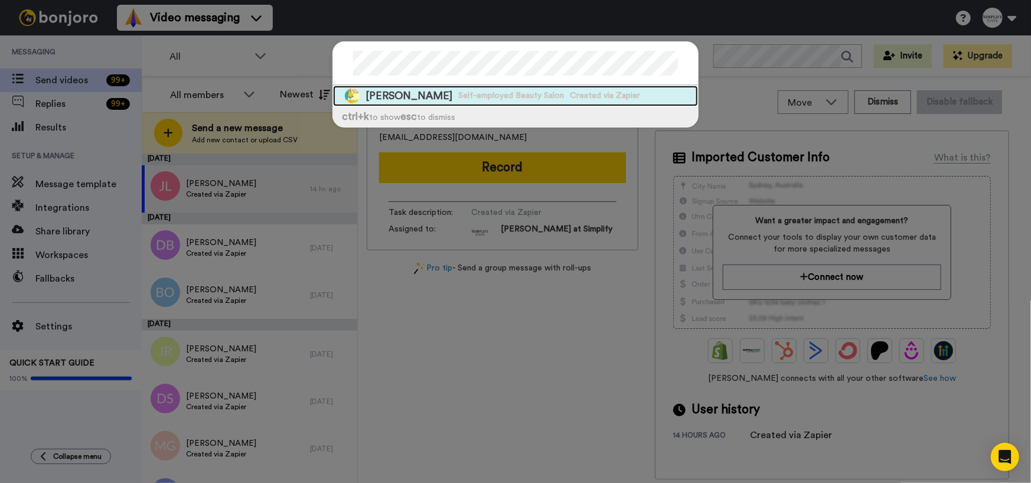
click at [458, 94] on span "Self-employed Beauty Salon" at bounding box center [511, 96] width 106 height 12
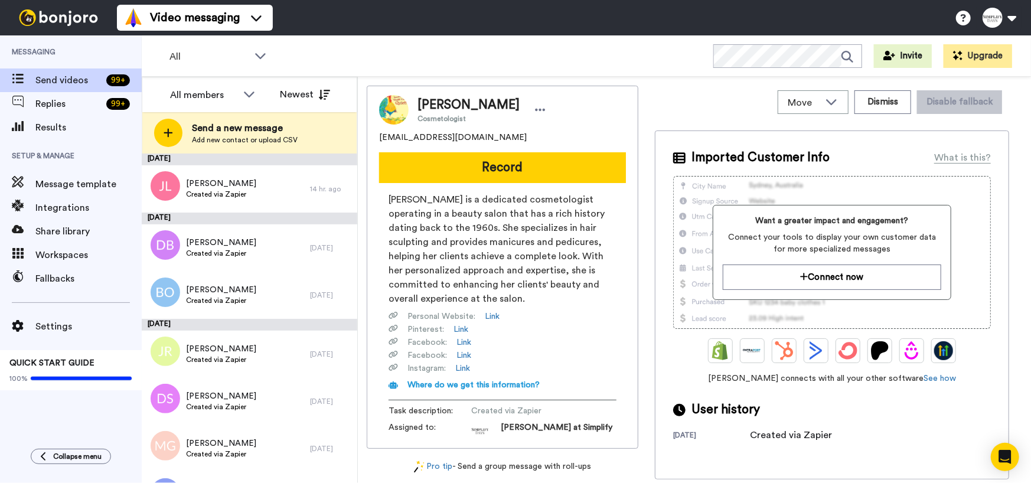
click at [550, 182] on div "Cori Pepe Cosmetologist coripepe@hotmail.com Record Cori Pepe is a dedicated co…" at bounding box center [503, 267] width 272 height 363
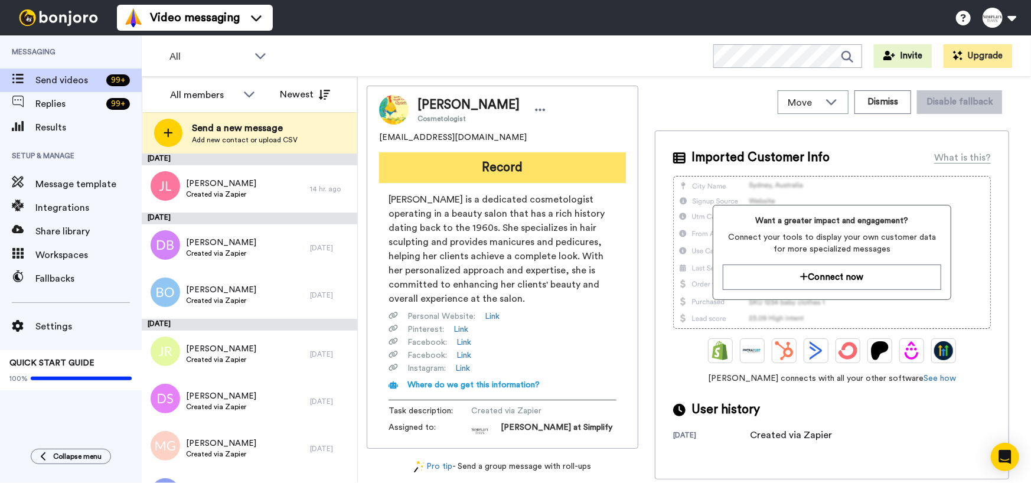
click at [498, 174] on button "Record" at bounding box center [502, 167] width 247 height 31
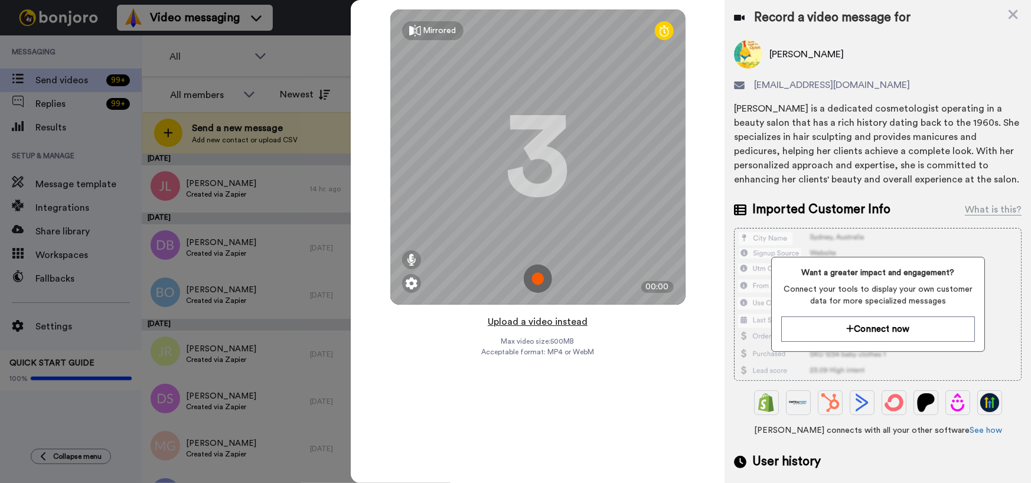
click at [547, 324] on button "Upload a video instead" at bounding box center [537, 321] width 107 height 15
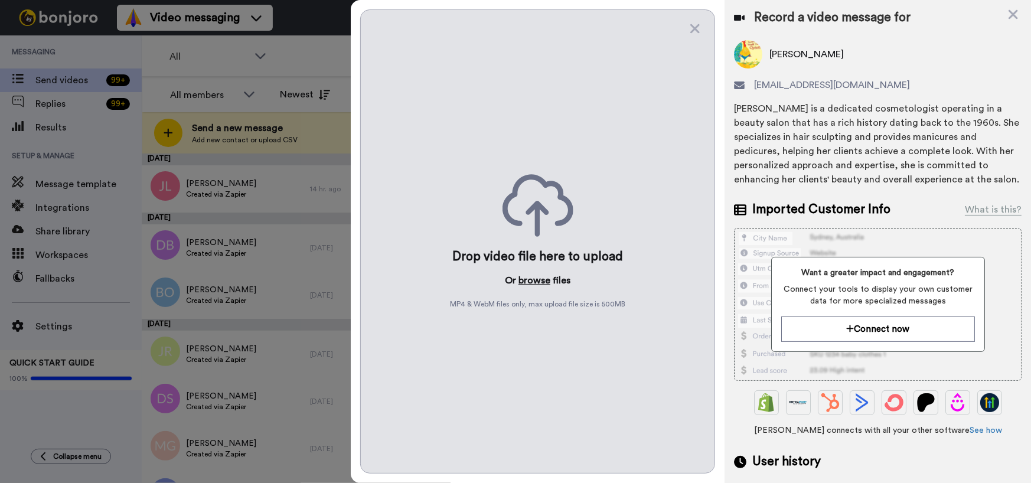
click at [533, 284] on button "browse" at bounding box center [534, 280] width 32 height 14
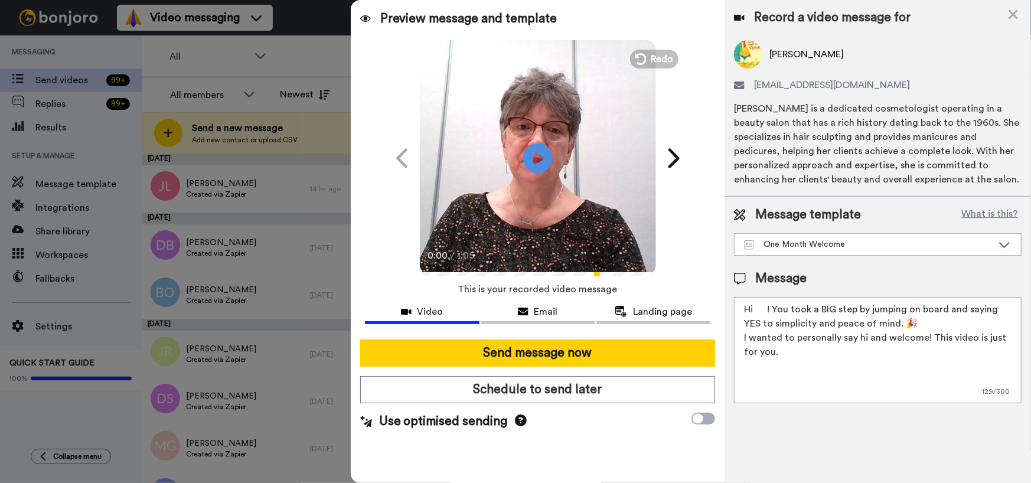
drag, startPoint x: 756, startPoint y: 305, endPoint x: 764, endPoint y: 312, distance: 10.9
click at [756, 305] on textarea "Hi ! You took a BIG step by jumping on board and saying YES to simplicity and p…" at bounding box center [878, 350] width 288 height 106
type textarea "Hi Cori! You took a BIG step by jumping on board and saying YES to simplicity a…"
click at [534, 153] on icon "Play/Pause" at bounding box center [537, 158] width 31 height 56
click at [540, 190] on video at bounding box center [538, 156] width 236 height 236
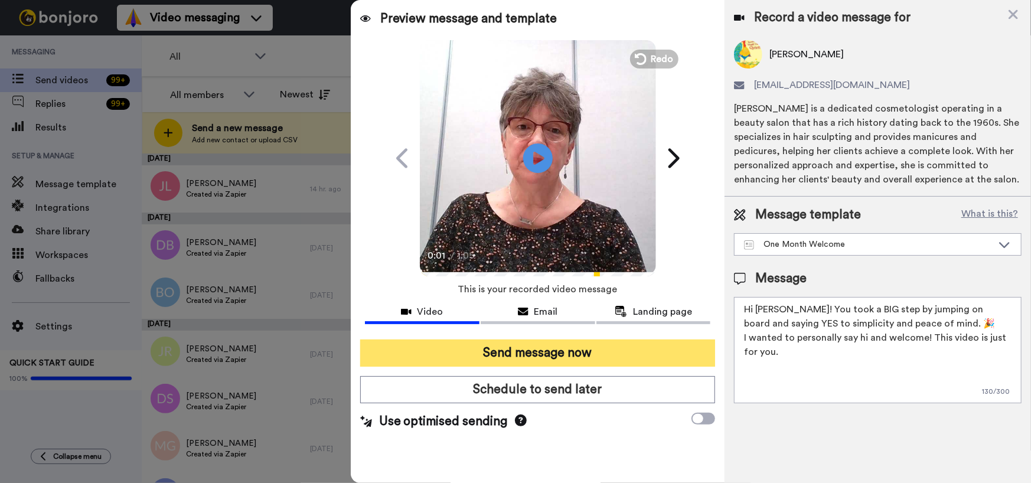
click at [542, 345] on button "Send message now" at bounding box center [537, 352] width 355 height 27
